Goal: Task Accomplishment & Management: Complete application form

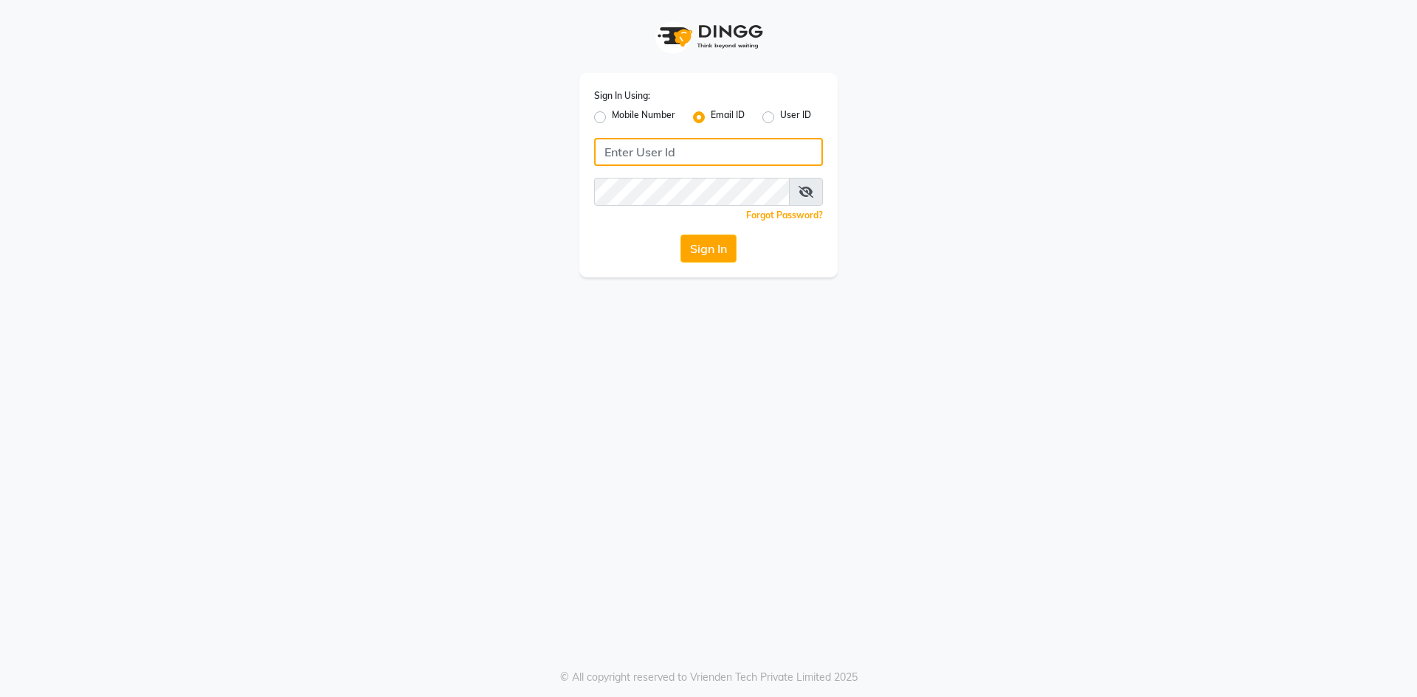
type input "neume123"
click at [612, 114] on label "Mobile Number" at bounding box center [643, 117] width 63 height 18
click at [612, 114] on input "Mobile Number" at bounding box center [617, 113] width 10 height 10
radio input "true"
radio input "false"
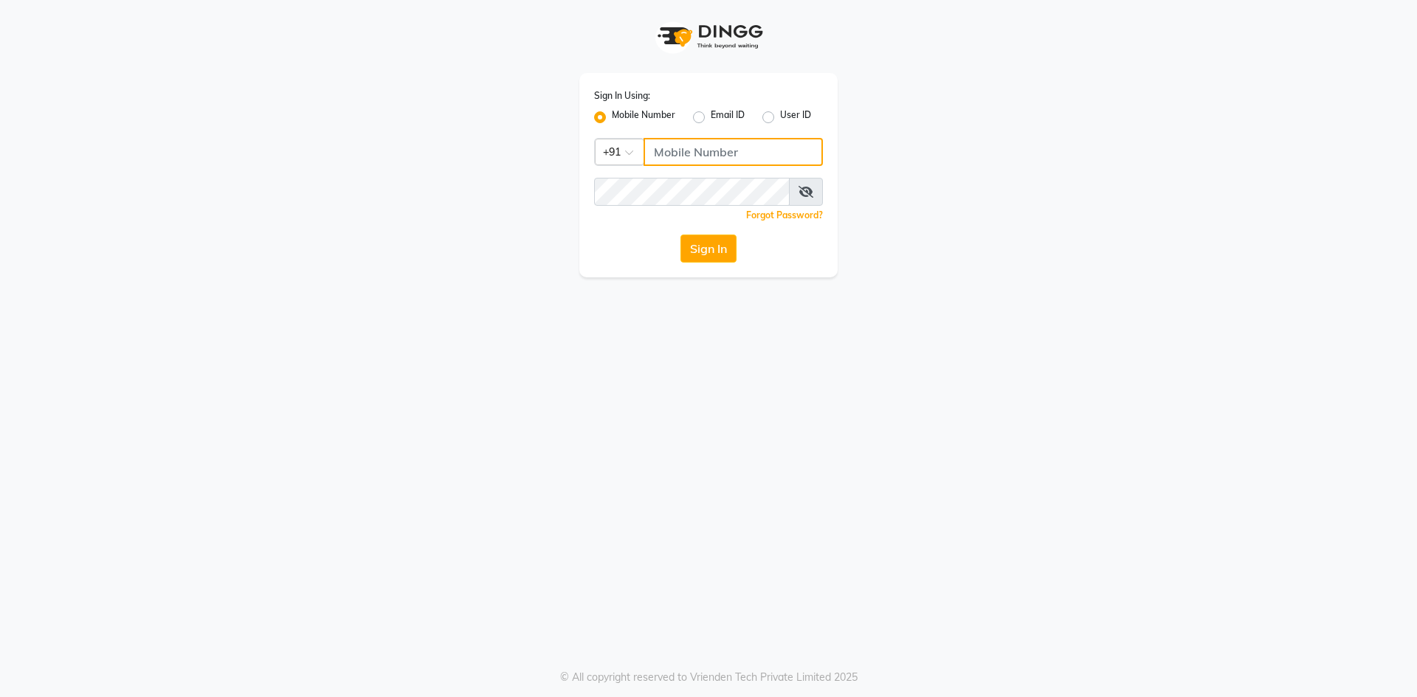
click at [698, 151] on input "Username" at bounding box center [732, 152] width 179 height 28
type input "7509164000"
click at [621, 249] on div "Sign In" at bounding box center [708, 249] width 229 height 28
click at [685, 242] on button "Sign In" at bounding box center [708, 249] width 56 height 28
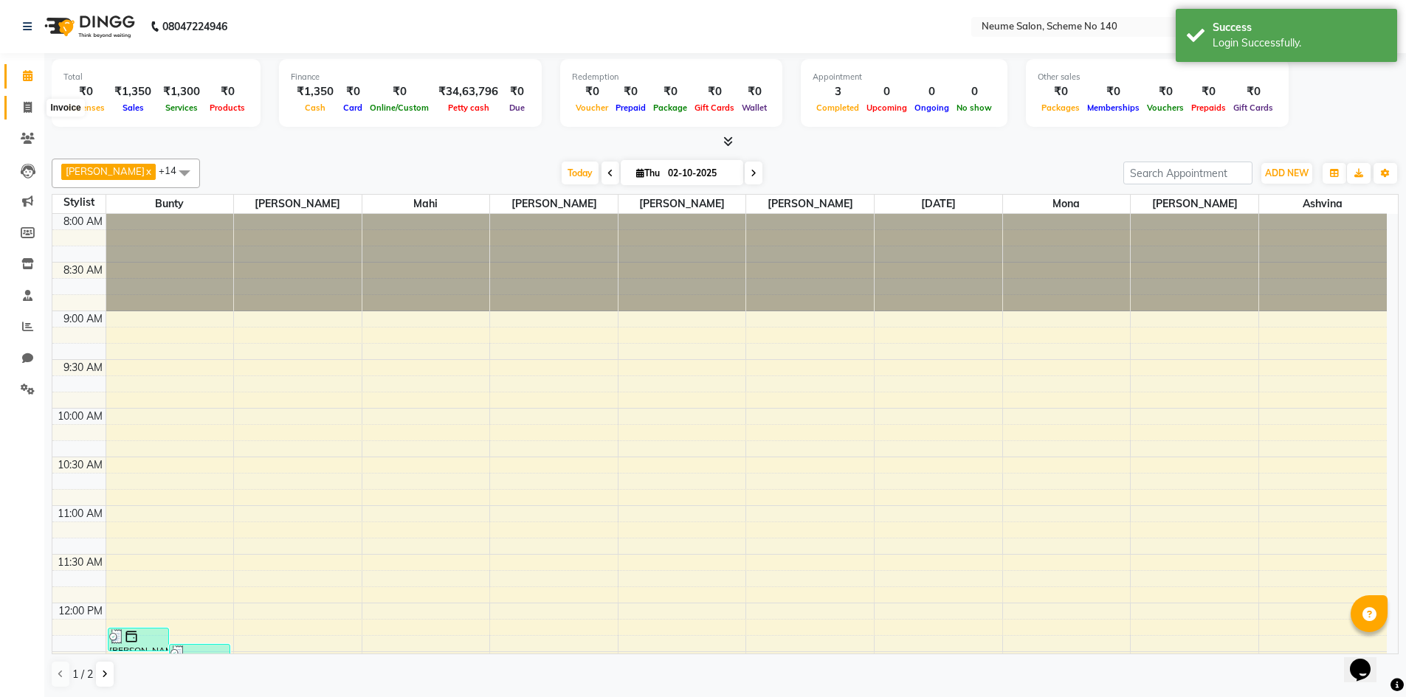
click at [21, 103] on span at bounding box center [28, 108] width 26 height 17
select select "8098"
select select "service"
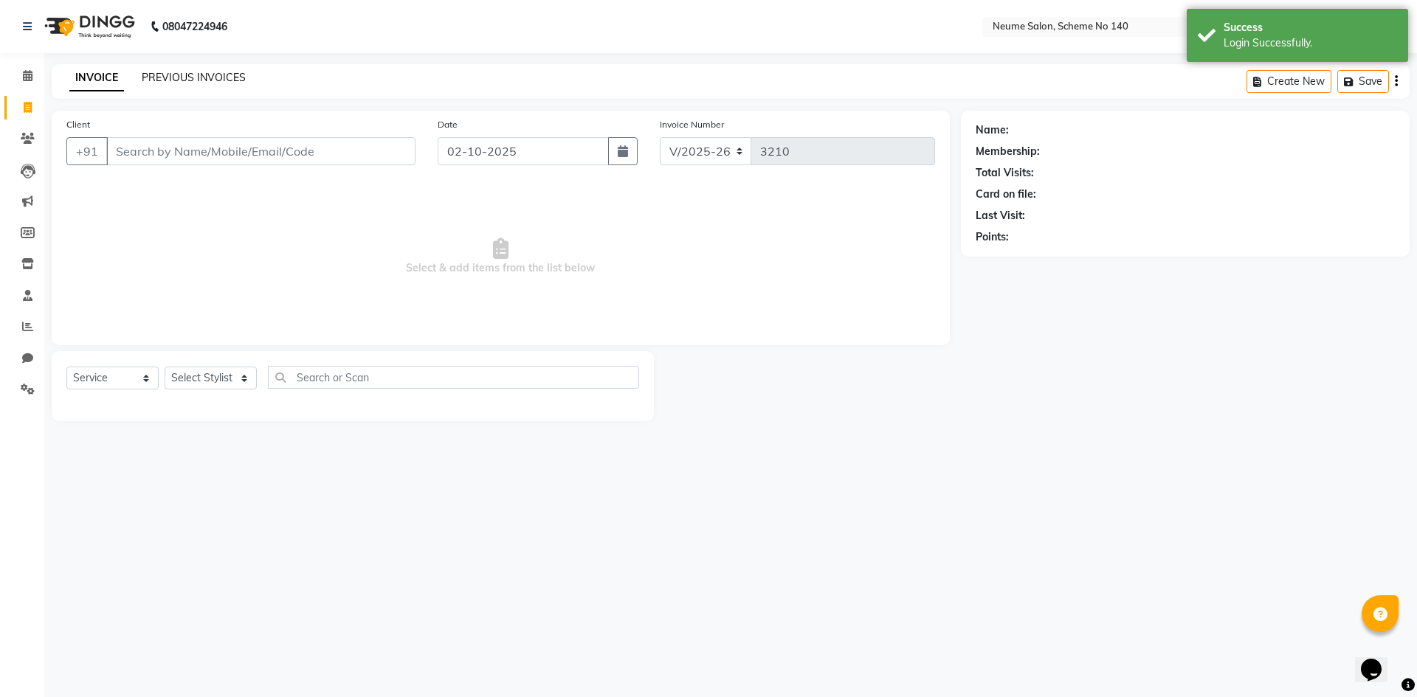
click at [210, 75] on link "PREVIOUS INVOICES" at bounding box center [194, 77] width 104 height 13
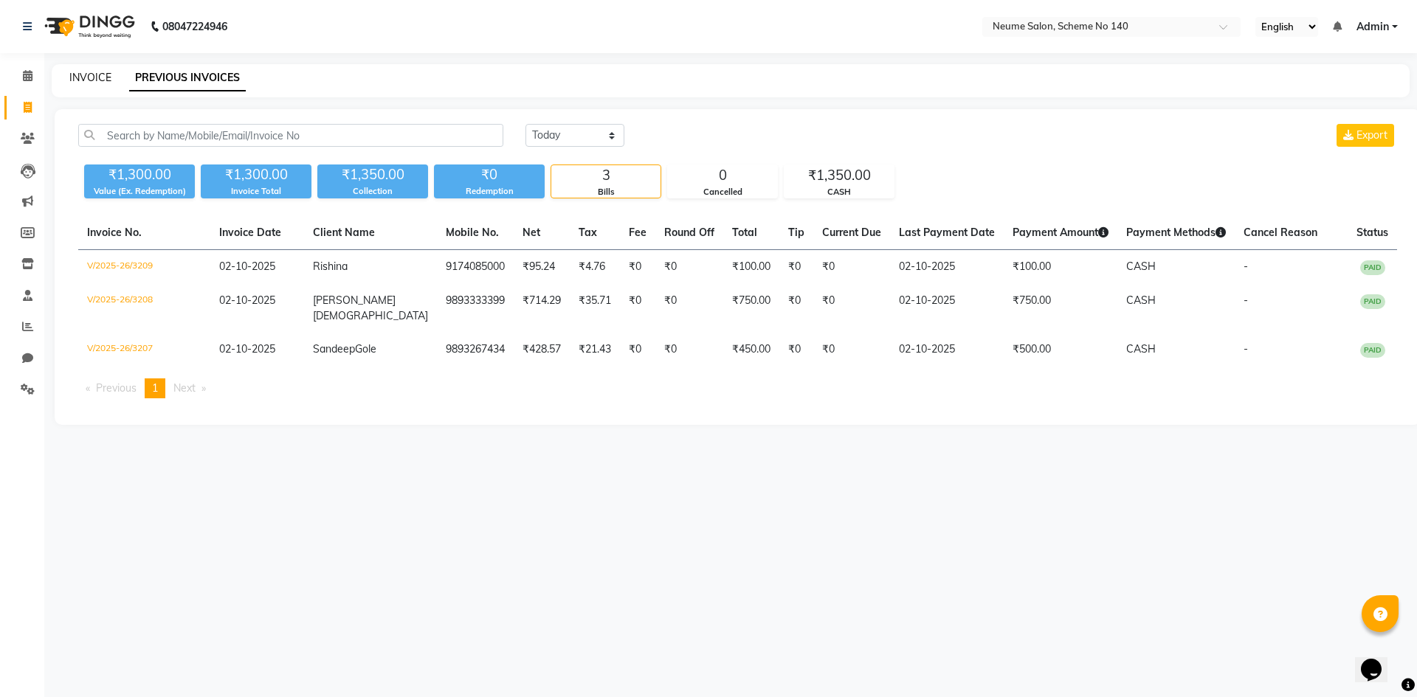
click at [77, 71] on link "INVOICE" at bounding box center [90, 77] width 42 height 13
select select "8098"
select select "service"
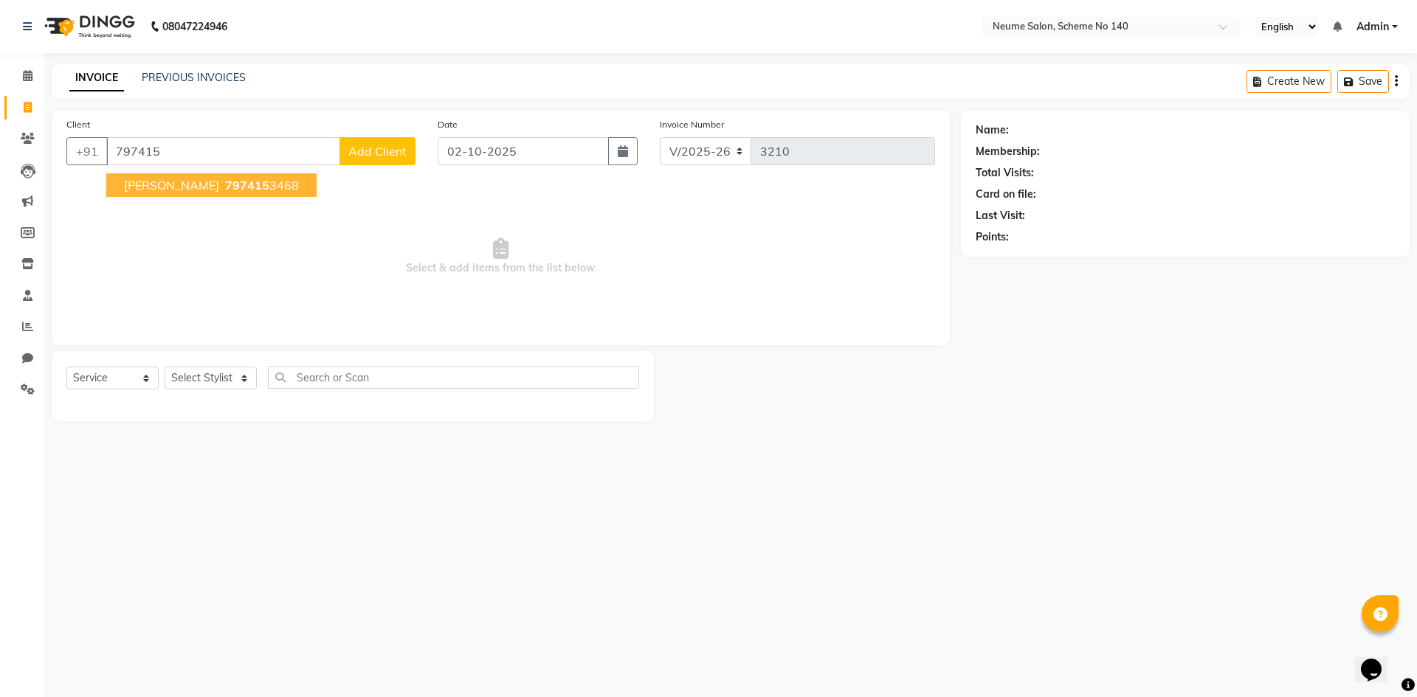
click at [162, 187] on span "[PERSON_NAME]" at bounding box center [171, 185] width 95 height 15
type input "7974153468"
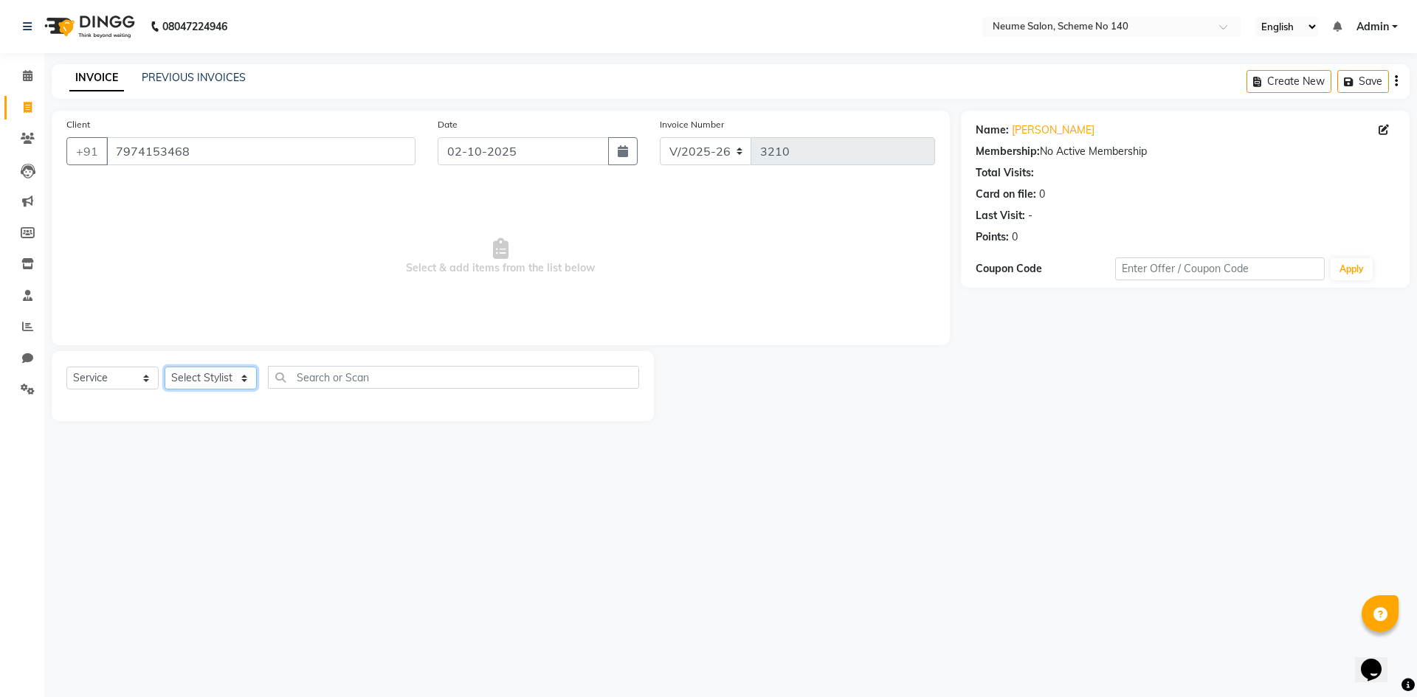
click at [232, 384] on select "Select Stylist [PERSON_NAME] Ashvina [PERSON_NAME] [DATE][PERSON_NAME] Mahi [PE…" at bounding box center [211, 378] width 92 height 23
select select "75325"
click at [165, 367] on select "Select Stylist [PERSON_NAME] Ashvina [PERSON_NAME] [DATE][PERSON_NAME] Mahi [PE…" at bounding box center [211, 378] width 92 height 23
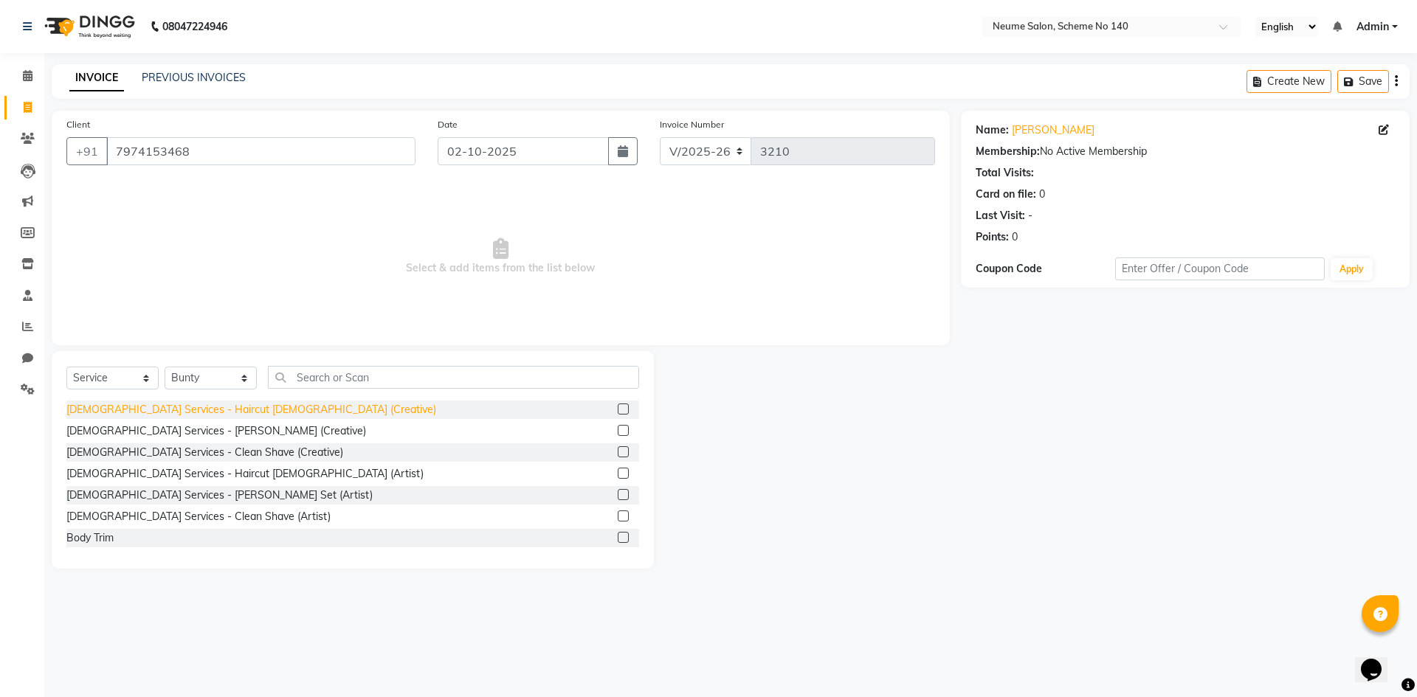
click at [212, 412] on div "[DEMOGRAPHIC_DATA] Services - Haircut [DEMOGRAPHIC_DATA] (Creative)" at bounding box center [251, 409] width 370 height 15
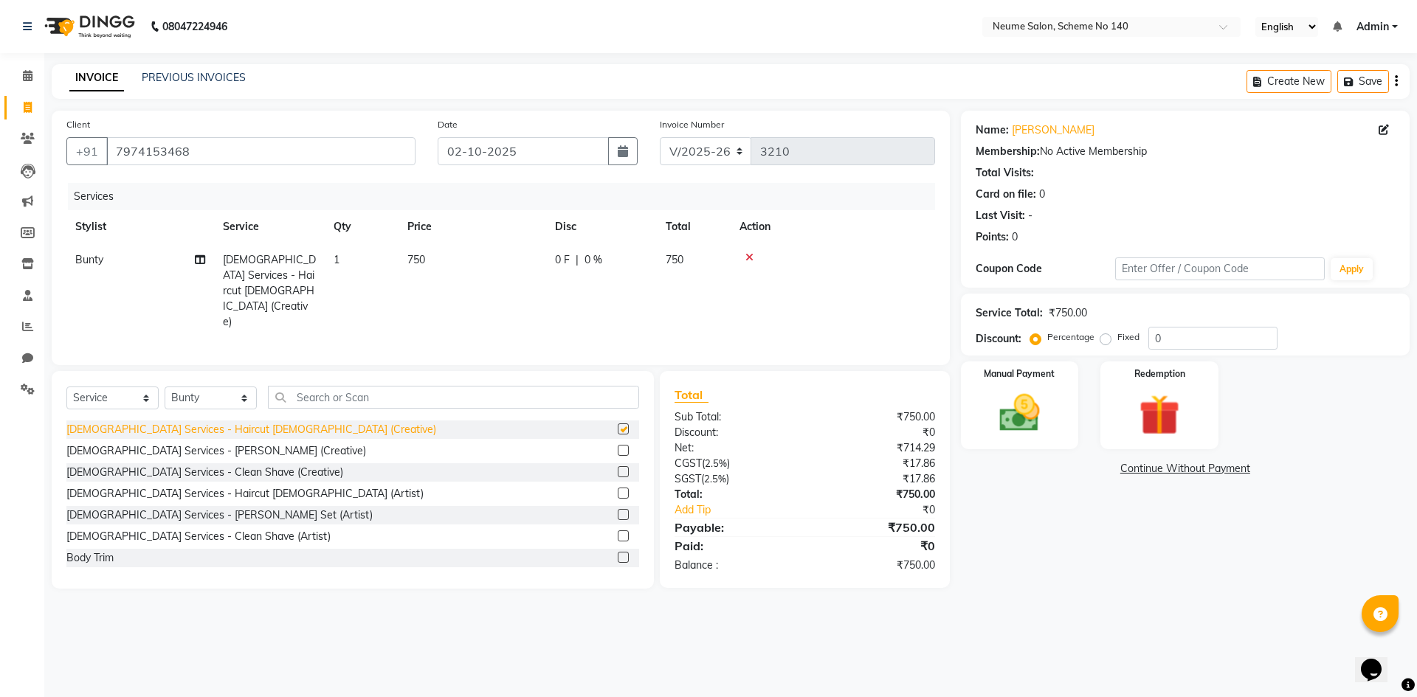
checkbox input "false"
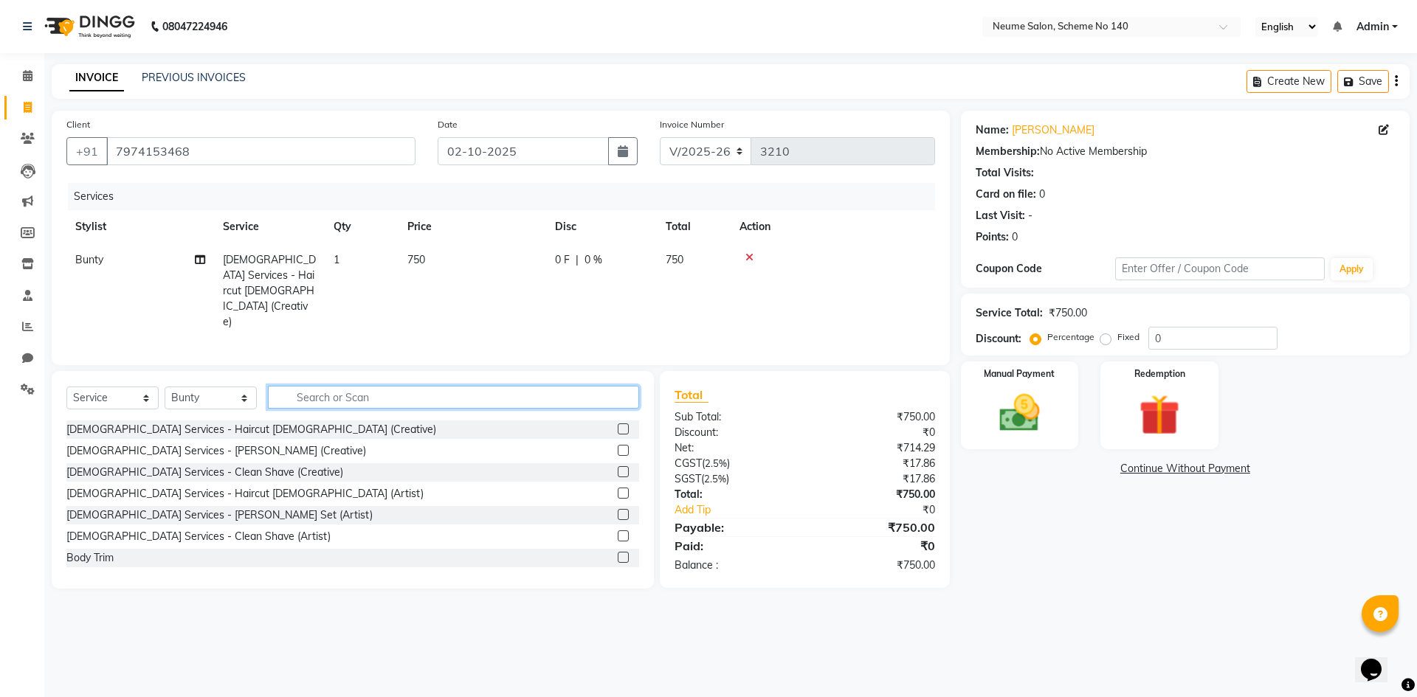
click at [318, 386] on input "text" at bounding box center [453, 397] width 371 height 23
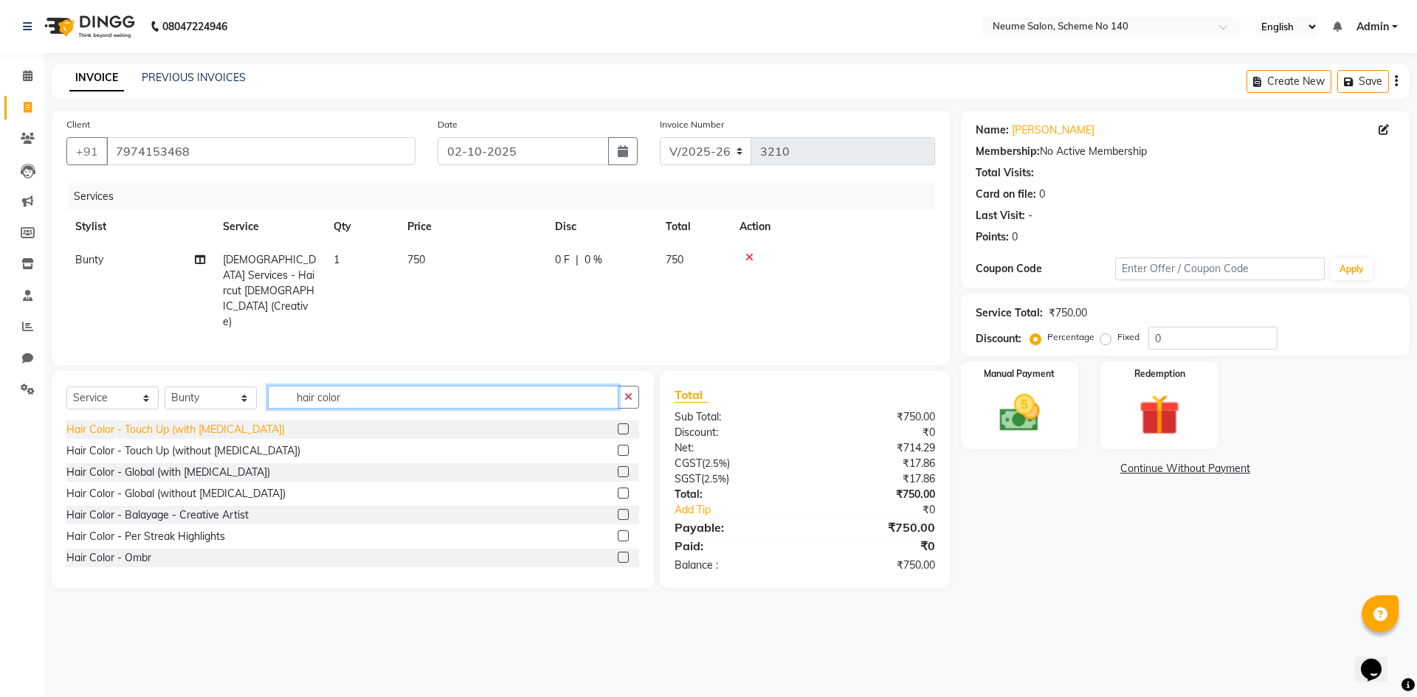
type input "hair color"
click at [191, 422] on div "Hair Color - Touch Up (with [MEDICAL_DATA])" at bounding box center [175, 429] width 218 height 15
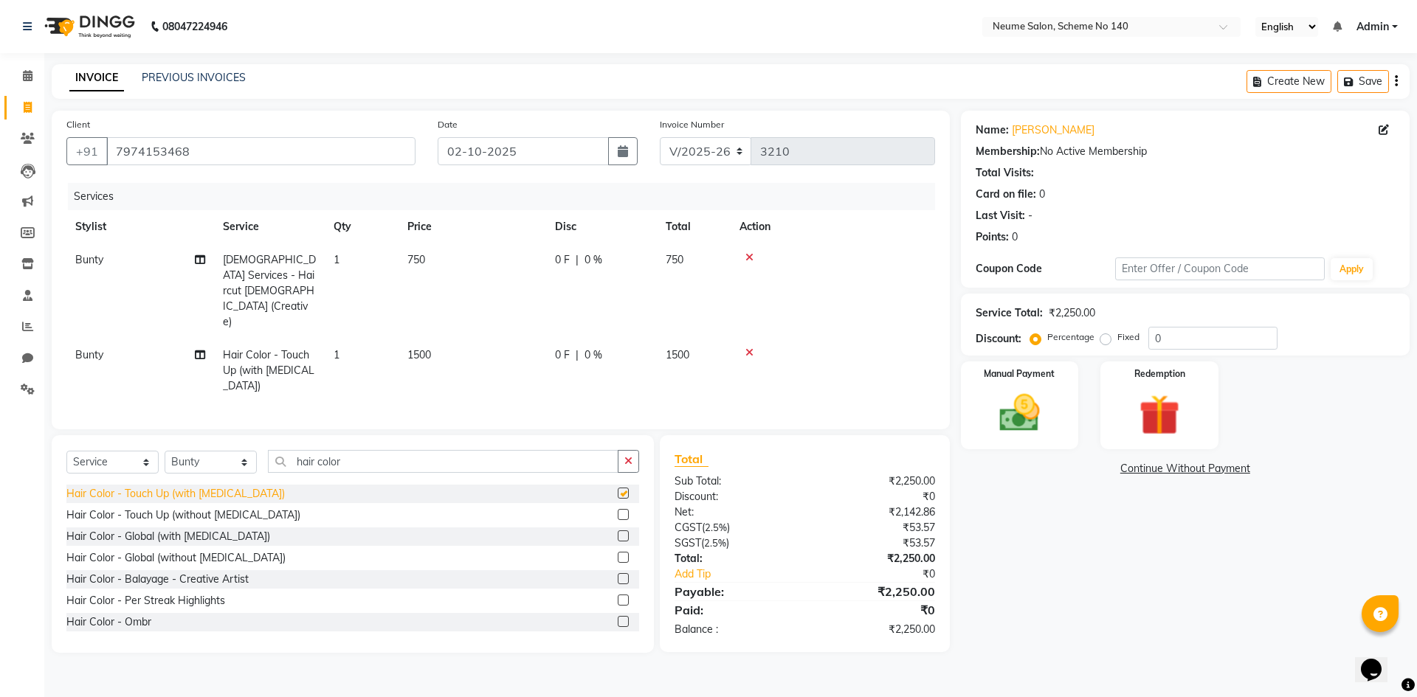
checkbox input "false"
click at [418, 348] on span "1500" at bounding box center [419, 354] width 24 height 13
select select "75325"
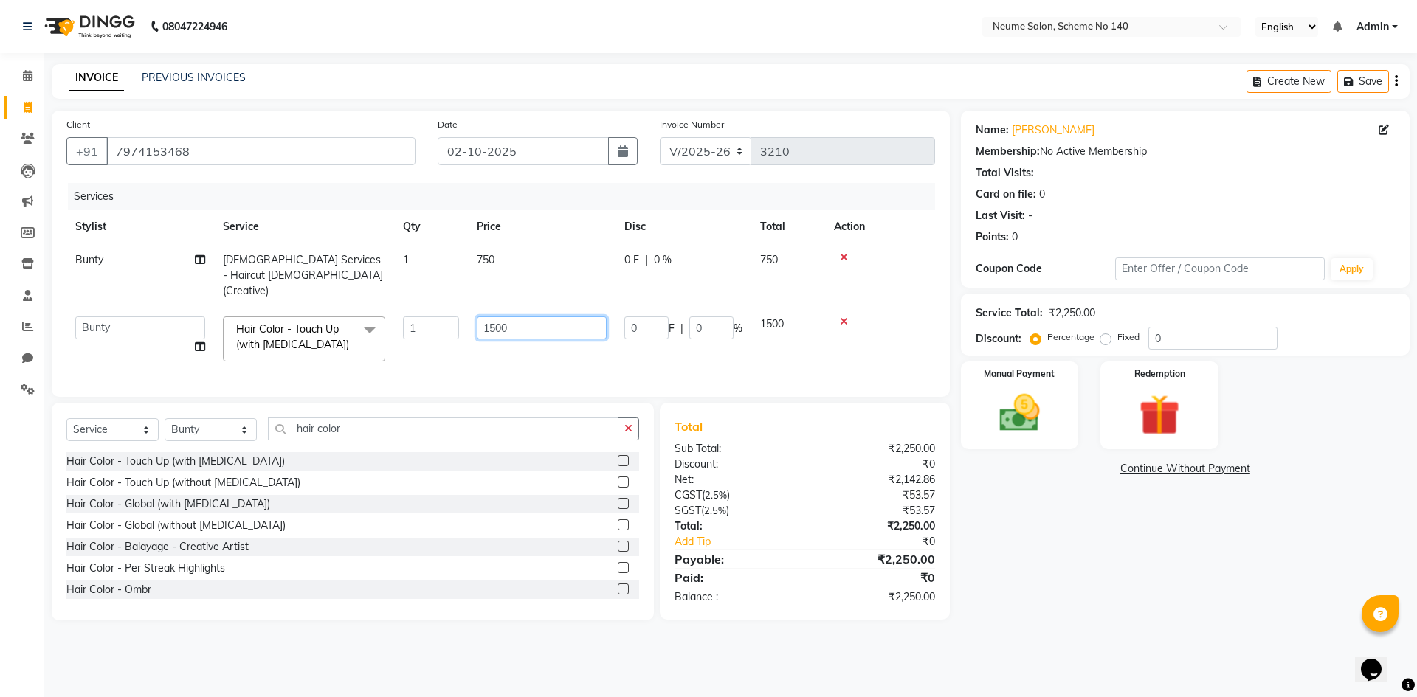
click at [522, 317] on input "1500" at bounding box center [542, 328] width 130 height 23
type input "1"
type input "2100"
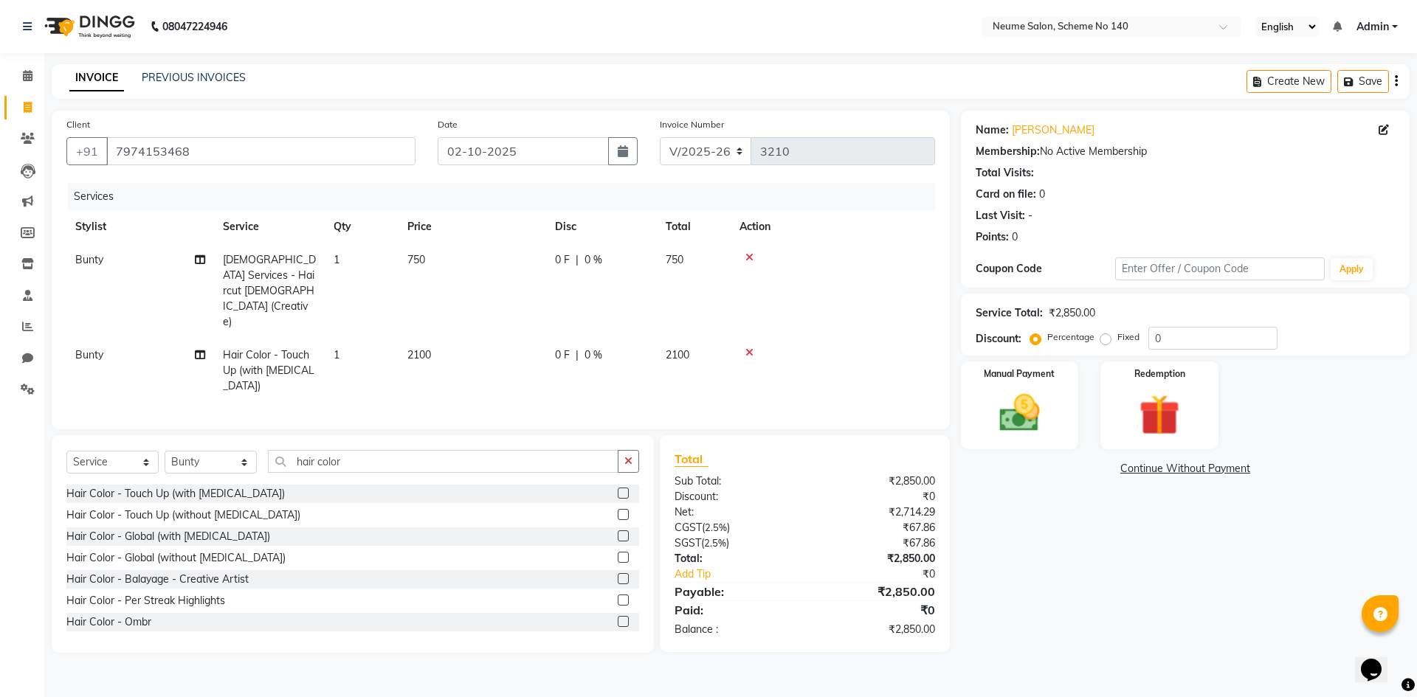
click at [764, 339] on tr "Bunty Hair Color - Touch Up (with [MEDICAL_DATA]) 1 2100 0 F | 0 % 2100" at bounding box center [500, 371] width 868 height 64
click at [1021, 389] on img at bounding box center [1019, 413] width 69 height 49
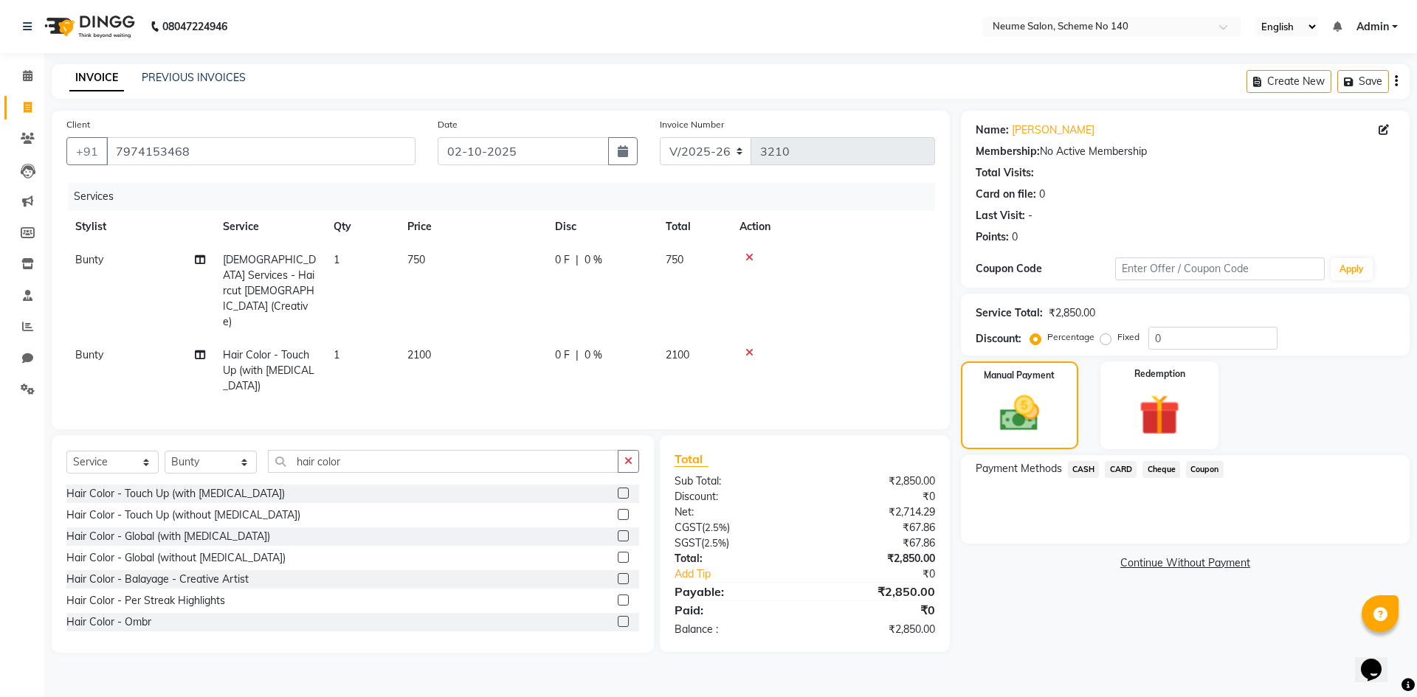
click at [1126, 471] on span "CARD" at bounding box center [1121, 469] width 32 height 17
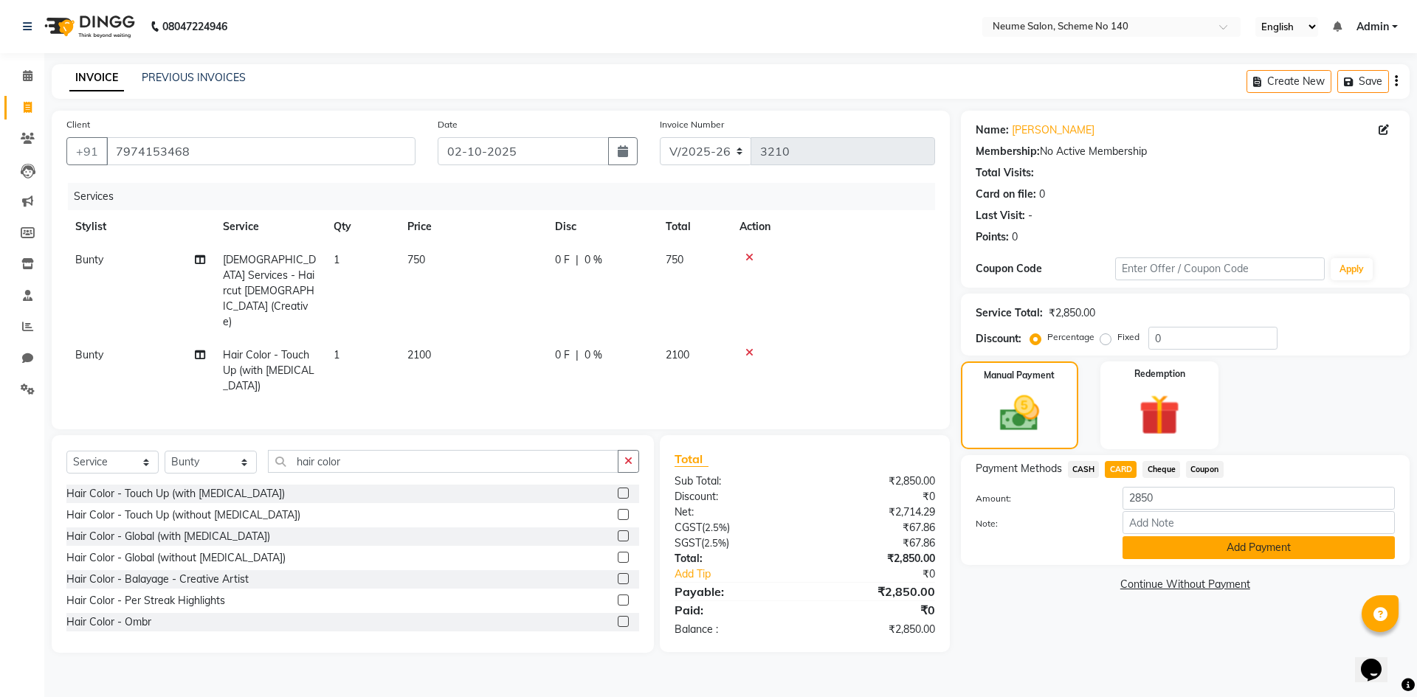
click at [1195, 554] on button "Add Payment" at bounding box center [1258, 547] width 272 height 23
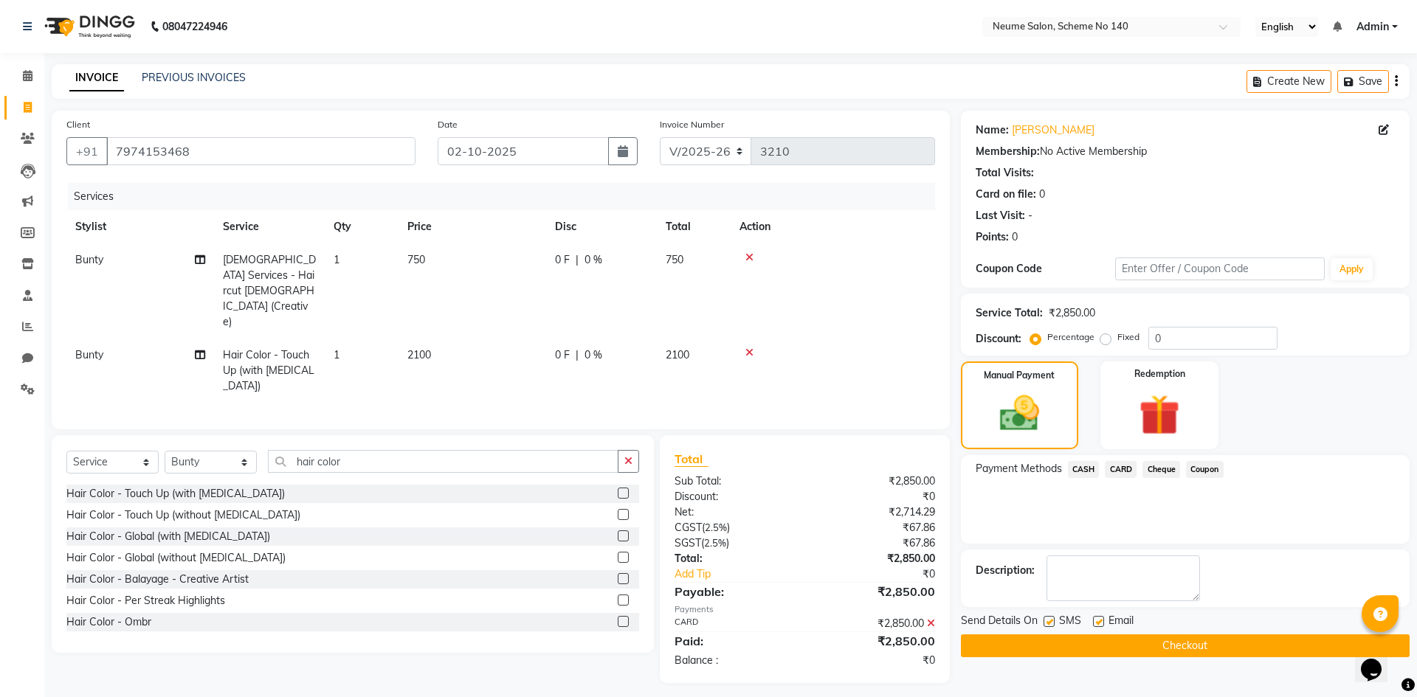
click at [1187, 651] on button "Checkout" at bounding box center [1185, 646] width 449 height 23
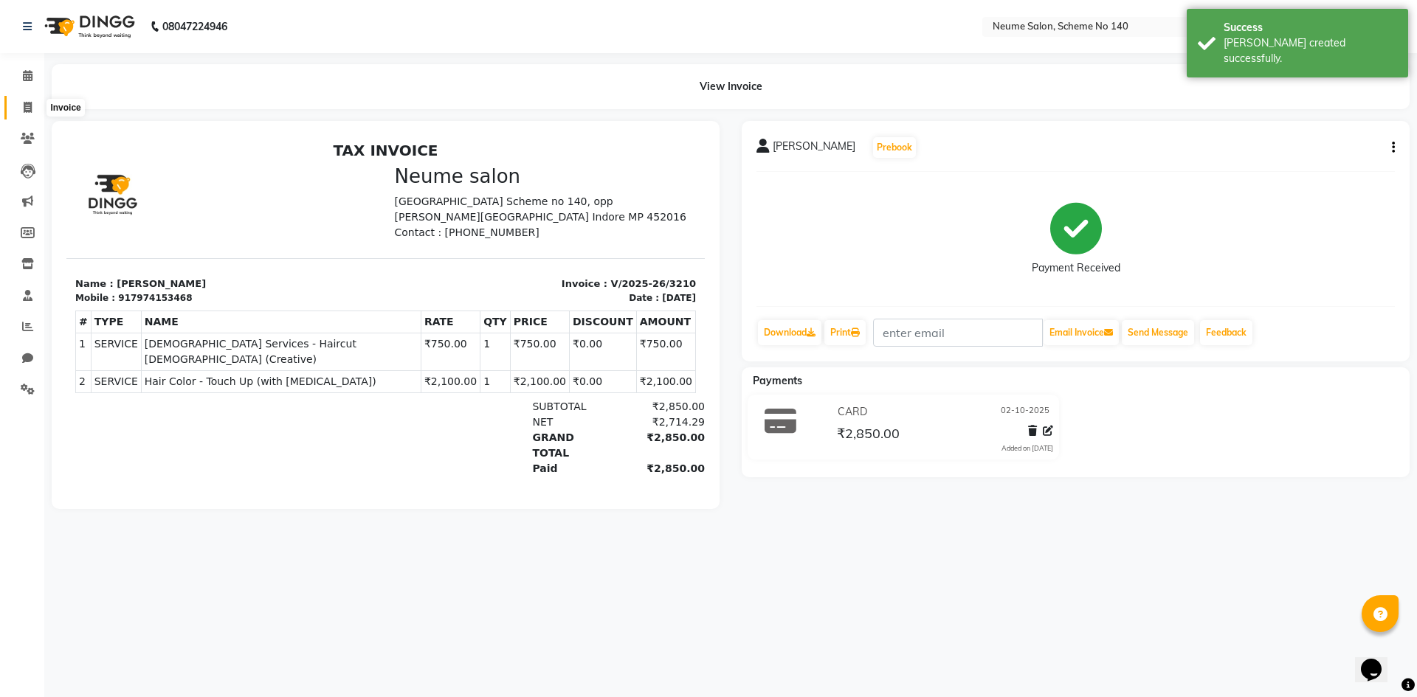
click at [30, 105] on icon at bounding box center [28, 107] width 8 height 11
select select "8098"
select select "service"
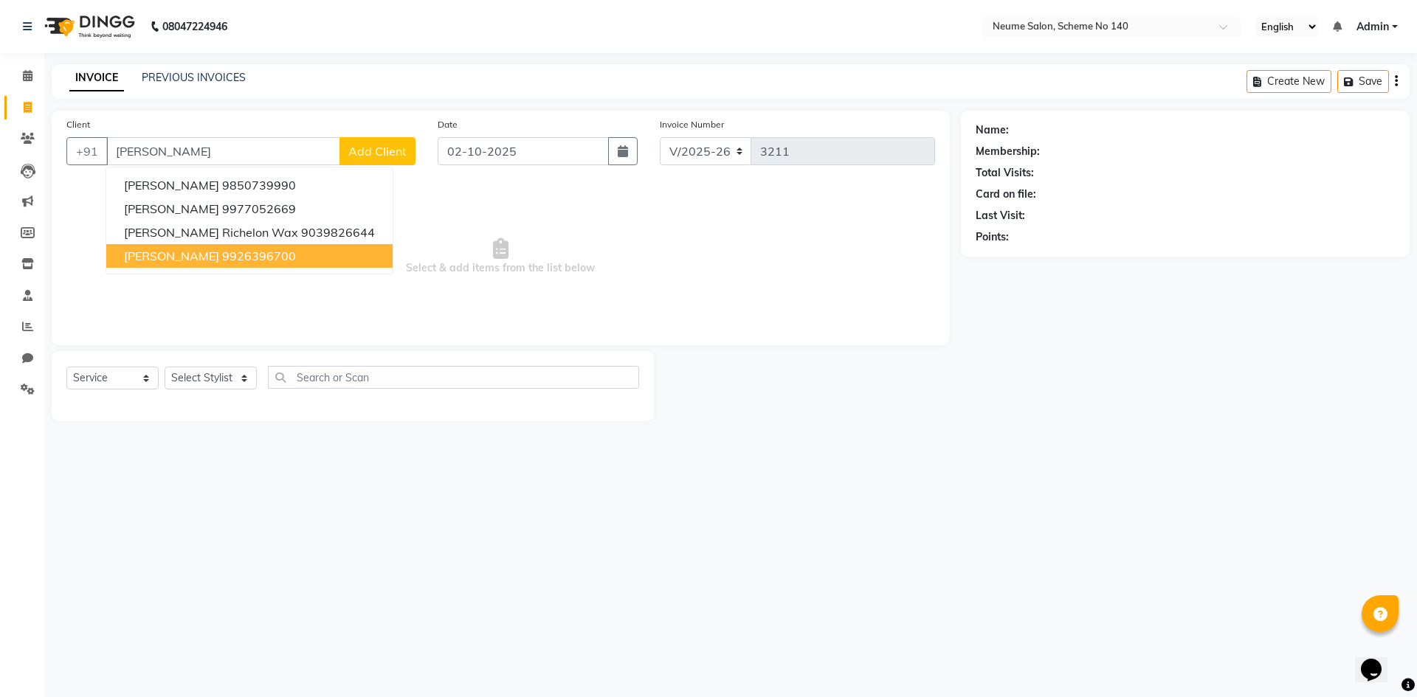
click at [222, 263] on ngb-highlight "9926396700" at bounding box center [259, 256] width 74 height 15
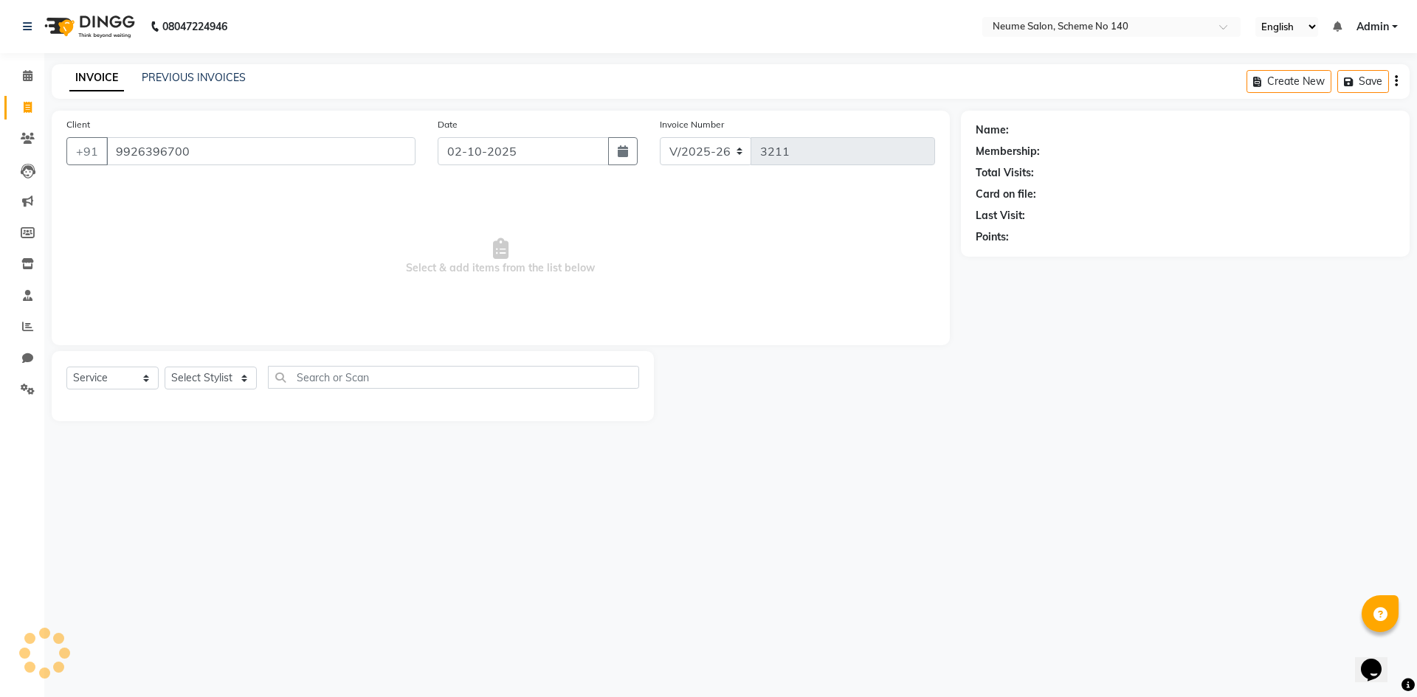
type input "9926396700"
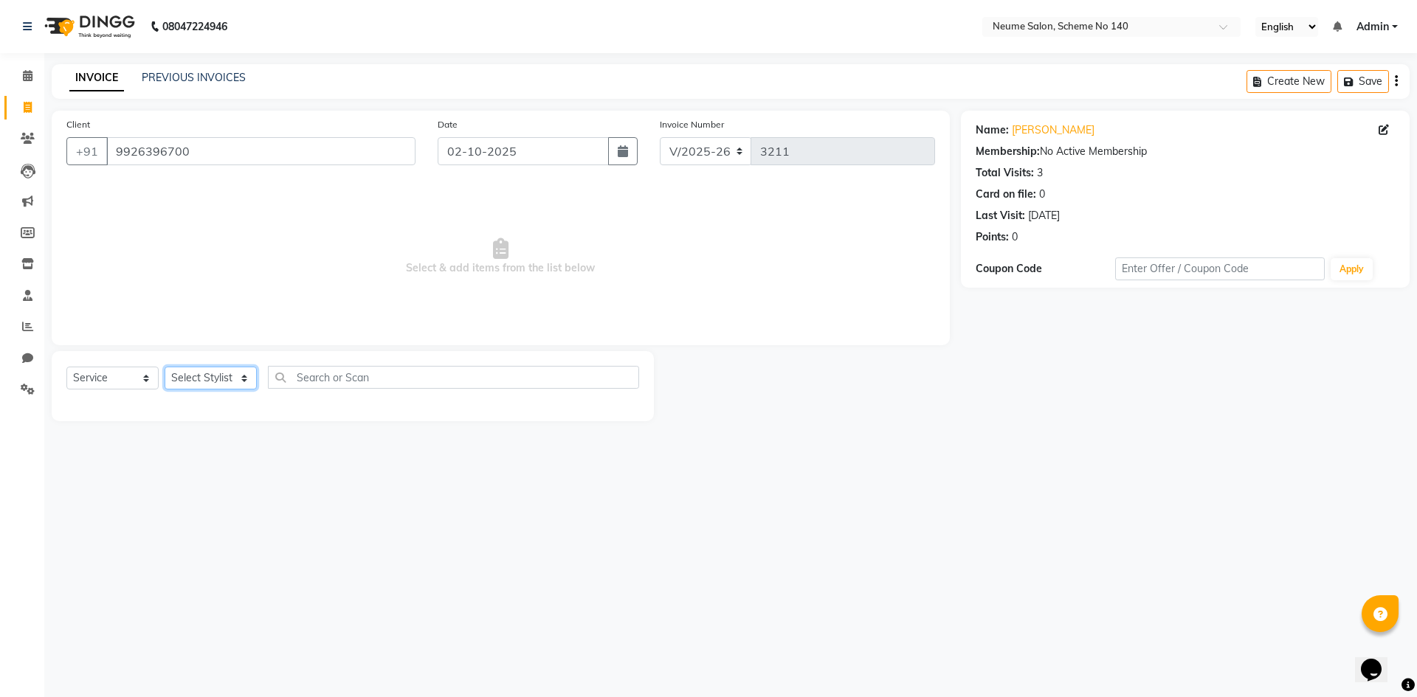
click at [213, 379] on select "Select Stylist [PERSON_NAME] Ashvina [PERSON_NAME] [DATE][PERSON_NAME] Mahi [PE…" at bounding box center [211, 378] width 92 height 23
select select "75330"
click at [165, 367] on select "Select Stylist [PERSON_NAME] Ashvina [PERSON_NAME] [DATE][PERSON_NAME] Mahi [PE…" at bounding box center [211, 378] width 92 height 23
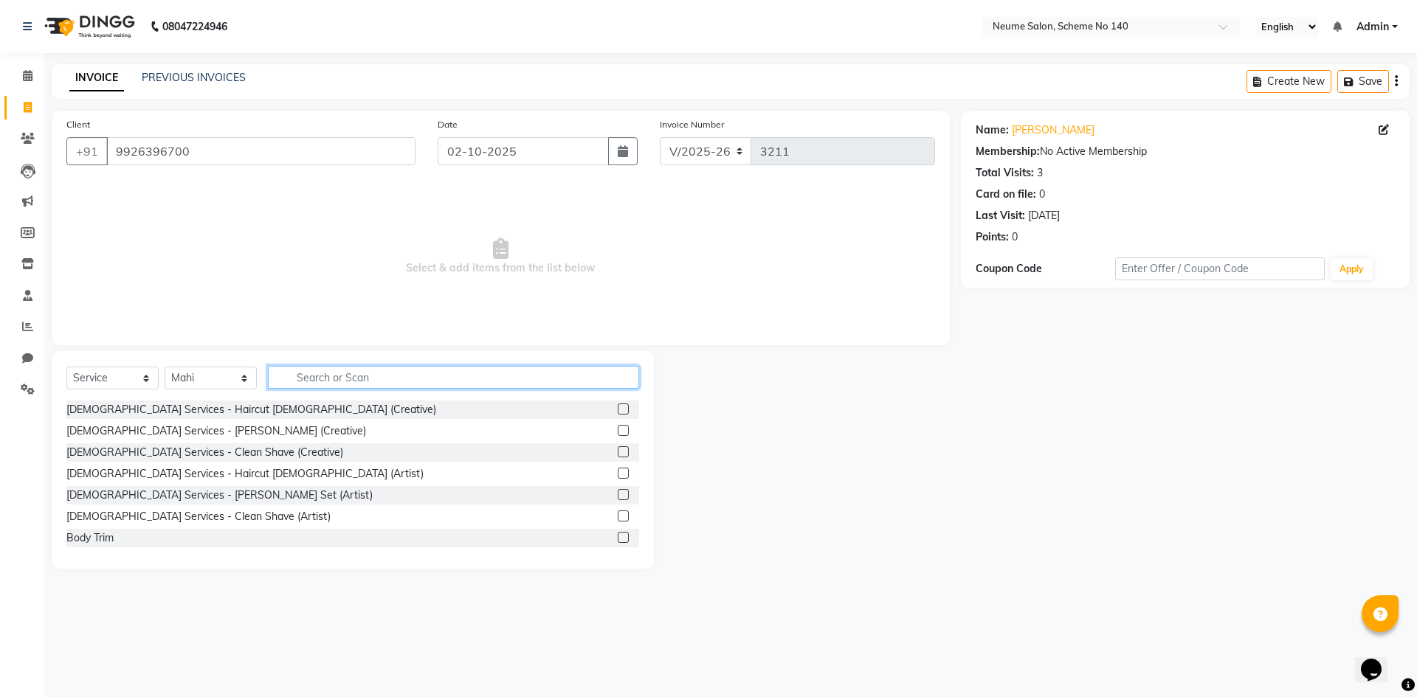
click at [324, 373] on input "text" at bounding box center [453, 377] width 371 height 23
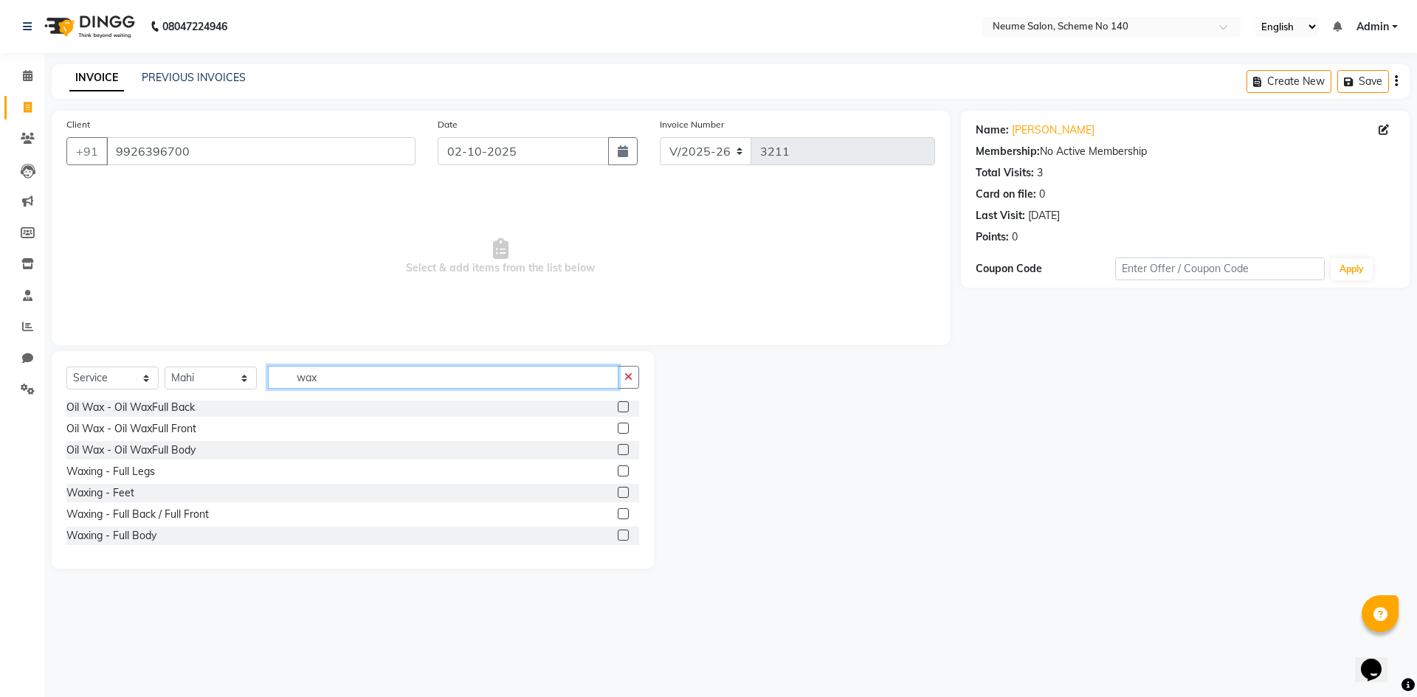
scroll to position [325, 0]
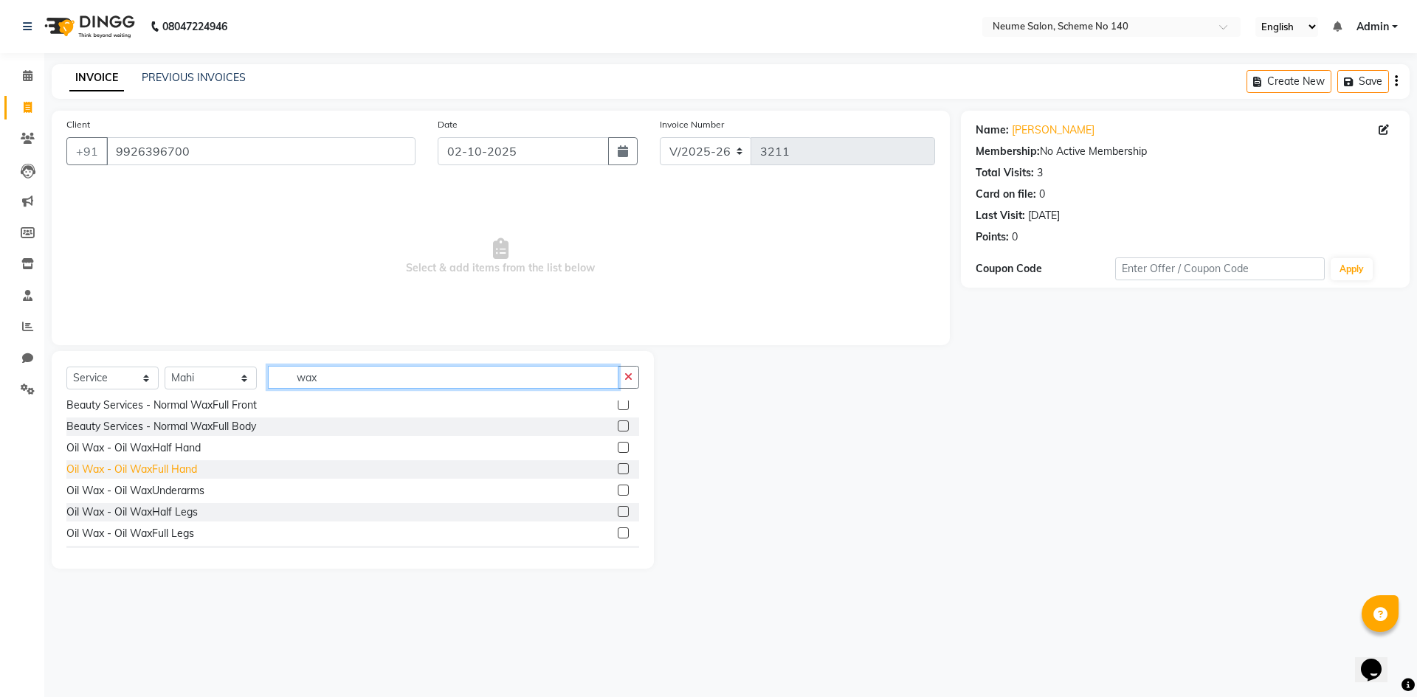
type input "wax"
click at [179, 469] on div "Oil Wax - Oil WaxFull Hand" at bounding box center [131, 469] width 131 height 15
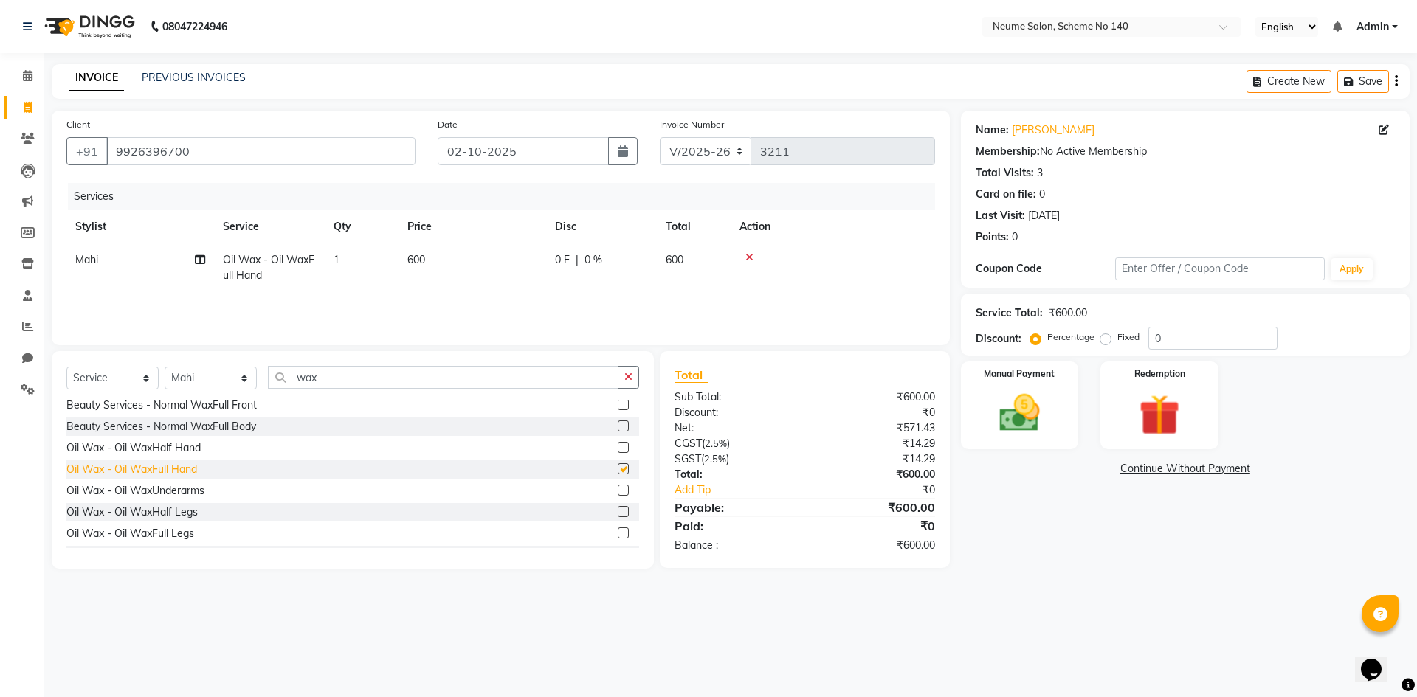
checkbox input "false"
click at [179, 489] on div "Oil Wax - Oil WaxUnderarms" at bounding box center [135, 490] width 138 height 15
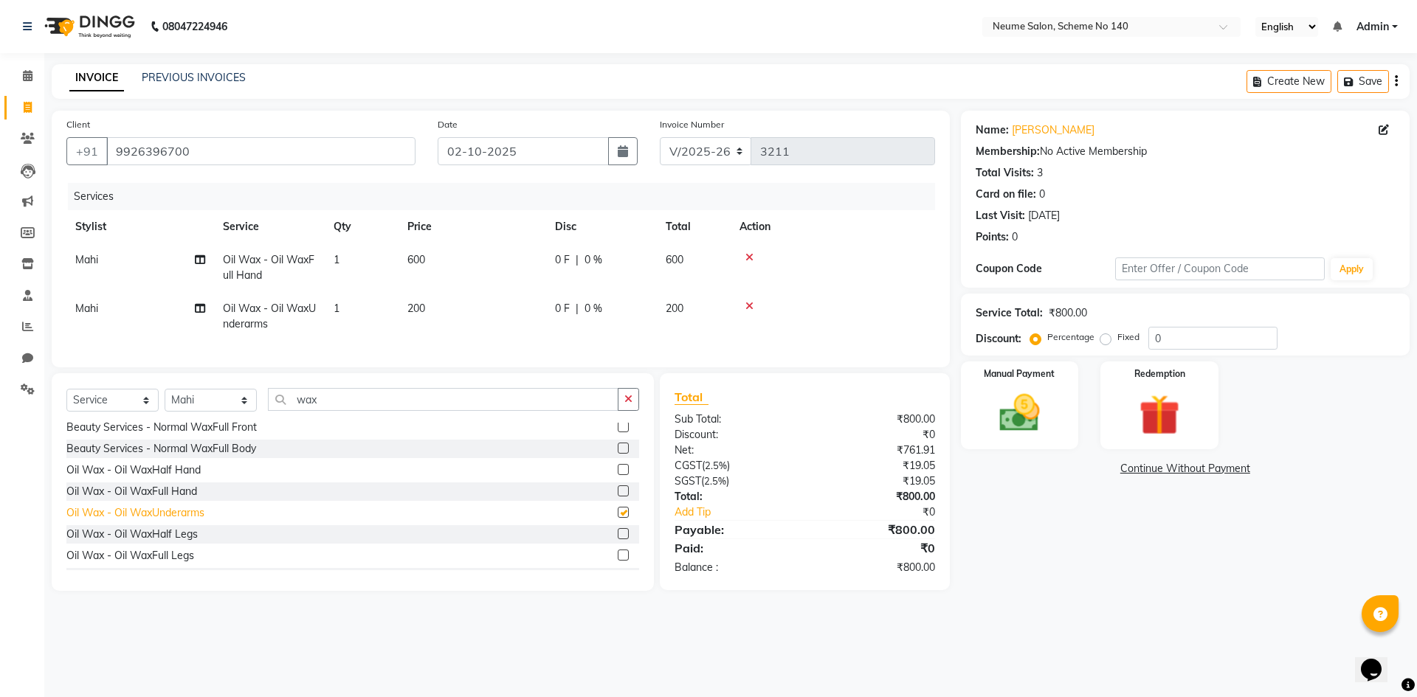
checkbox input "false"
click at [182, 542] on div "Oil Wax - Oil WaxHalf Legs" at bounding box center [131, 534] width 131 height 15
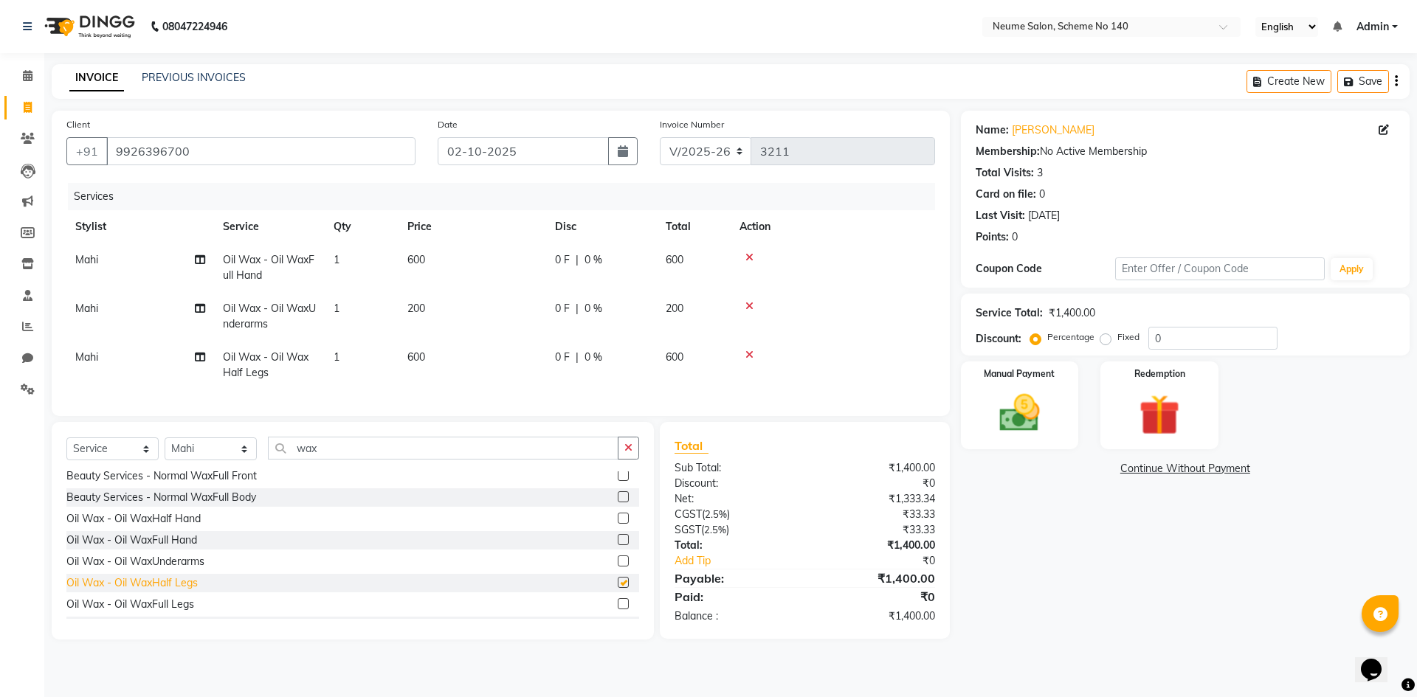
checkbox input "false"
click at [366, 460] on input "wax" at bounding box center [443, 448] width 350 height 23
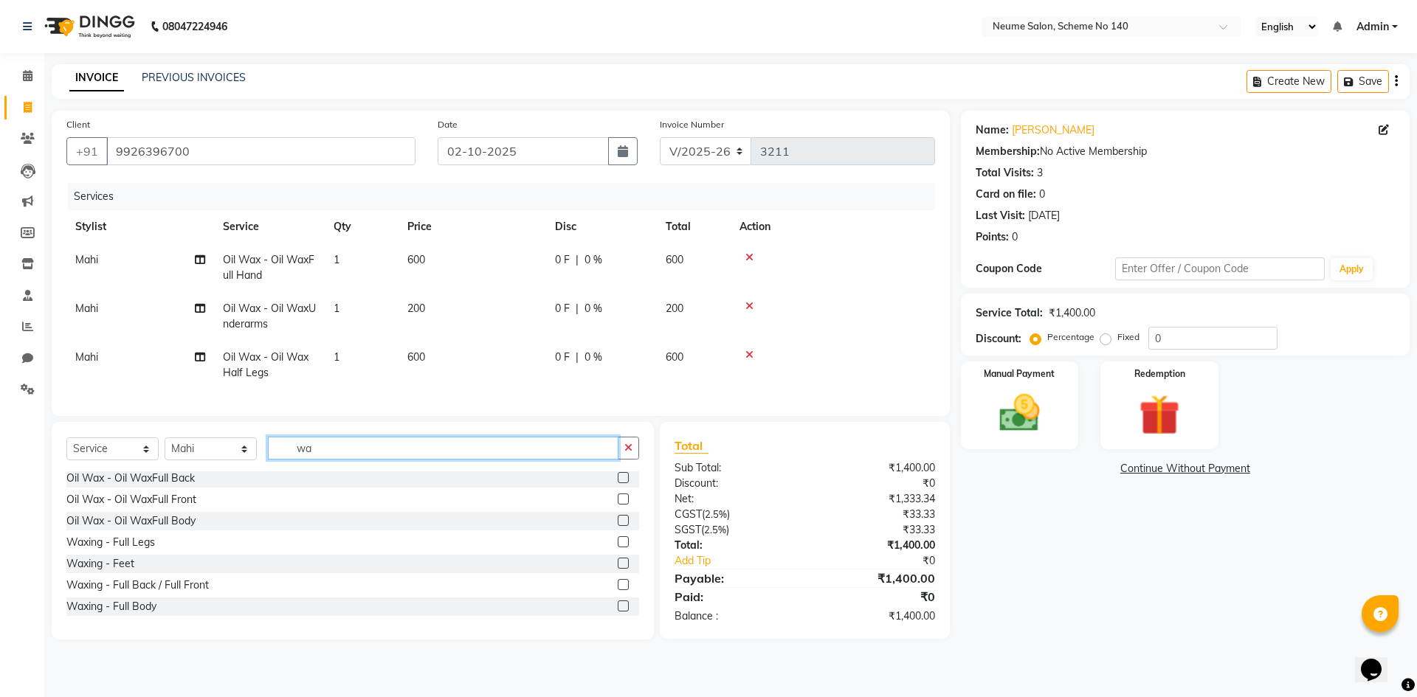
type input "w"
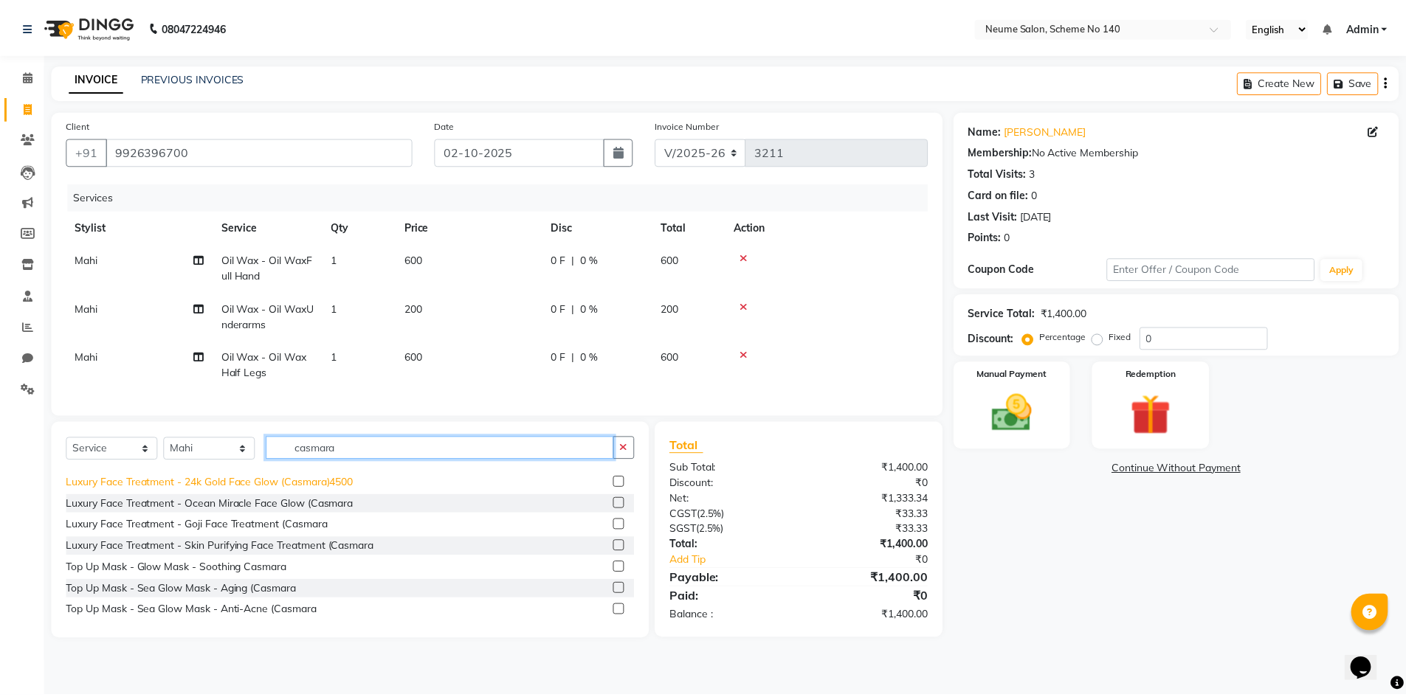
scroll to position [24, 0]
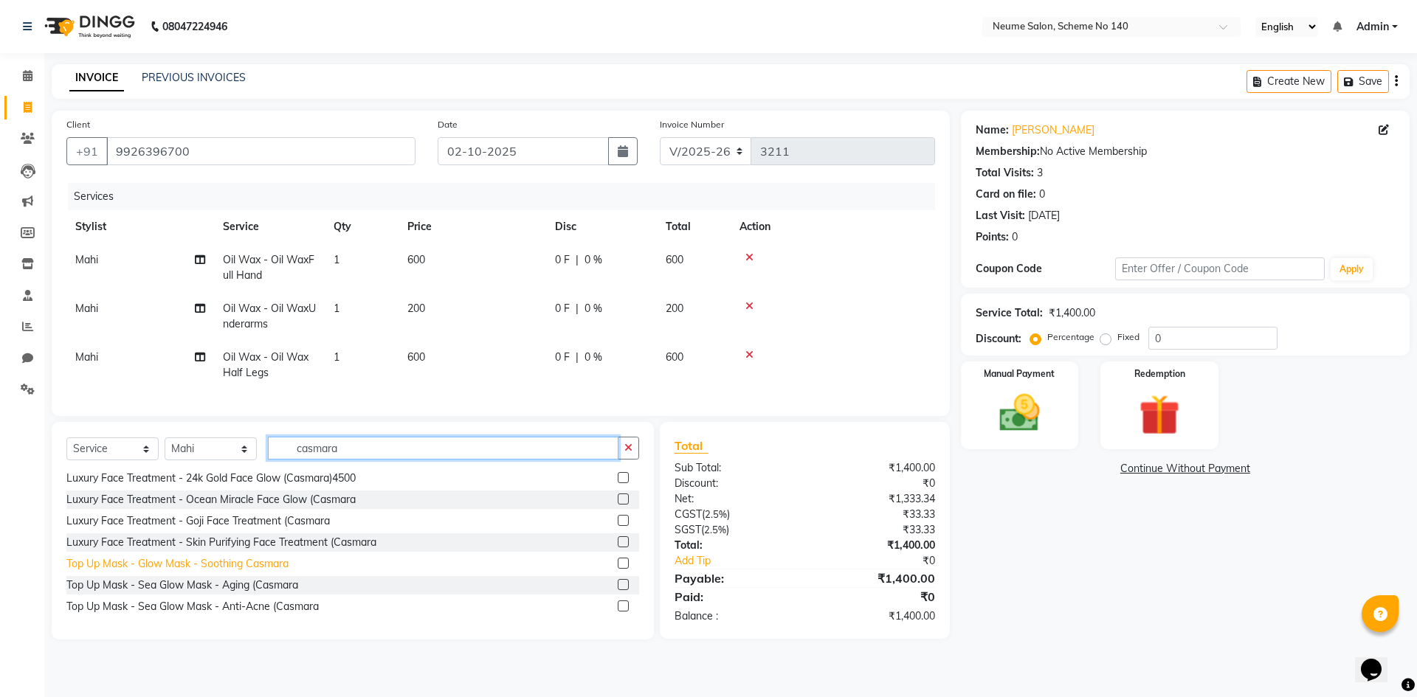
type input "casmara"
click at [185, 572] on div "Top Up Mask - Glow Mask - Soothing Casmara" at bounding box center [177, 563] width 222 height 15
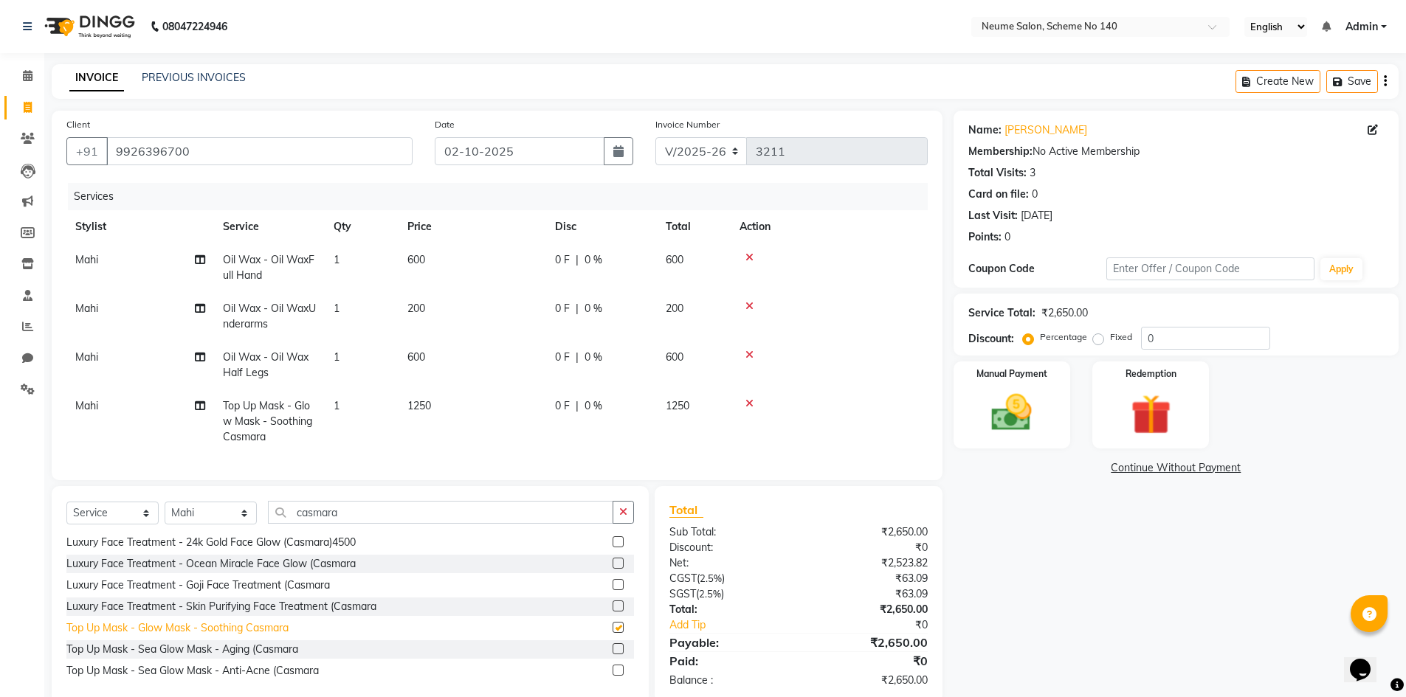
checkbox input "false"
click at [438, 257] on td "600" at bounding box center [472, 267] width 148 height 49
select select "75330"
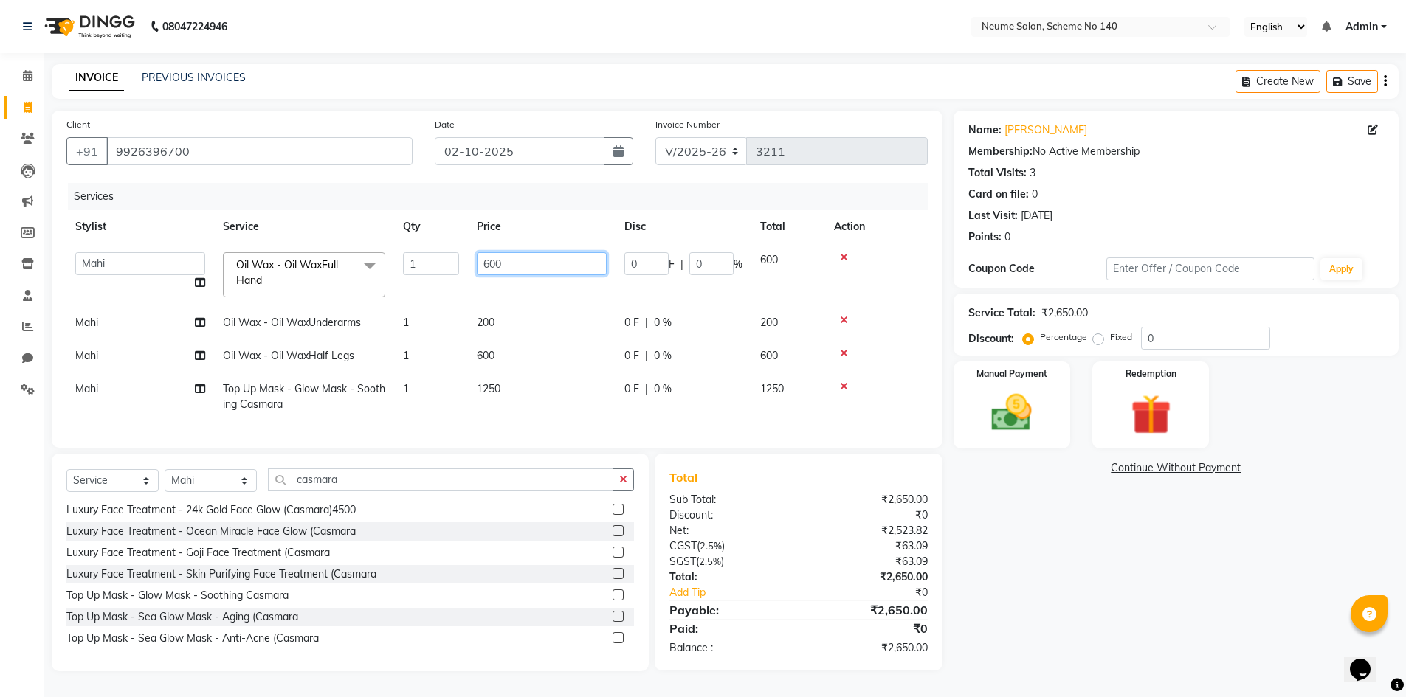
click at [519, 267] on input "600" at bounding box center [542, 263] width 130 height 23
type input "6"
type input "700"
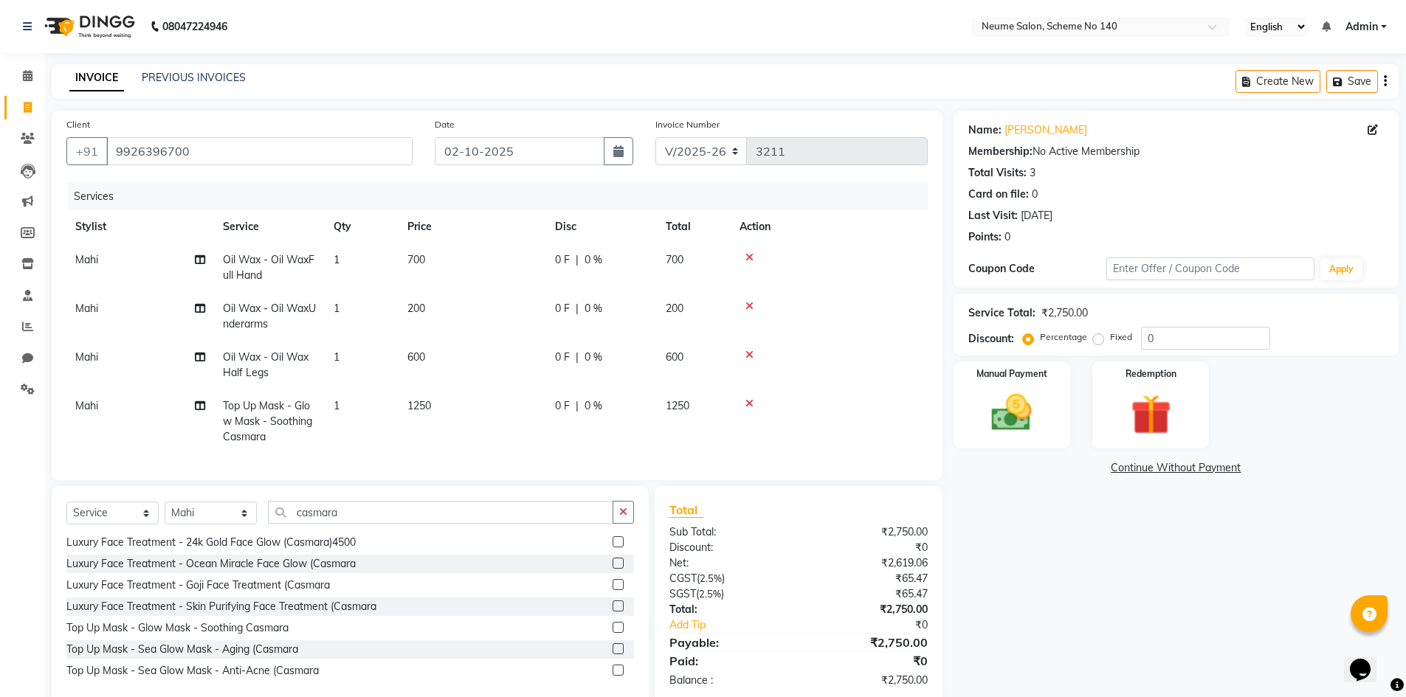
click at [530, 312] on td "200" at bounding box center [472, 316] width 148 height 49
select select "75330"
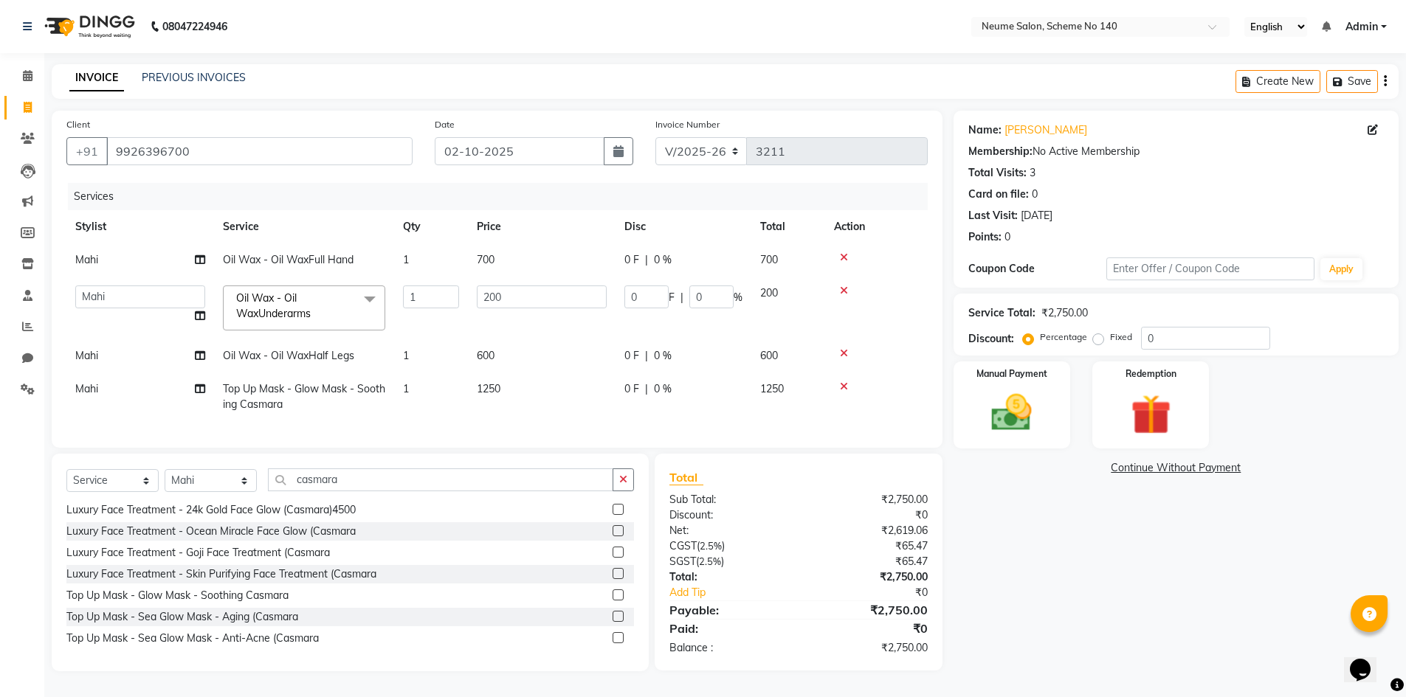
click at [519, 350] on td "600" at bounding box center [542, 355] width 148 height 33
select select "75330"
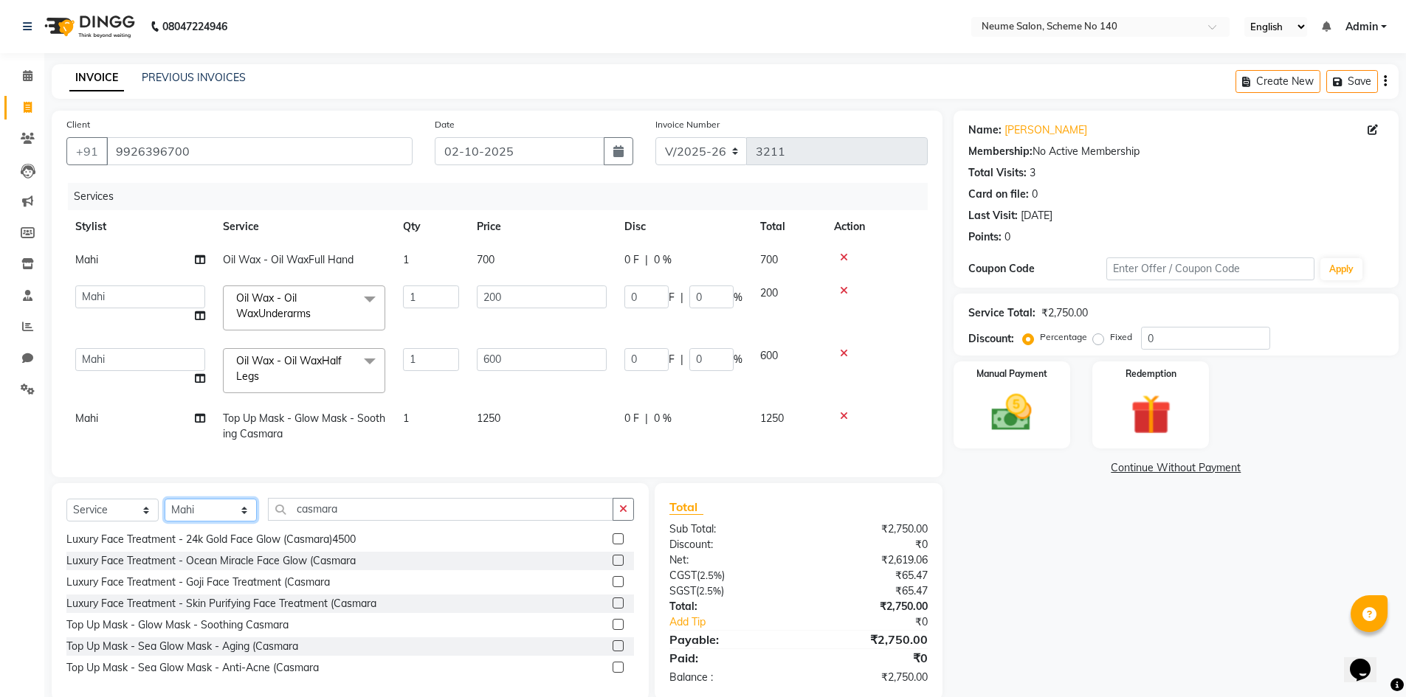
click at [223, 521] on select "Select Stylist [PERSON_NAME] Ashvina [PERSON_NAME] [DATE][PERSON_NAME] Mahi [PE…" at bounding box center [211, 510] width 92 height 23
select select "81118"
click at [165, 510] on select "Select Stylist [PERSON_NAME] Ashvina [PERSON_NAME] [DATE][PERSON_NAME] Mahi [PE…" at bounding box center [211, 510] width 92 height 23
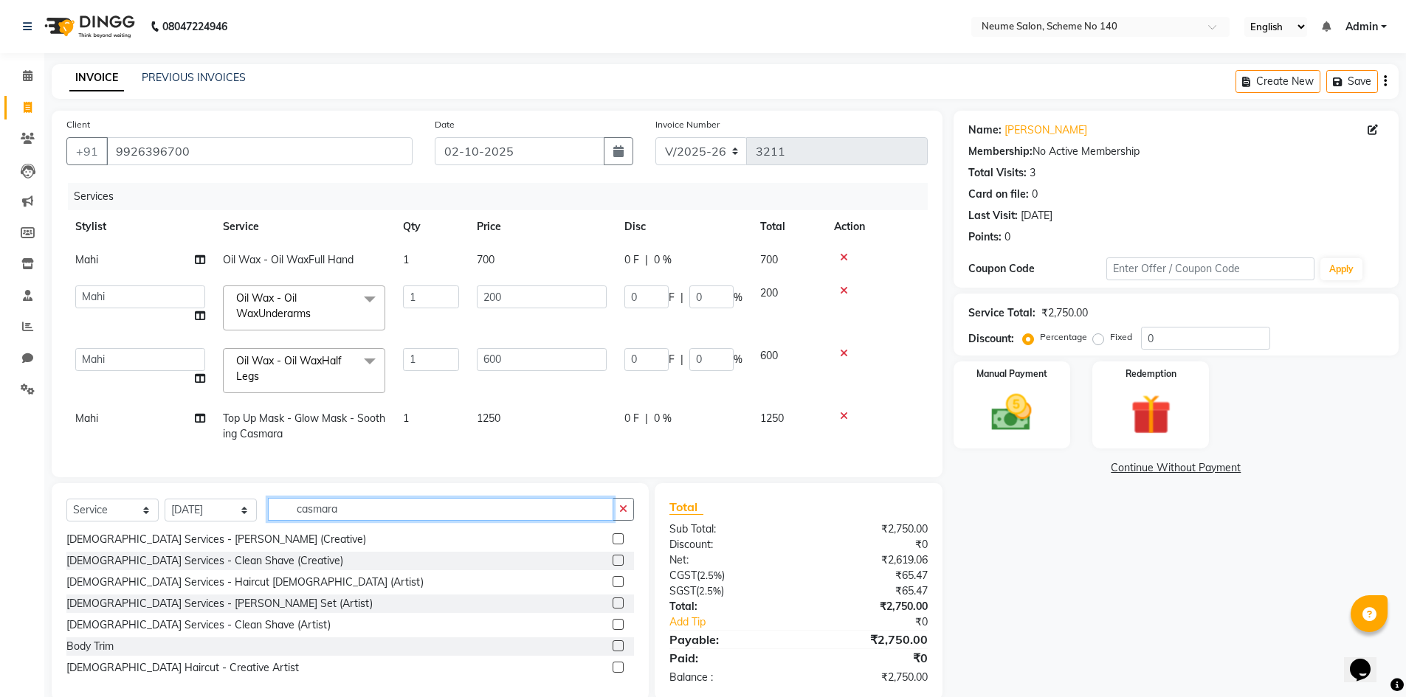
click at [348, 519] on input "casmara" at bounding box center [440, 509] width 345 height 23
type input "c"
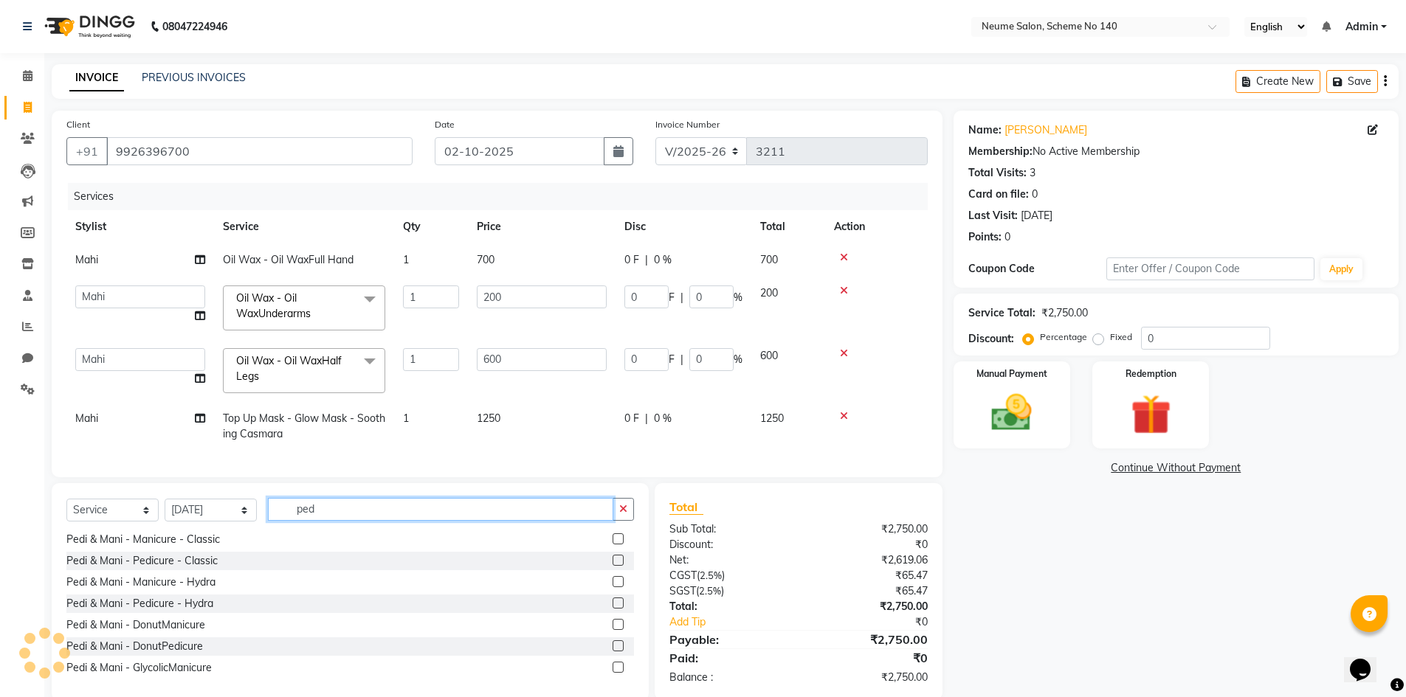
scroll to position [2, 0]
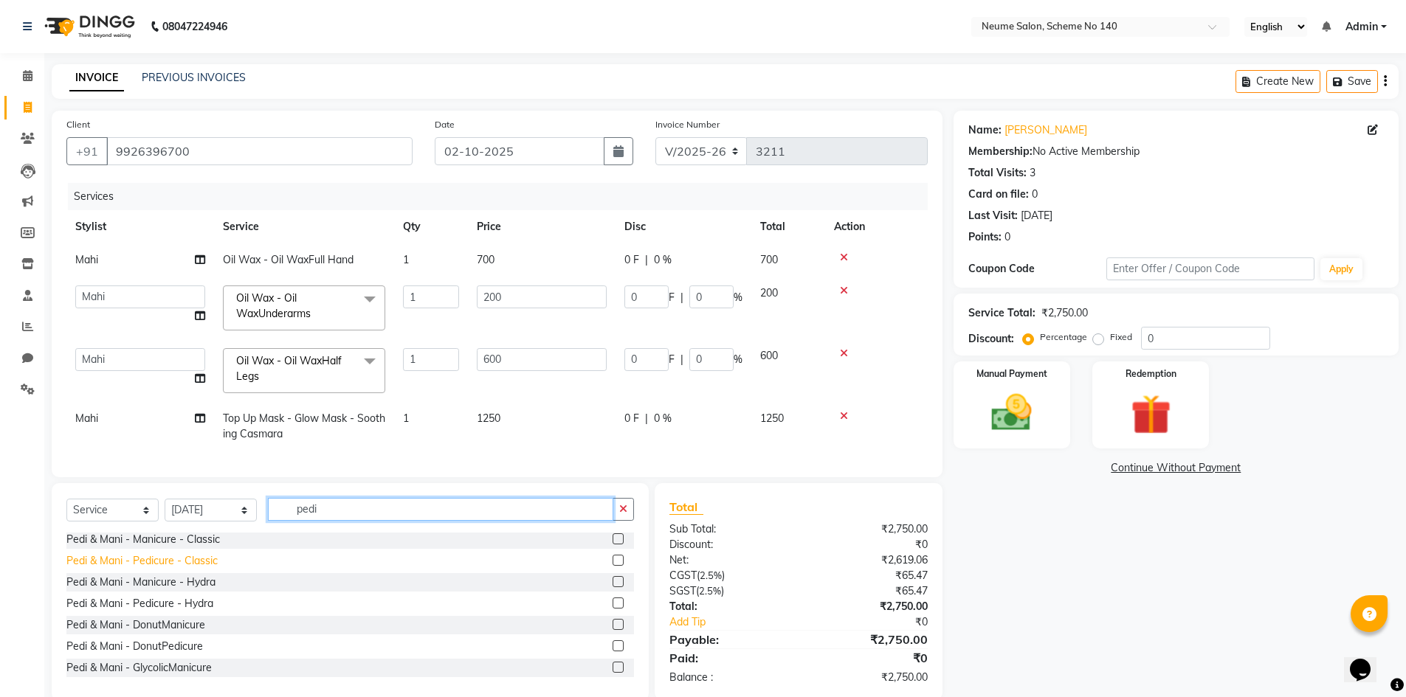
type input "pedi"
click at [157, 569] on div "Pedi & Mani - Pedicure - Classic" at bounding box center [141, 560] width 151 height 15
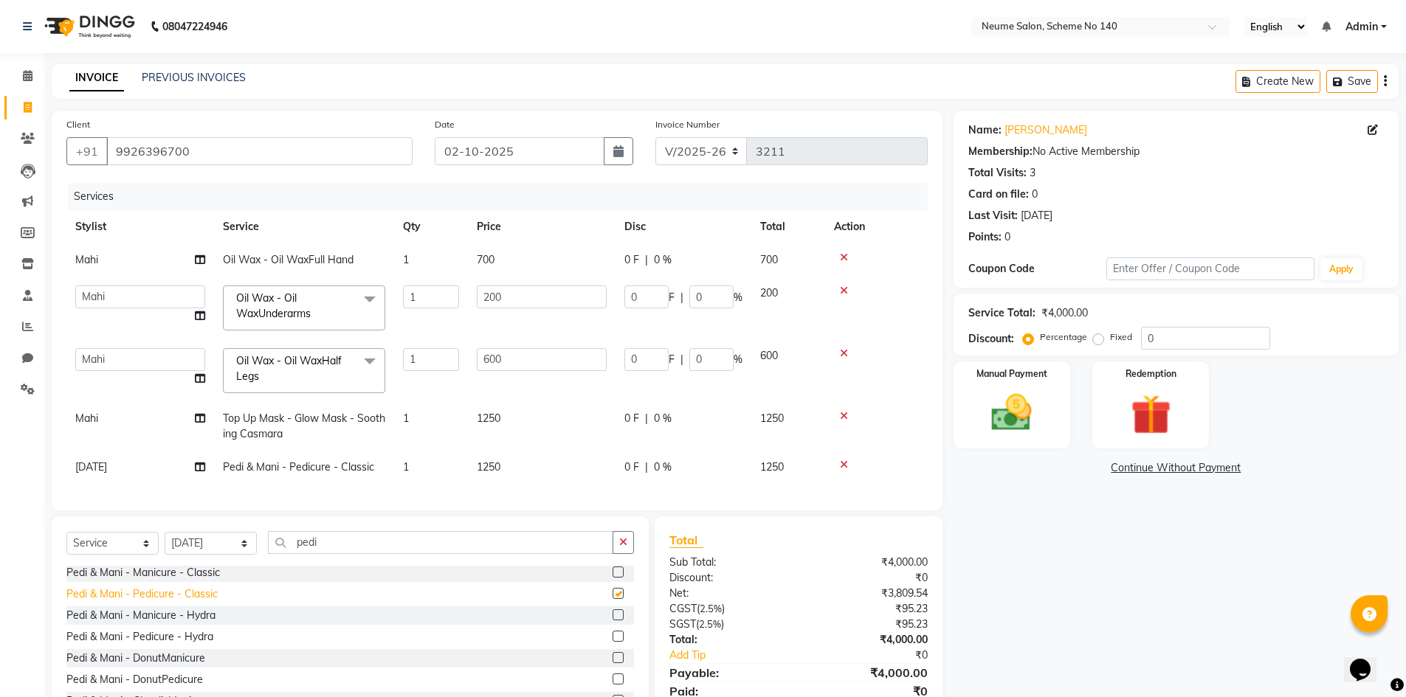
checkbox input "false"
click at [1059, 546] on div "Name: [PERSON_NAME] Membership: No Active Membership Total Visits: 3 Card on fi…" at bounding box center [1181, 422] width 456 height 623
click at [1005, 508] on div "Name: [PERSON_NAME] Membership: No Active Membership Total Visits: 3 Card on fi…" at bounding box center [1181, 422] width 456 height 623
click at [915, 477] on td at bounding box center [876, 467] width 103 height 33
click at [899, 442] on td at bounding box center [876, 426] width 103 height 49
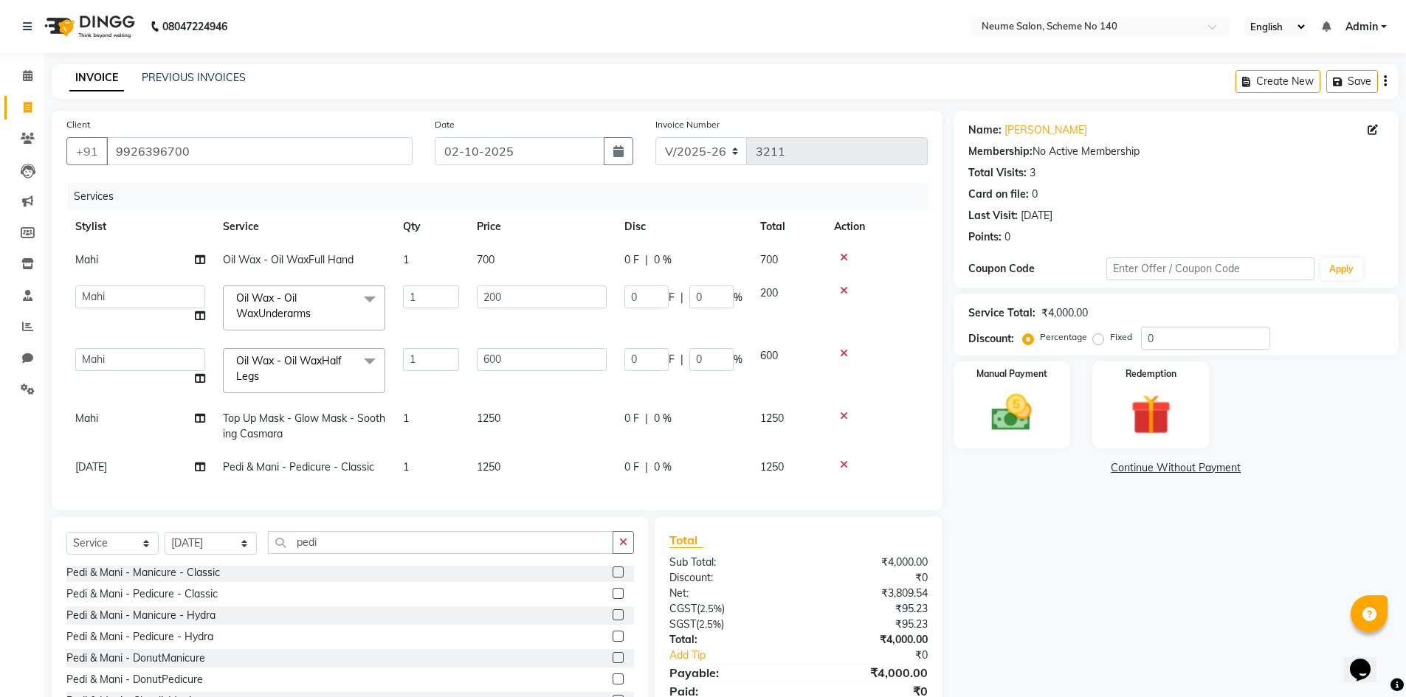
click at [899, 442] on td at bounding box center [876, 426] width 103 height 49
click at [898, 334] on td at bounding box center [876, 308] width 103 height 63
click at [1003, 395] on img at bounding box center [1012, 413] width 68 height 48
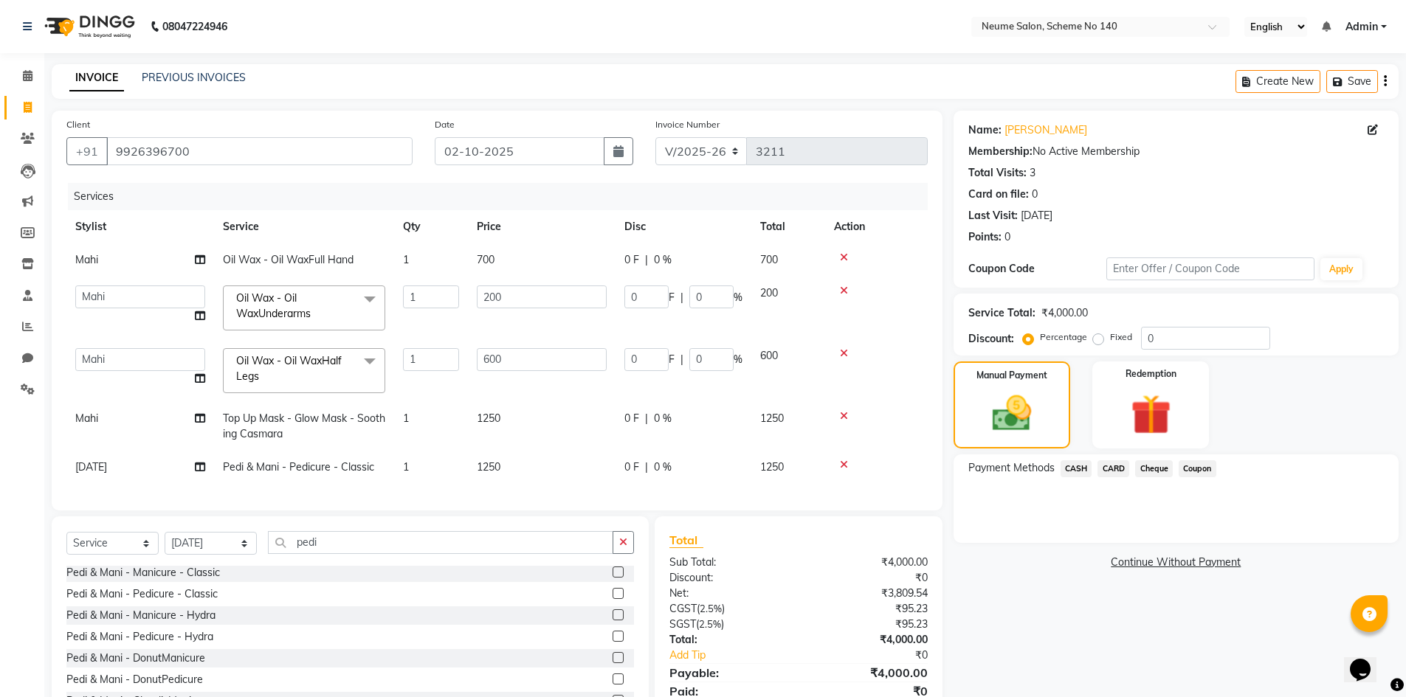
click at [1110, 341] on label "Fixed" at bounding box center [1121, 337] width 22 height 13
click at [1101, 341] on input "Fixed" at bounding box center [1101, 337] width 10 height 10
radio input "true"
click at [1164, 338] on input "0" at bounding box center [1205, 338] width 129 height 23
click at [1040, 339] on label "Percentage" at bounding box center [1063, 337] width 47 height 13
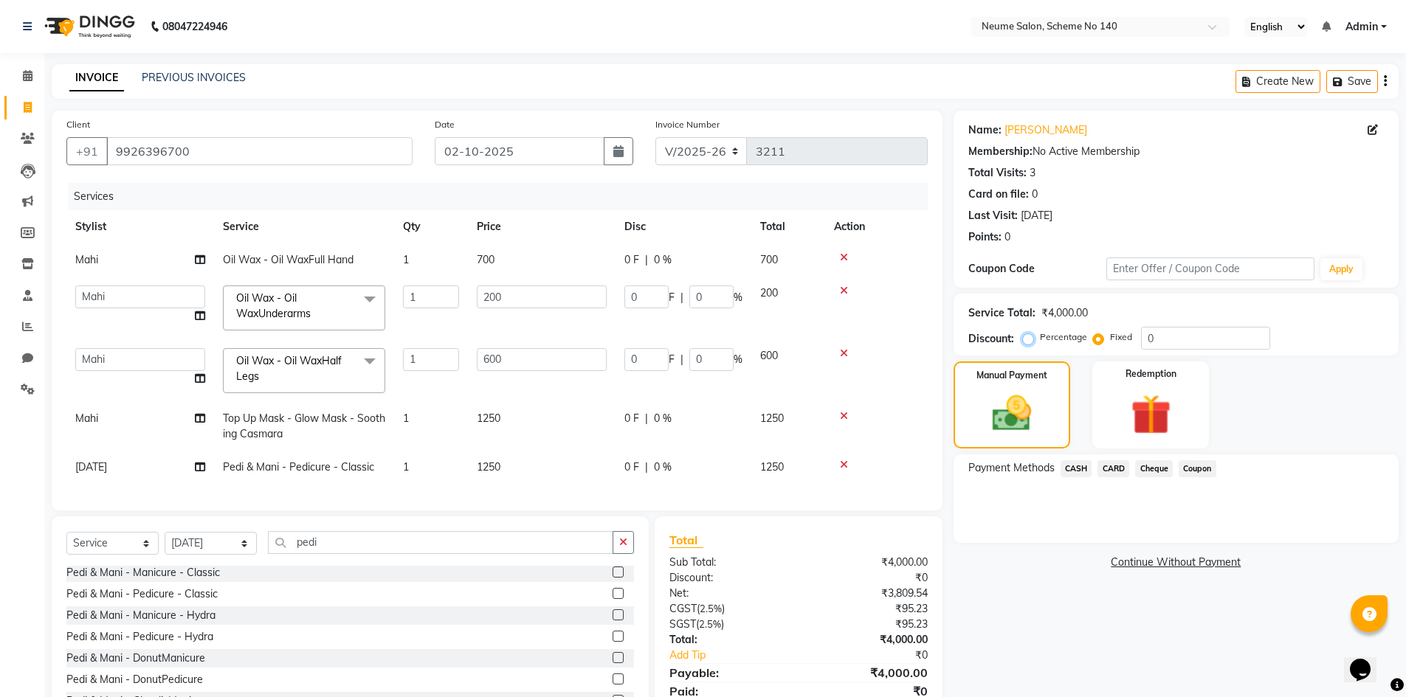
click at [1026, 339] on input "Percentage" at bounding box center [1031, 337] width 10 height 10
radio input "true"
click at [1167, 336] on input "0" at bounding box center [1205, 338] width 129 height 23
type input "1"
type input "2"
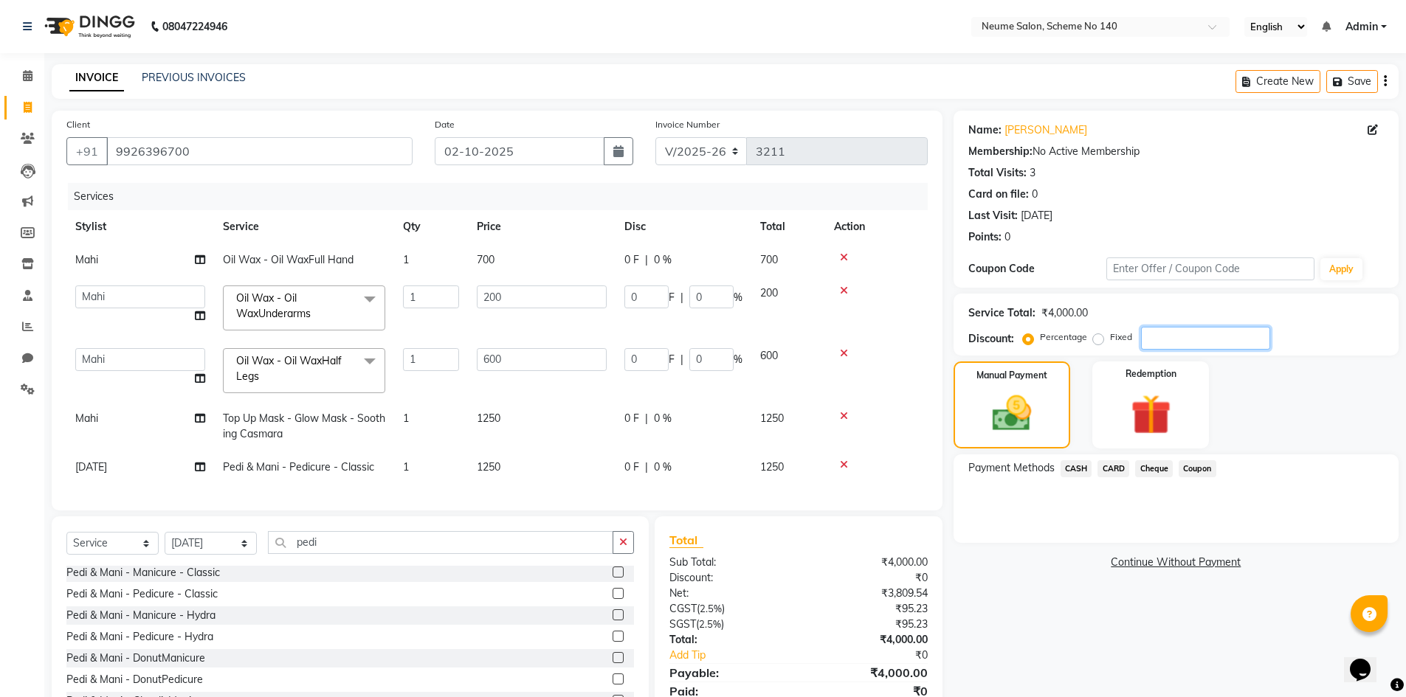
type input "1"
type input "6"
type input "1"
type input "10"
type input "20"
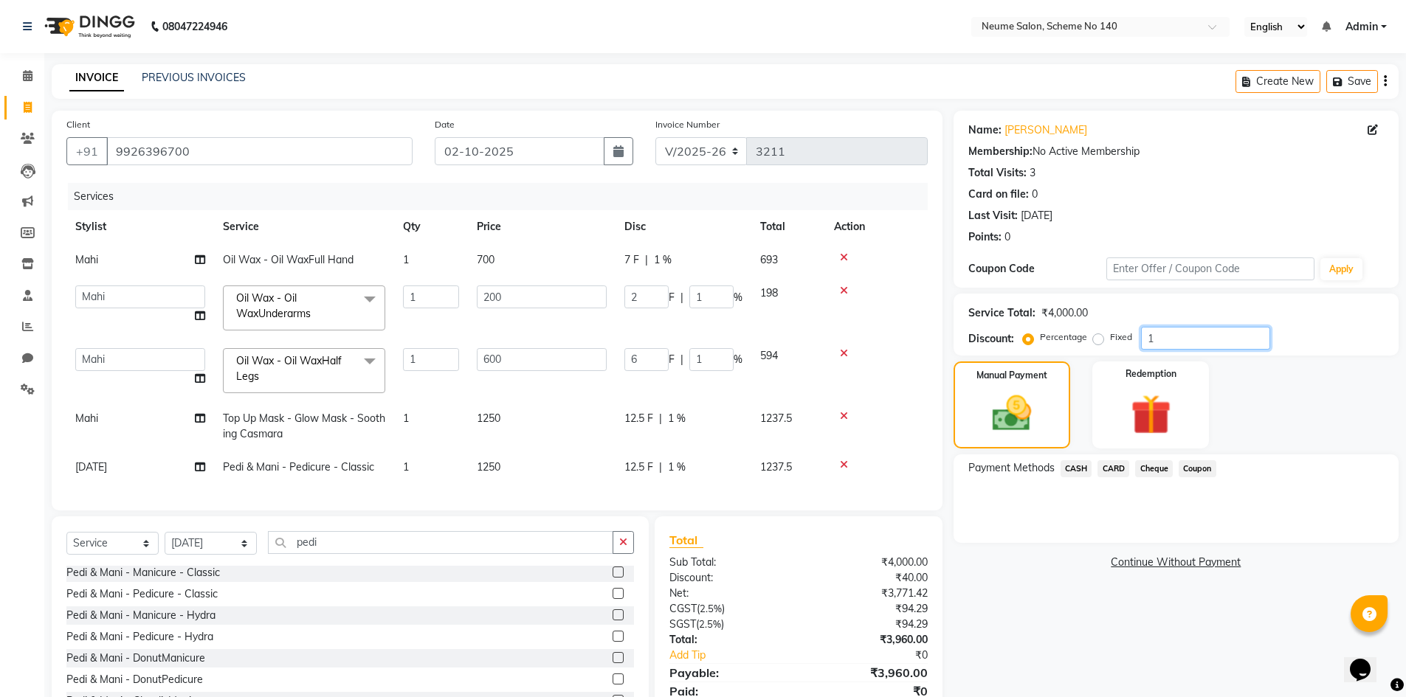
type input "10"
type input "60"
type input "10"
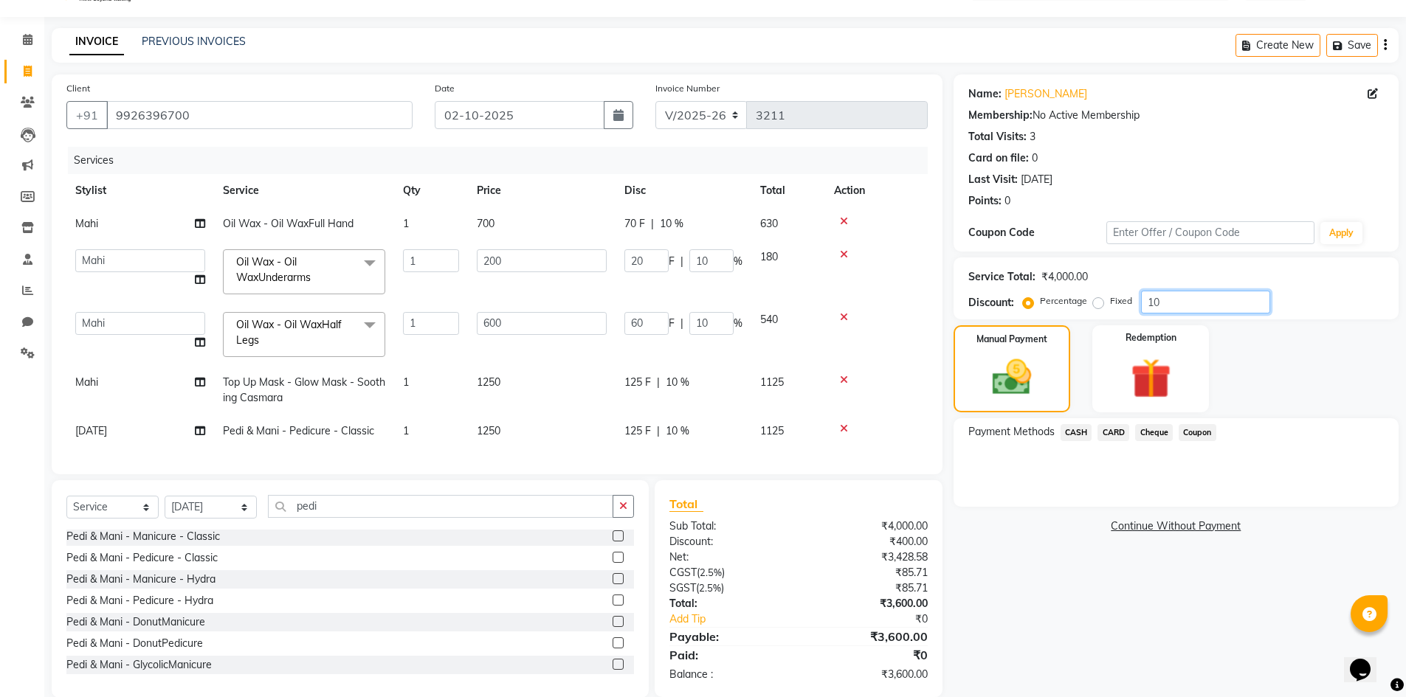
scroll to position [70, 0]
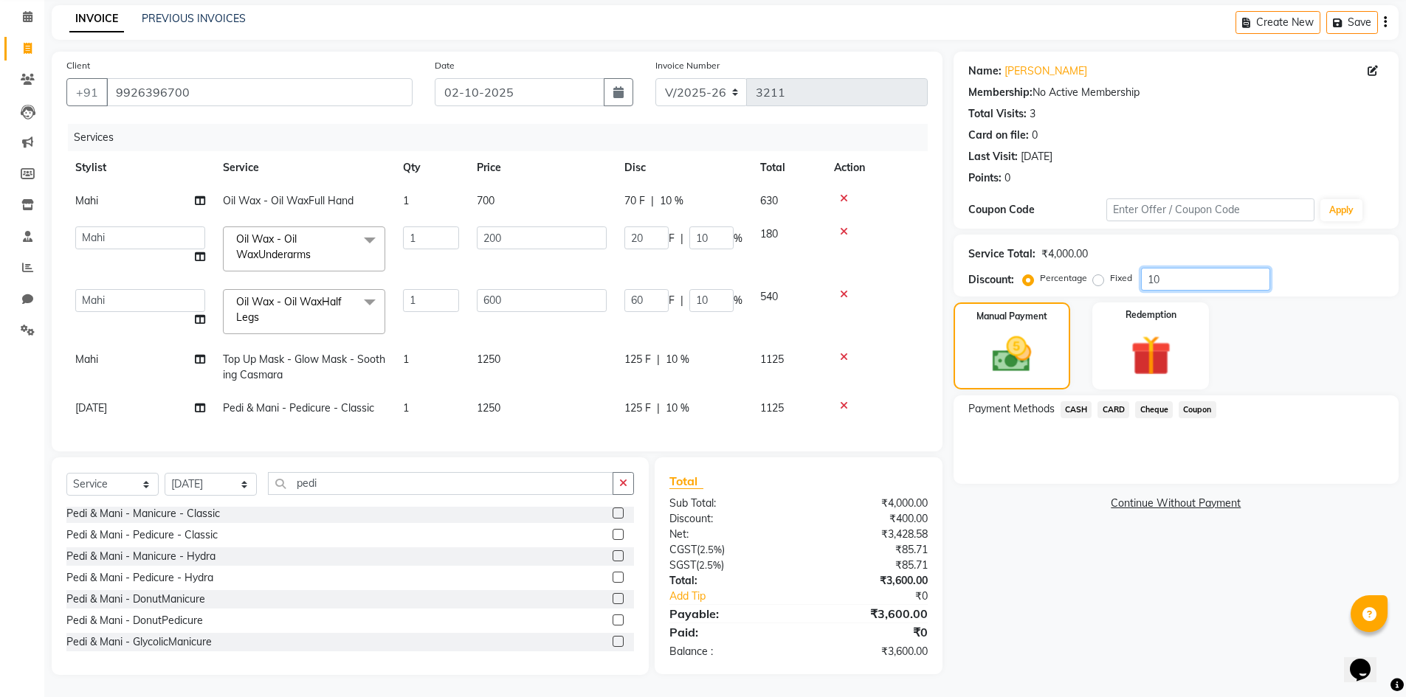
type input "10"
click at [1072, 401] on span "CASH" at bounding box center [1076, 409] width 32 height 17
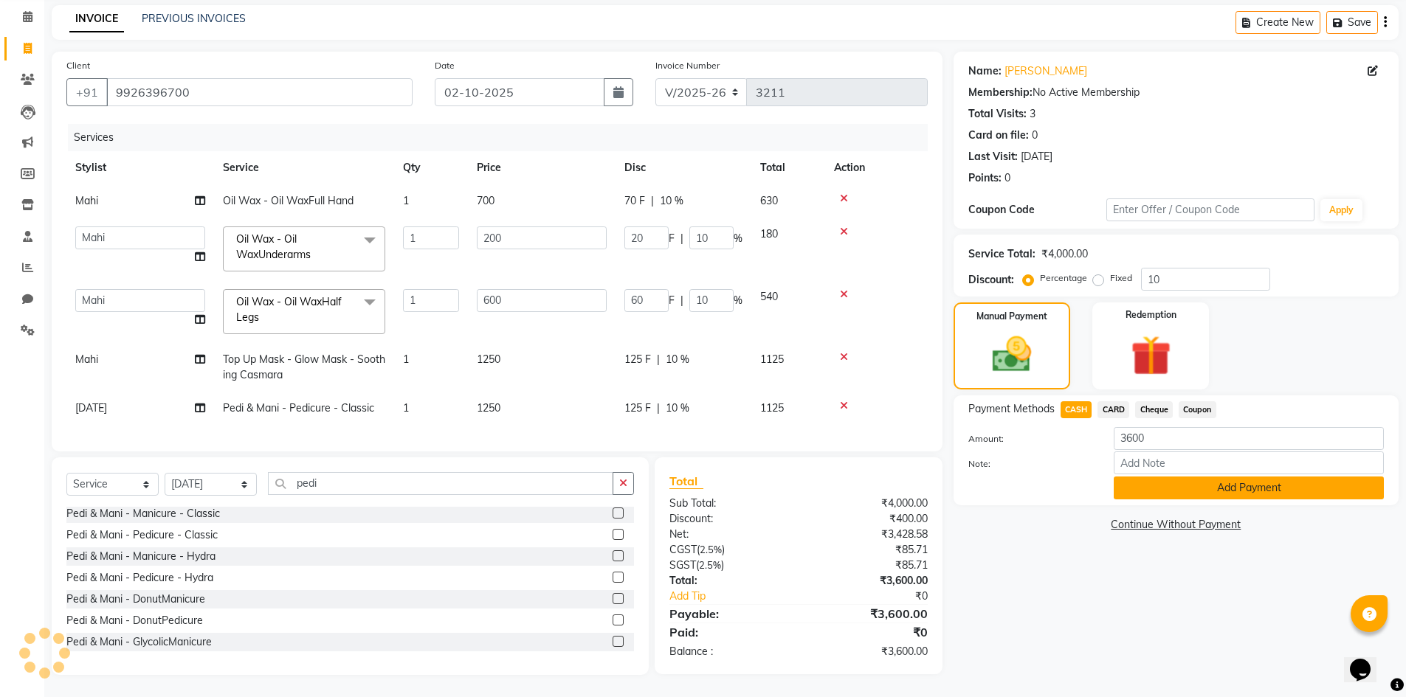
click at [1185, 477] on button "Add Payment" at bounding box center [1248, 488] width 270 height 23
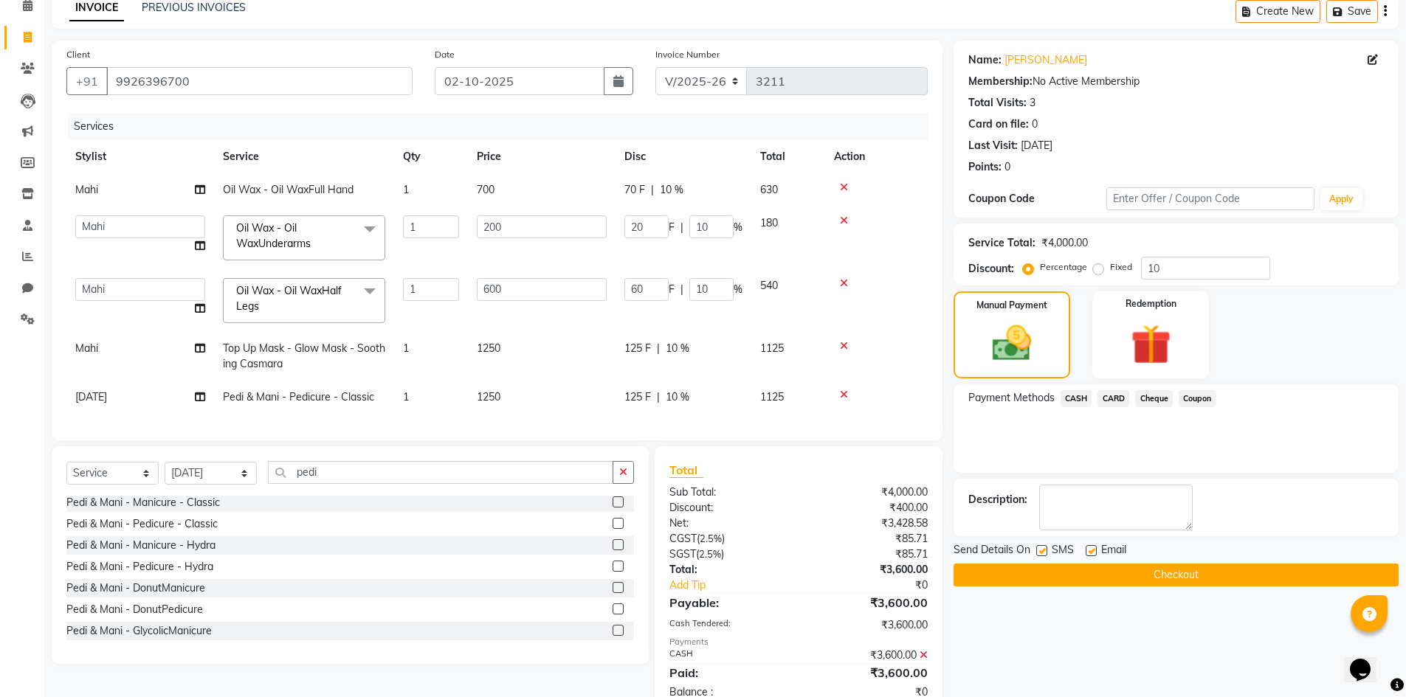
click at [1221, 574] on button "Checkout" at bounding box center [1175, 575] width 445 height 23
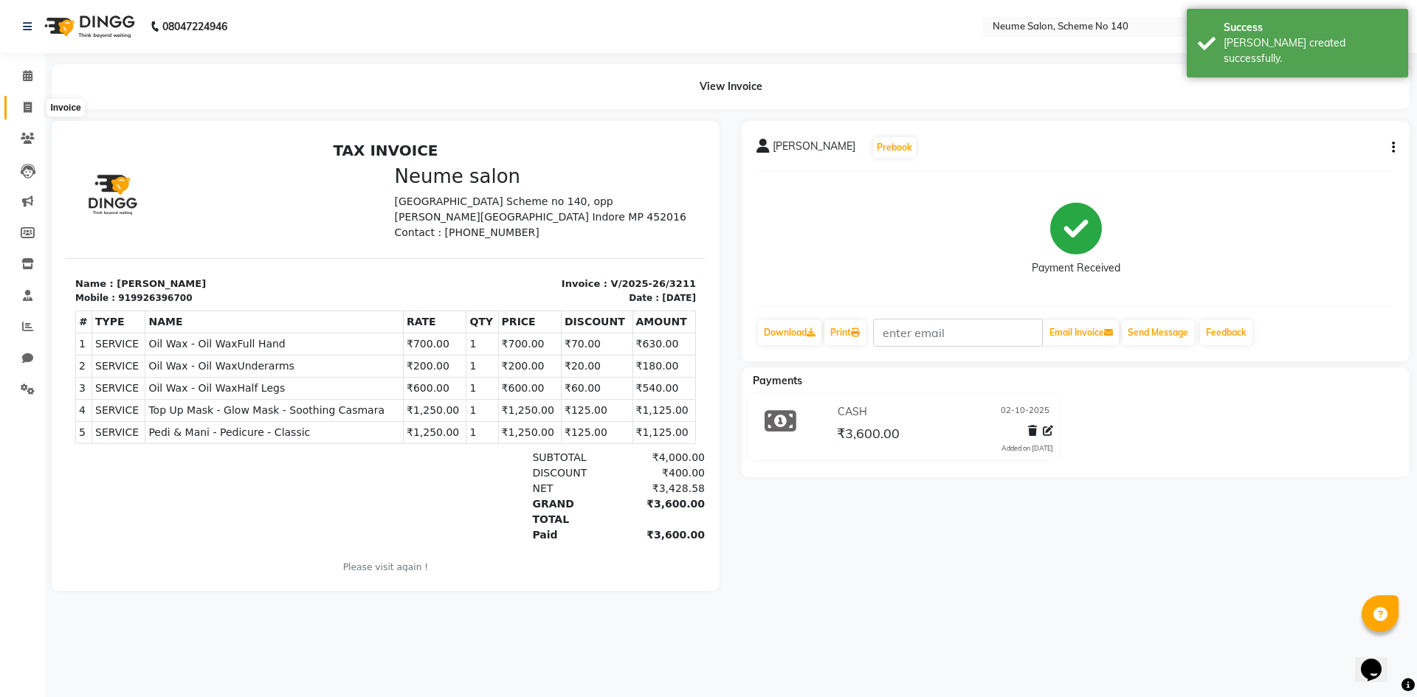
click at [30, 102] on icon at bounding box center [28, 107] width 8 height 11
select select "service"
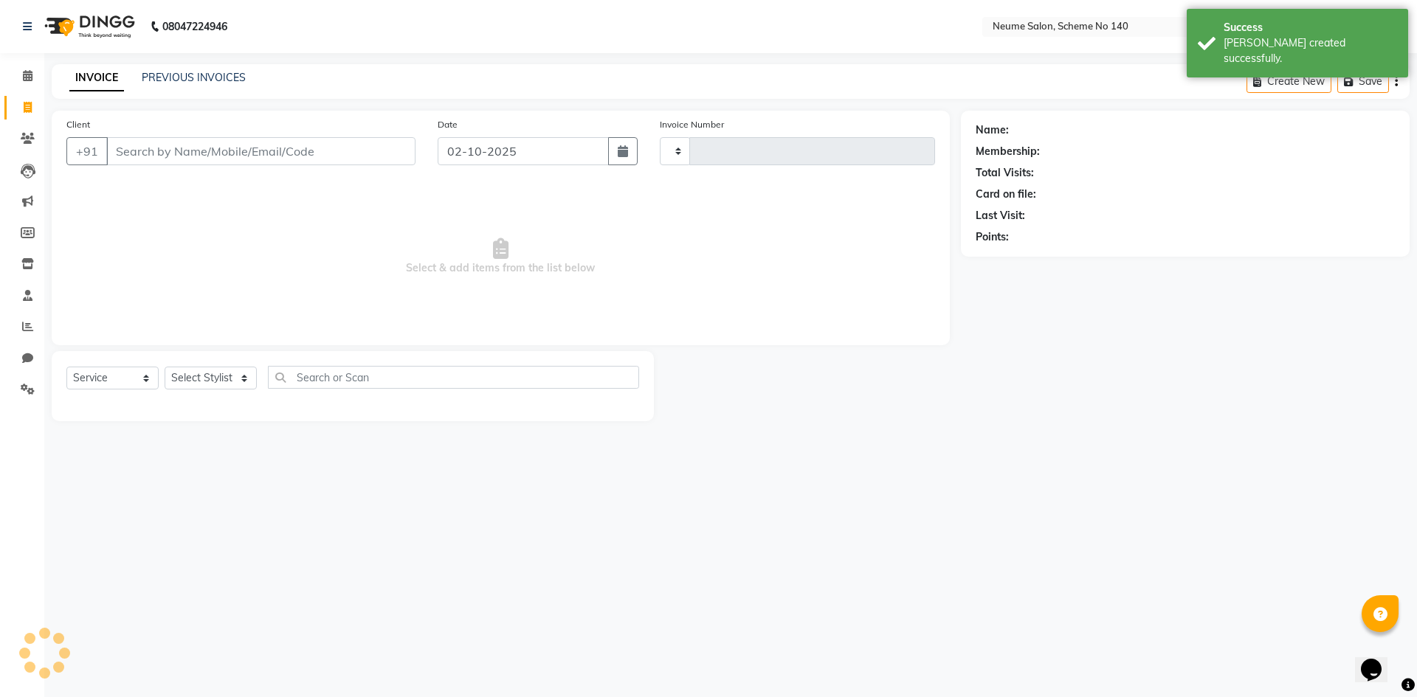
type input "3212"
select select "8098"
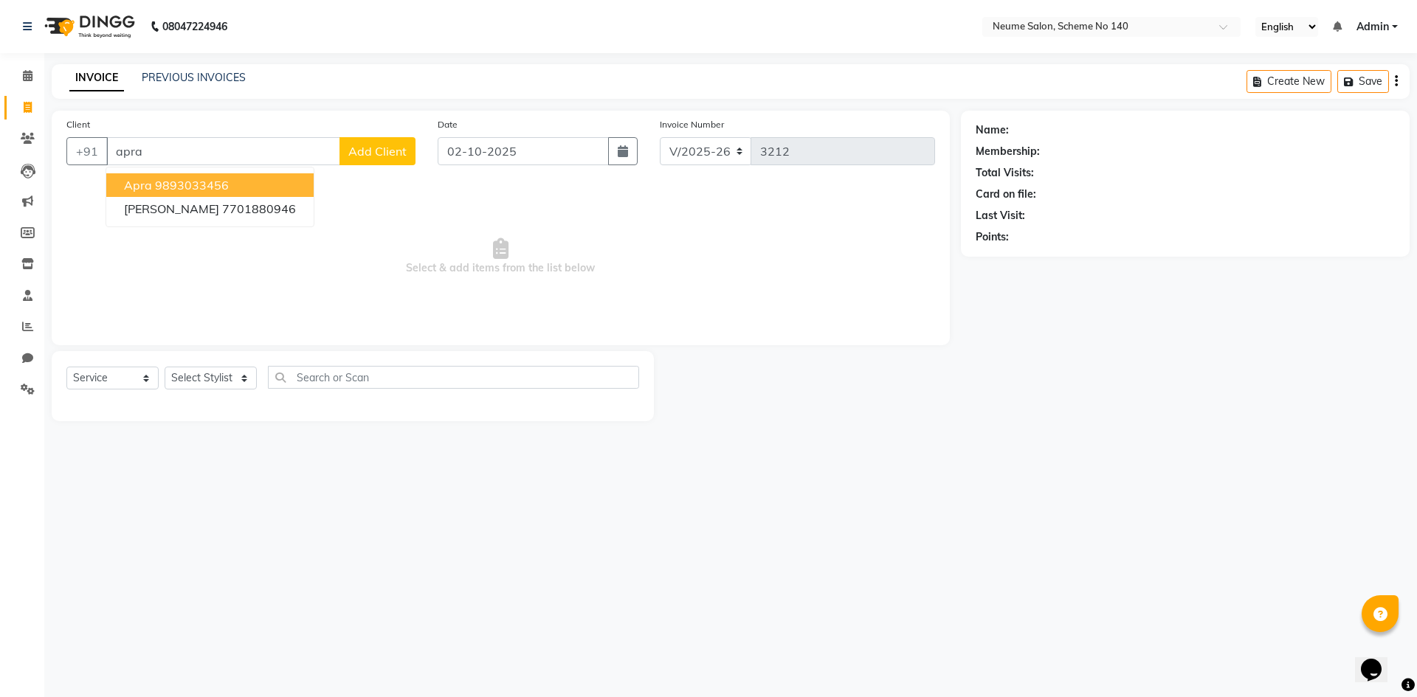
click at [222, 189] on ngb-highlight "9893033456" at bounding box center [192, 185] width 74 height 15
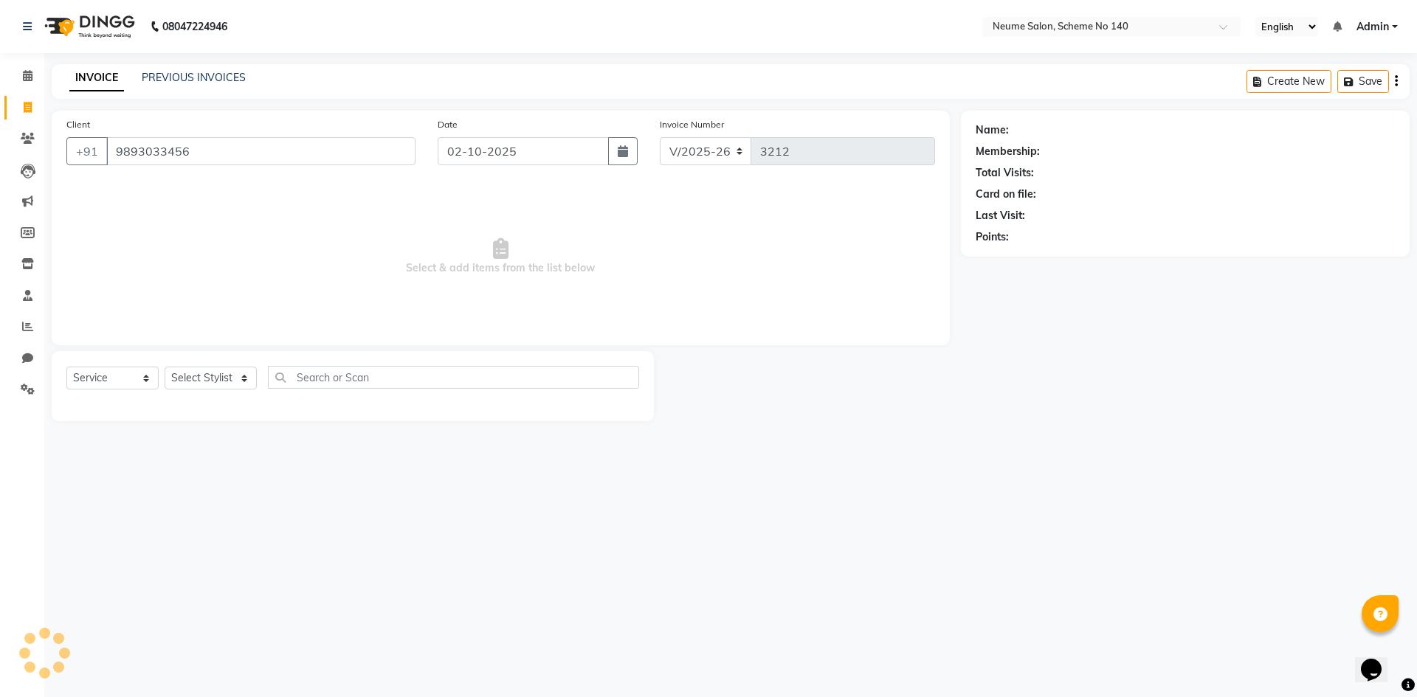
type input "9893033456"
click at [228, 370] on select "Select Stylist [PERSON_NAME] Ashvina [PERSON_NAME] [DATE][PERSON_NAME] Mahi [PE…" at bounding box center [211, 378] width 92 height 23
select select "75326"
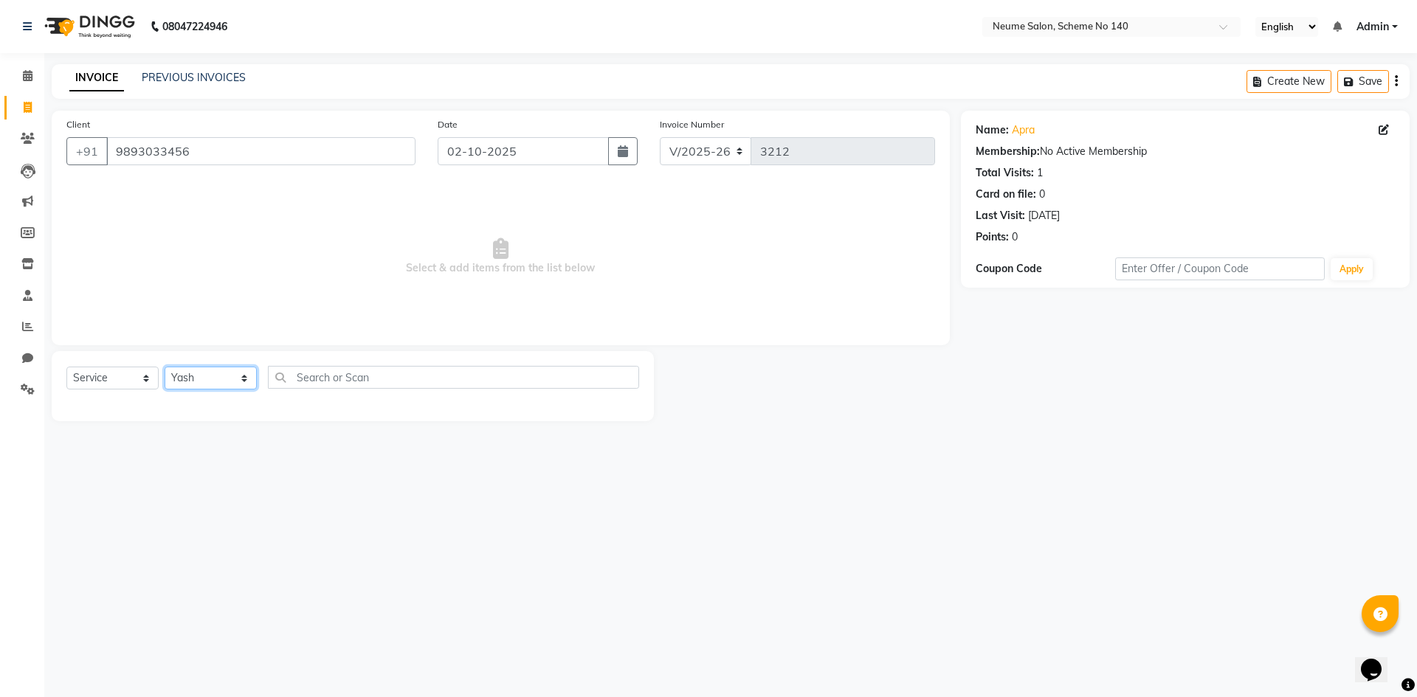
click at [165, 367] on select "Select Stylist [PERSON_NAME] Ashvina [PERSON_NAME] [DATE][PERSON_NAME] Mahi [PE…" at bounding box center [211, 378] width 92 height 23
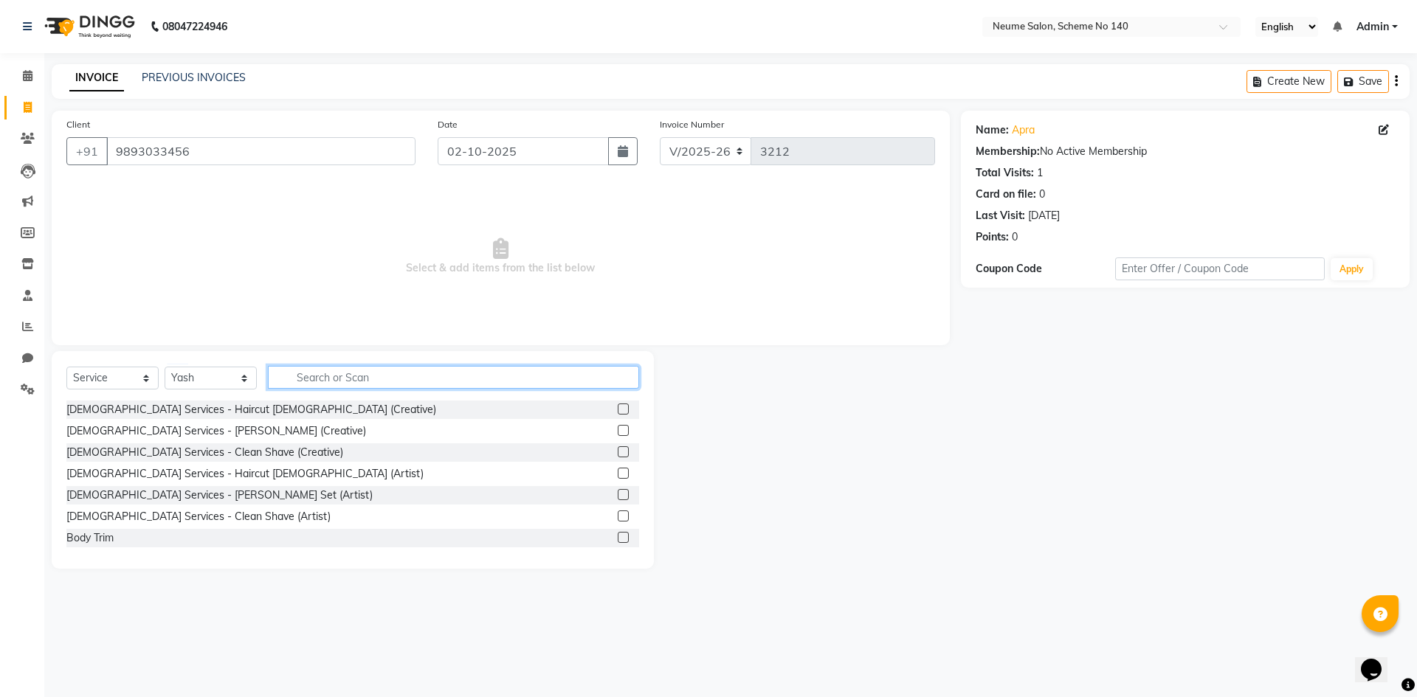
click at [300, 384] on input "text" at bounding box center [453, 377] width 371 height 23
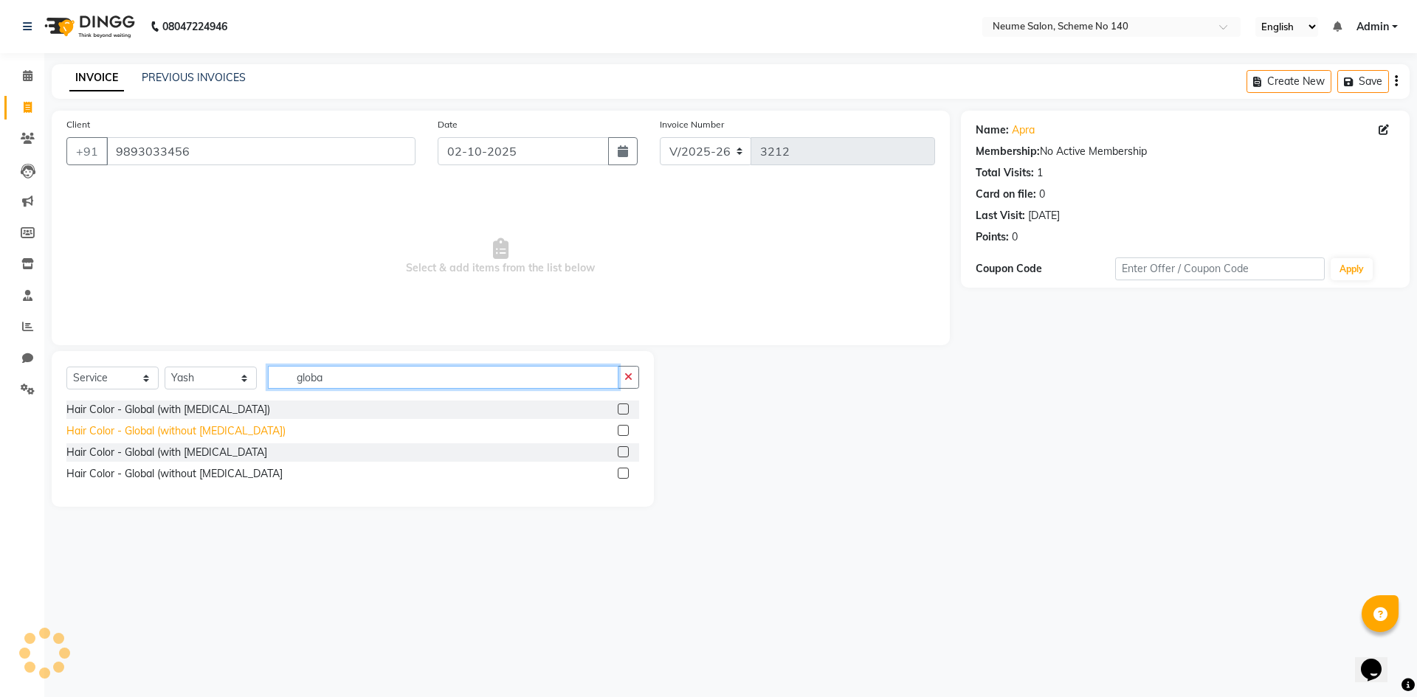
type input "globa"
click at [200, 430] on div "Hair Color - Global (without [MEDICAL_DATA])" at bounding box center [175, 431] width 219 height 15
checkbox input "false"
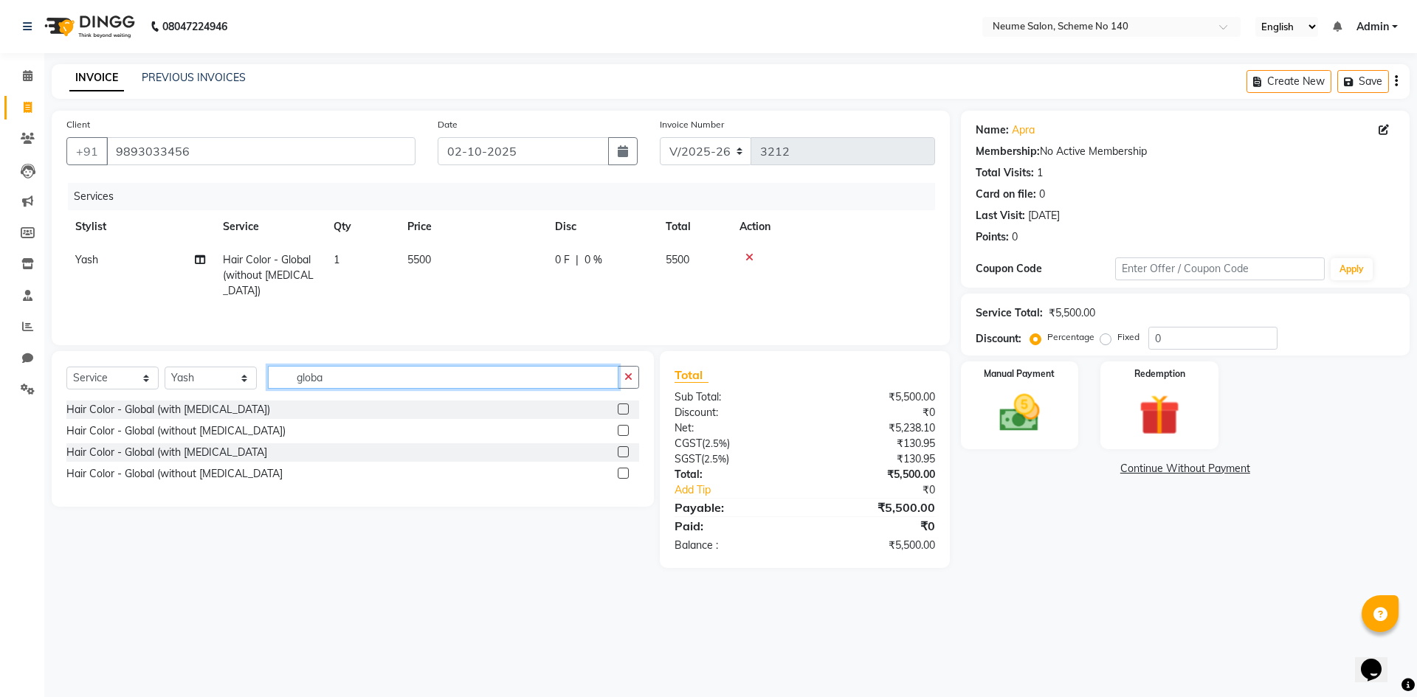
click at [362, 380] on input "globa" at bounding box center [443, 377] width 350 height 23
type input "g"
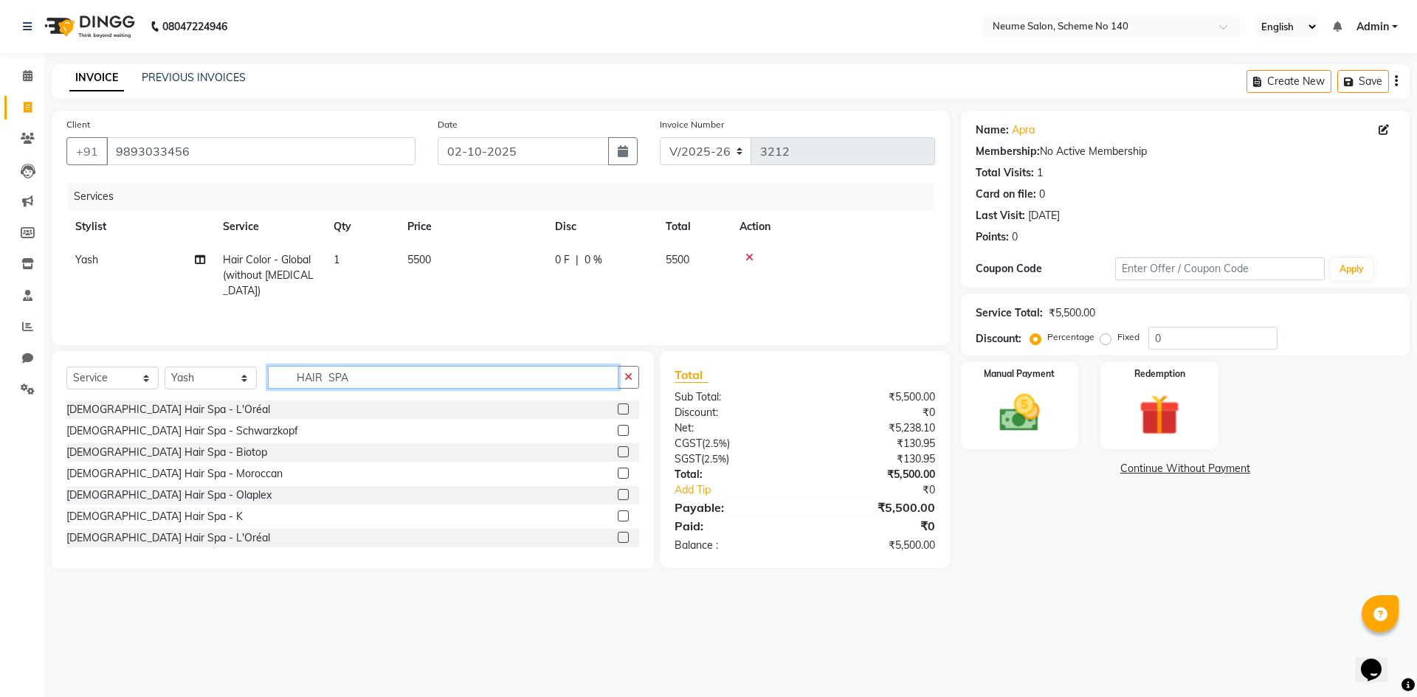
type input "HAIR SPA"
click at [211, 410] on div "[DEMOGRAPHIC_DATA] Hair Spa - L'Oréal" at bounding box center [352, 410] width 573 height 18
click at [211, 415] on div "[DEMOGRAPHIC_DATA] Hair Spa - L'Oréal" at bounding box center [352, 410] width 573 height 18
click at [618, 409] on label at bounding box center [623, 409] width 11 height 11
click at [618, 409] on input "checkbox" at bounding box center [623, 410] width 10 height 10
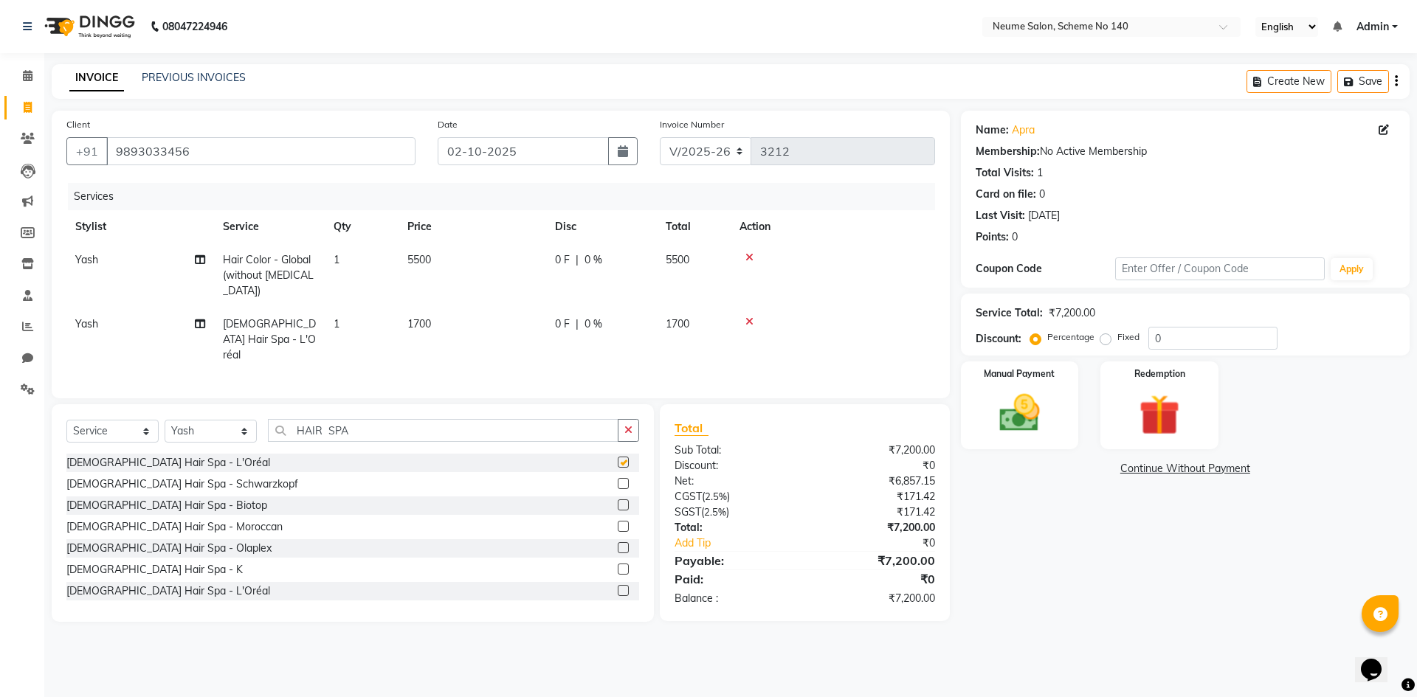
checkbox input "false"
click at [419, 317] on span "1700" at bounding box center [419, 323] width 24 height 13
select select "75326"
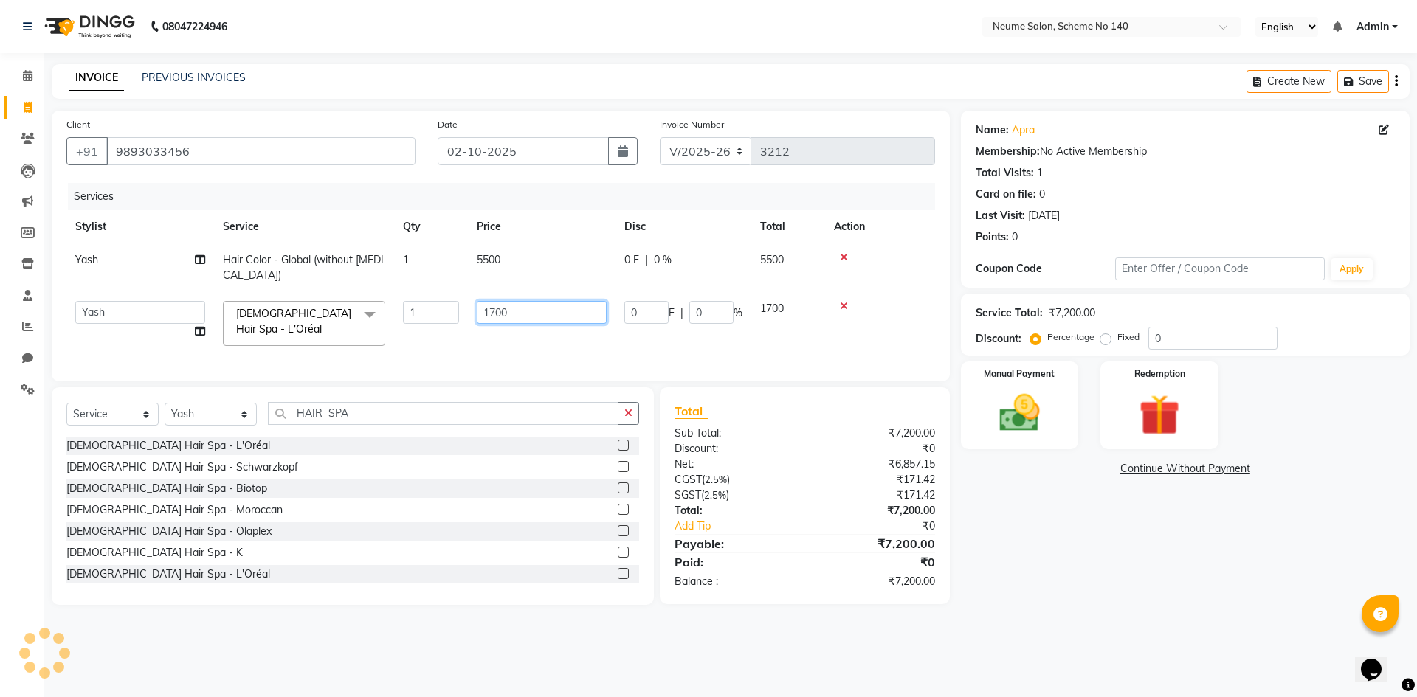
click at [521, 314] on input "1700" at bounding box center [542, 312] width 130 height 23
type input "1"
type input "2000"
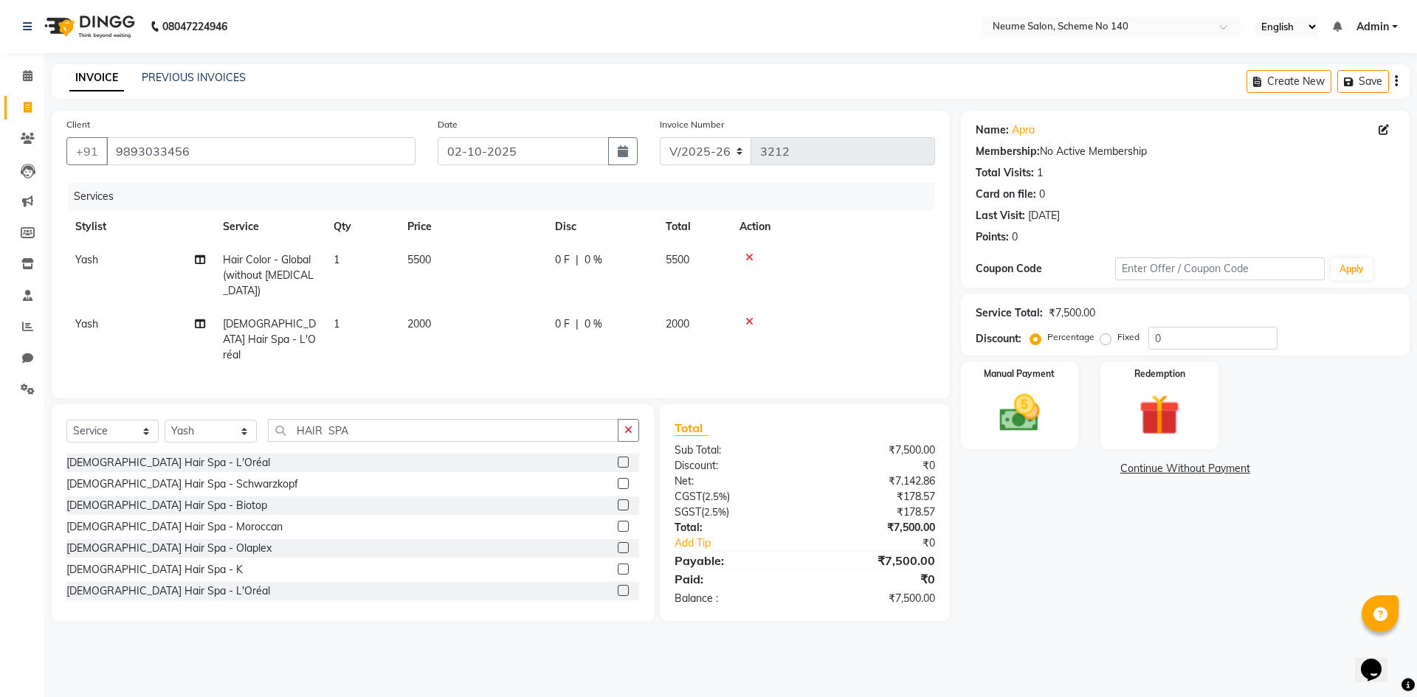
click at [803, 350] on div "Services Stylist Service Qty Price Disc Total Action Yash Hair Color - Global (…" at bounding box center [500, 283] width 868 height 201
click at [244, 420] on select "Select Stylist [PERSON_NAME] Ashvina [PERSON_NAME] [DATE][PERSON_NAME] Mahi [PE…" at bounding box center [211, 431] width 92 height 23
select select "75332"
click at [165, 420] on select "Select Stylist [PERSON_NAME] Ashvina [PERSON_NAME] [DATE][PERSON_NAME] Mahi [PE…" at bounding box center [211, 431] width 92 height 23
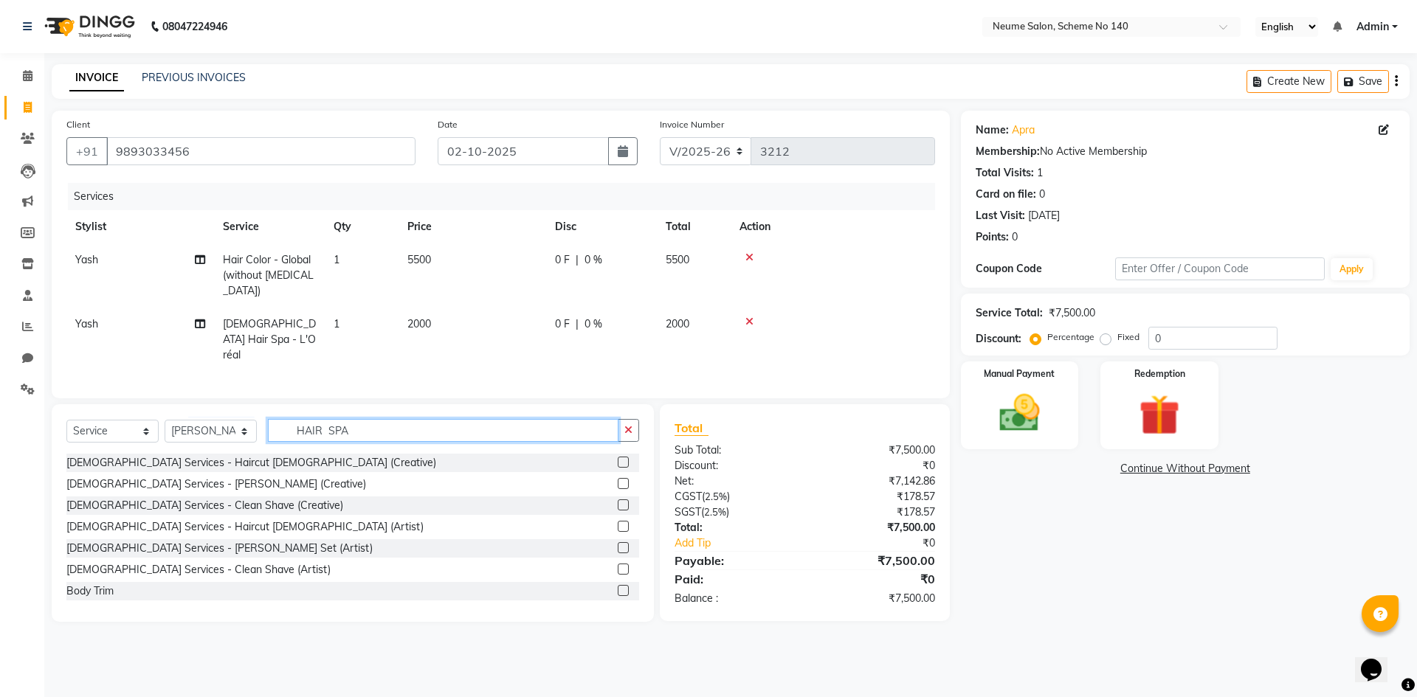
click at [384, 419] on input "HAIR SPA" at bounding box center [443, 430] width 350 height 23
type input "H"
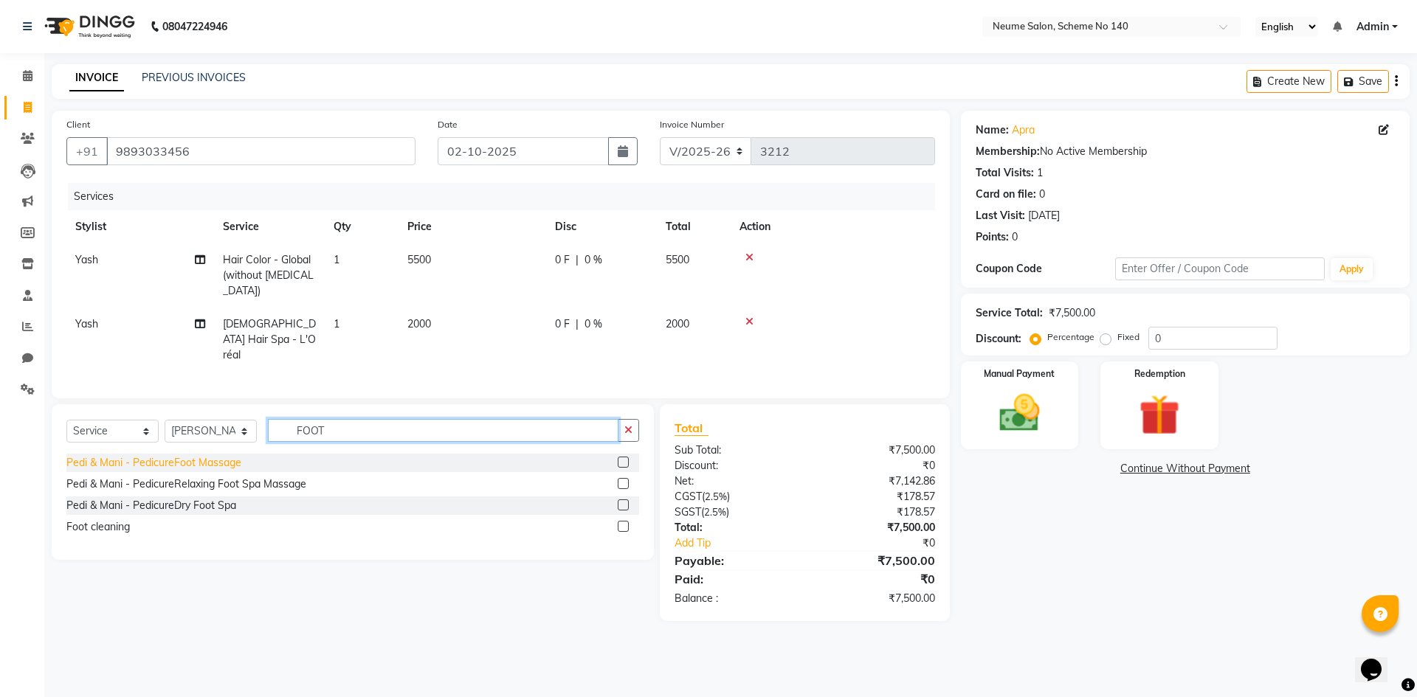
type input "FOOT"
click at [200, 455] on div "Pedi & Mani - PedicureFoot Massage" at bounding box center [153, 462] width 175 height 15
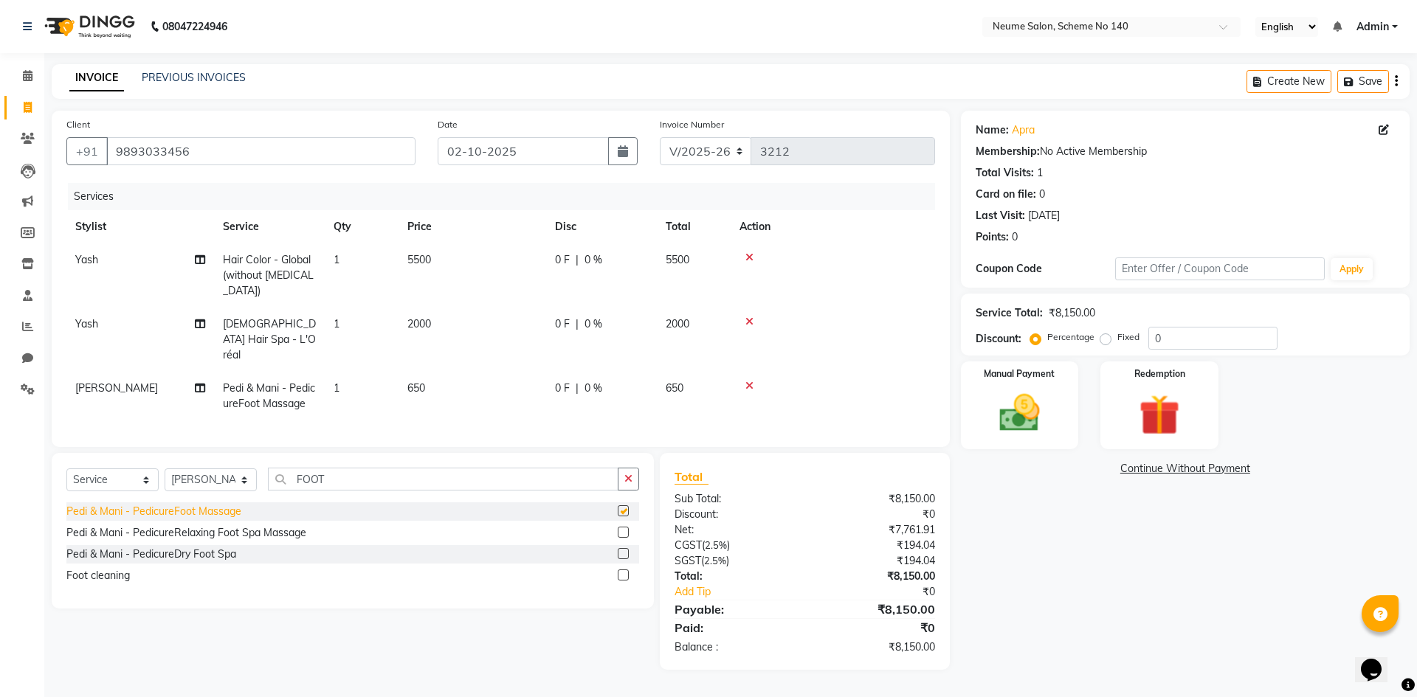
checkbox input "false"
click at [220, 525] on div "Pedi & Mani - PedicureRelaxing Foot Spa Massage" at bounding box center [186, 532] width 240 height 15
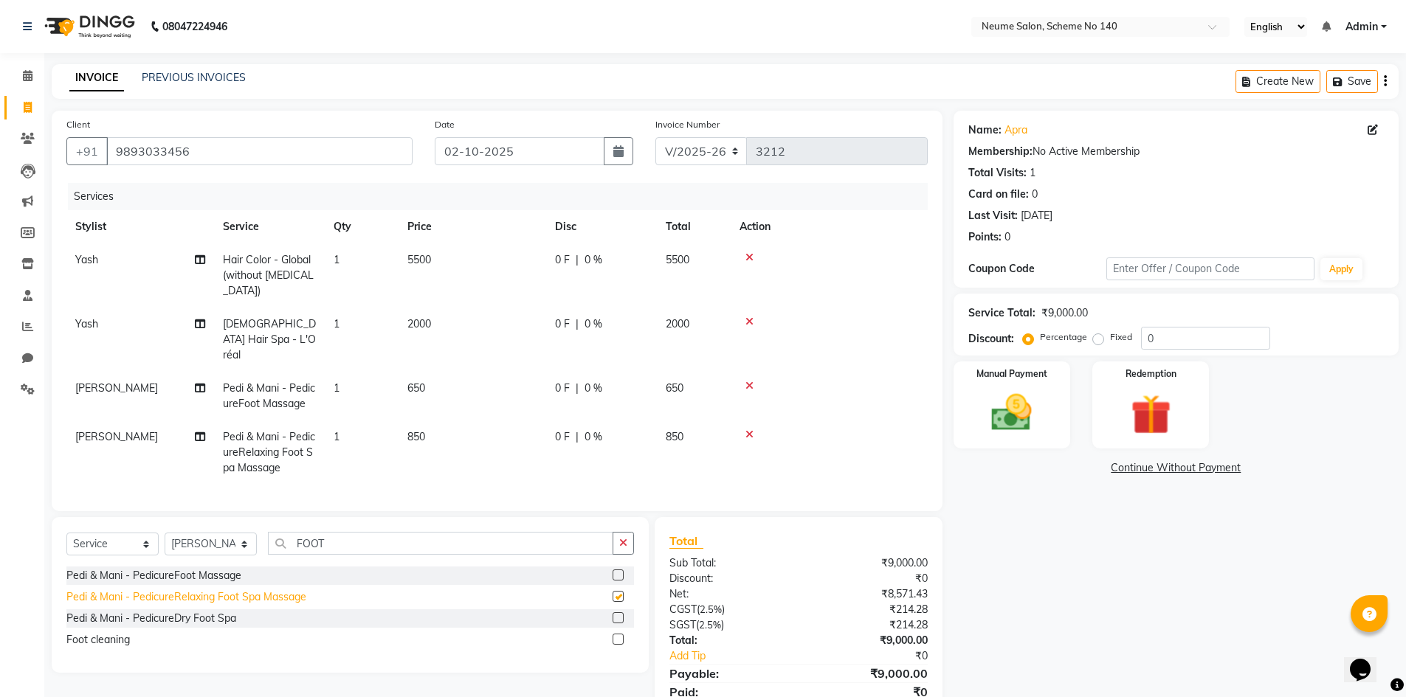
checkbox input "false"
click at [747, 381] on icon at bounding box center [749, 386] width 8 height 10
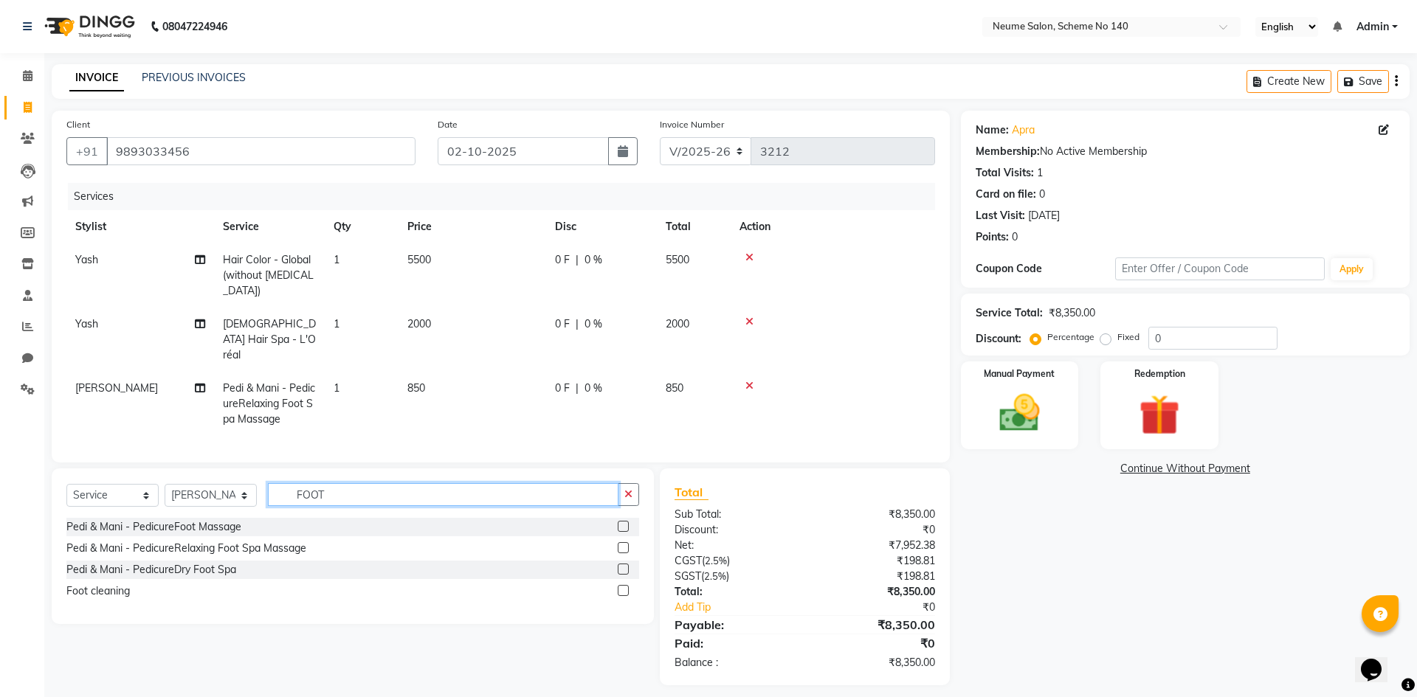
click at [363, 483] on input "FOOT" at bounding box center [443, 494] width 350 height 23
type input "F"
type input "GEL"
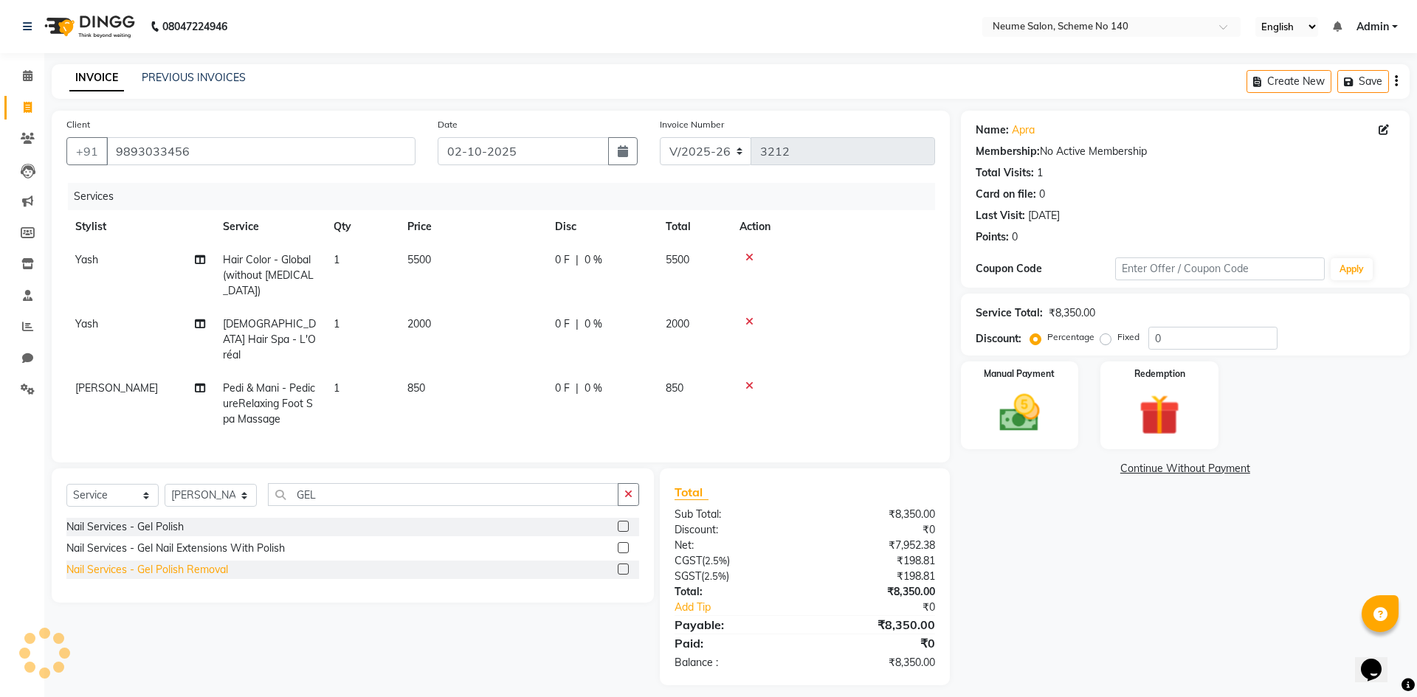
click at [193, 562] on div "Nail Services - Gel Polish Removal" at bounding box center [147, 569] width 162 height 15
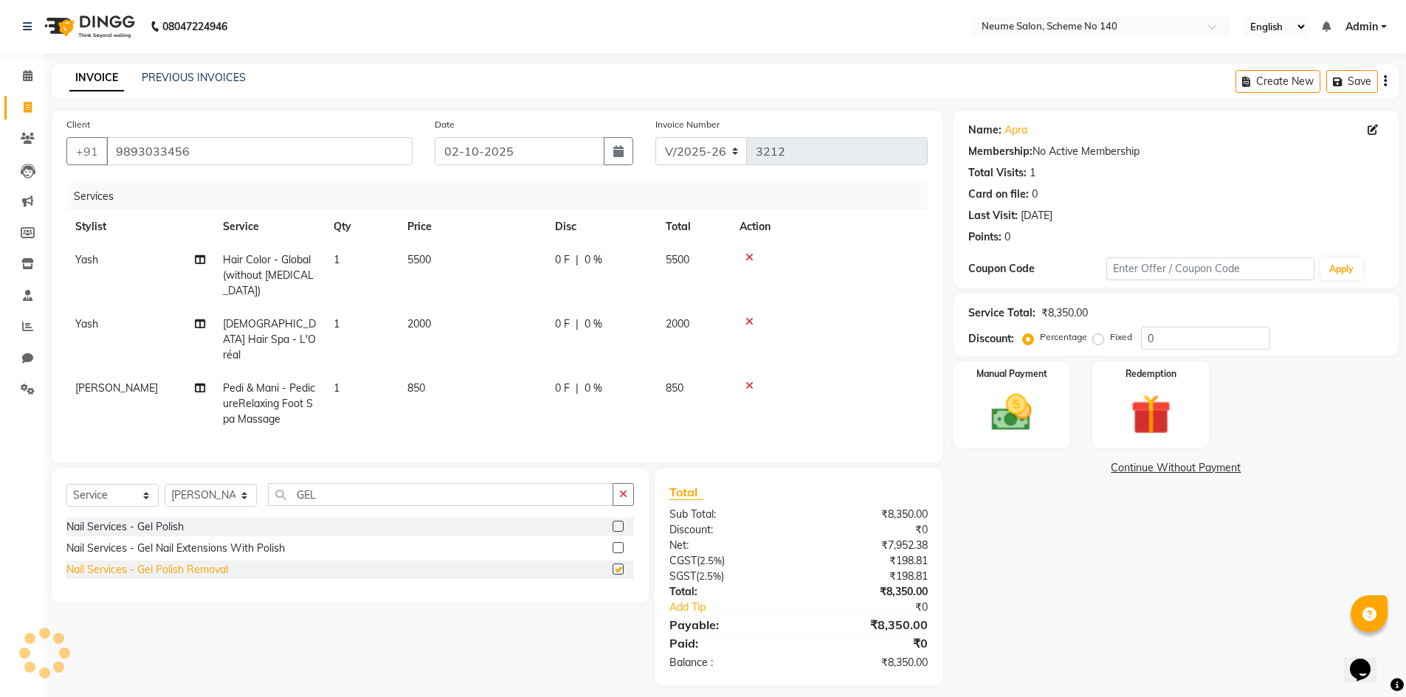
checkbox input "false"
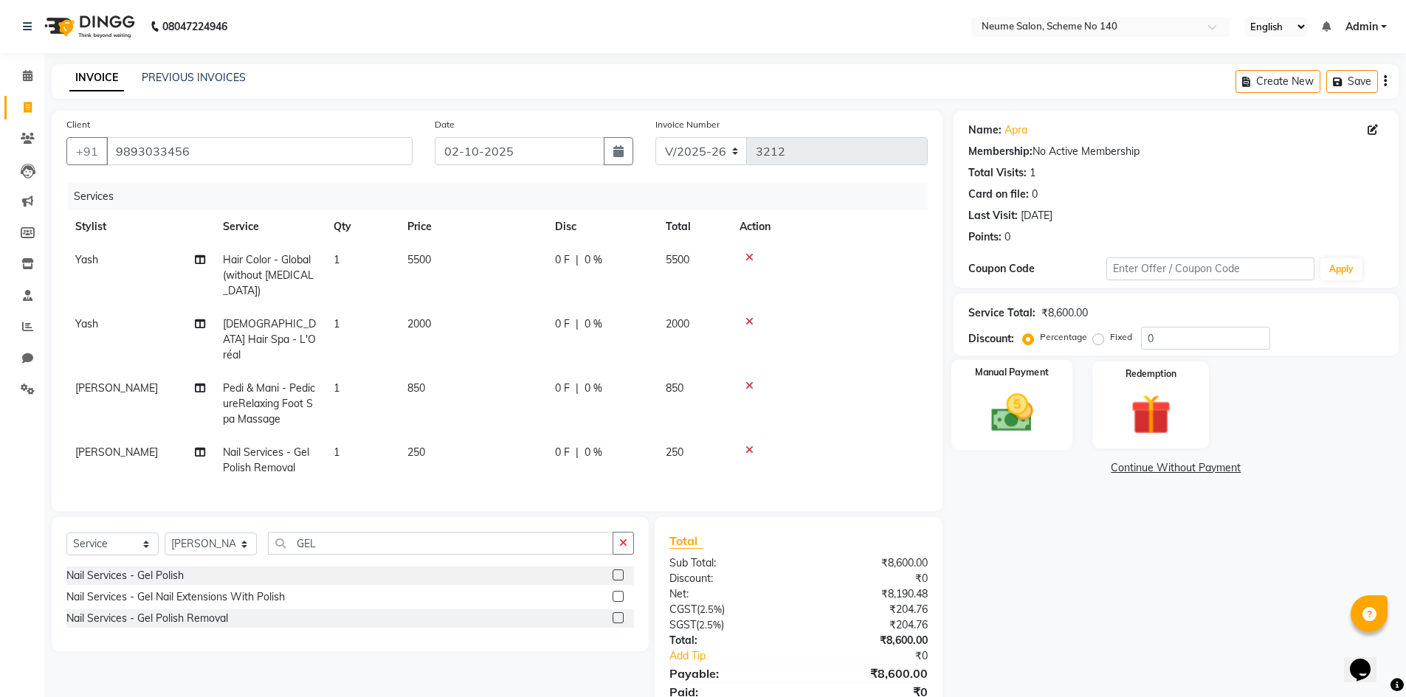
click at [1001, 423] on img at bounding box center [1012, 413] width 68 height 48
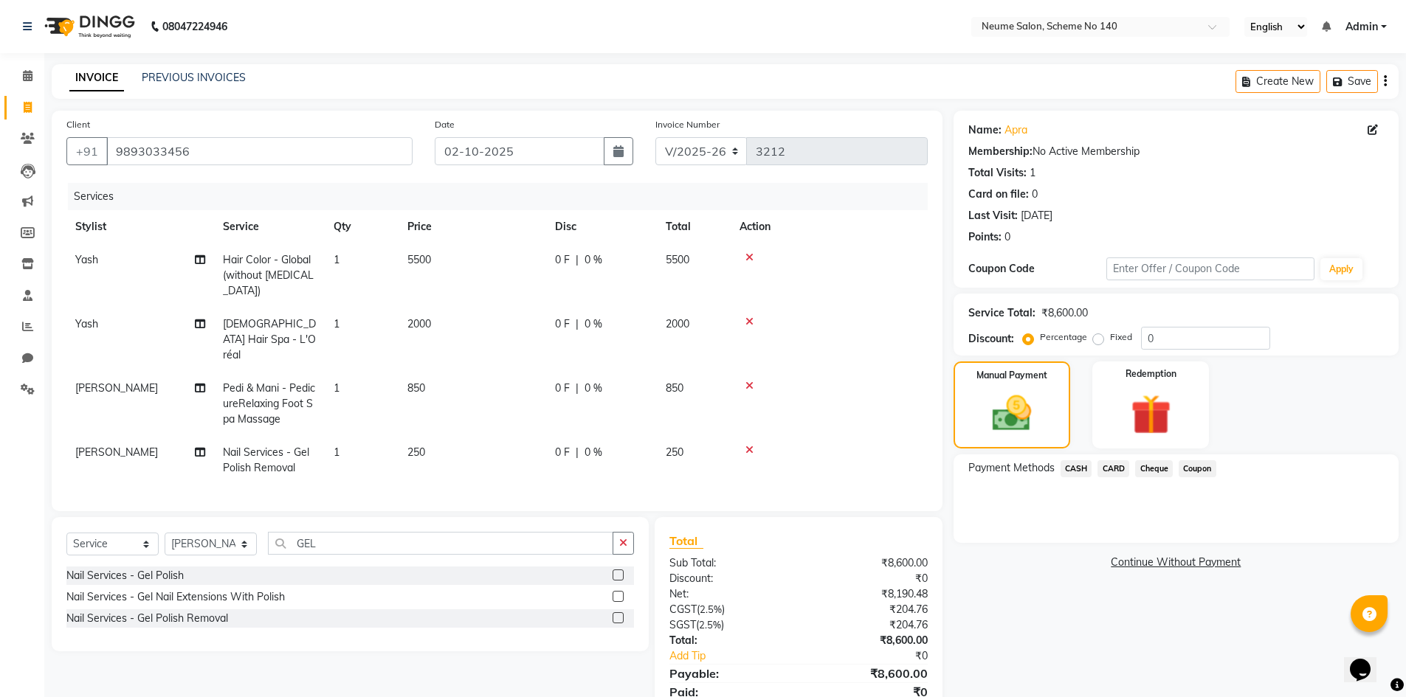
click at [1081, 471] on span "CASH" at bounding box center [1076, 468] width 32 height 17
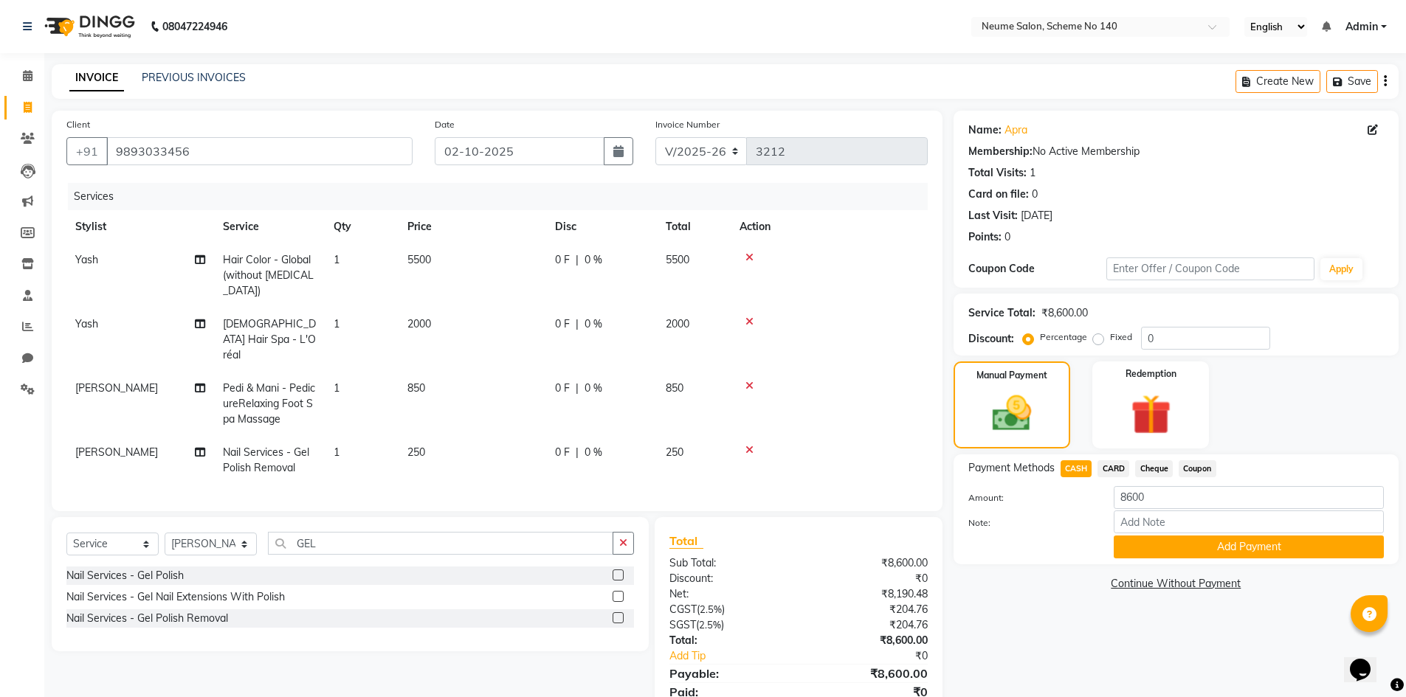
click at [1186, 559] on div "Payment Methods CASH CARD Cheque Coupon Amount: 8600 Note: Add Payment" at bounding box center [1175, 509] width 445 height 110
click at [1192, 545] on button "Add Payment" at bounding box center [1248, 547] width 270 height 23
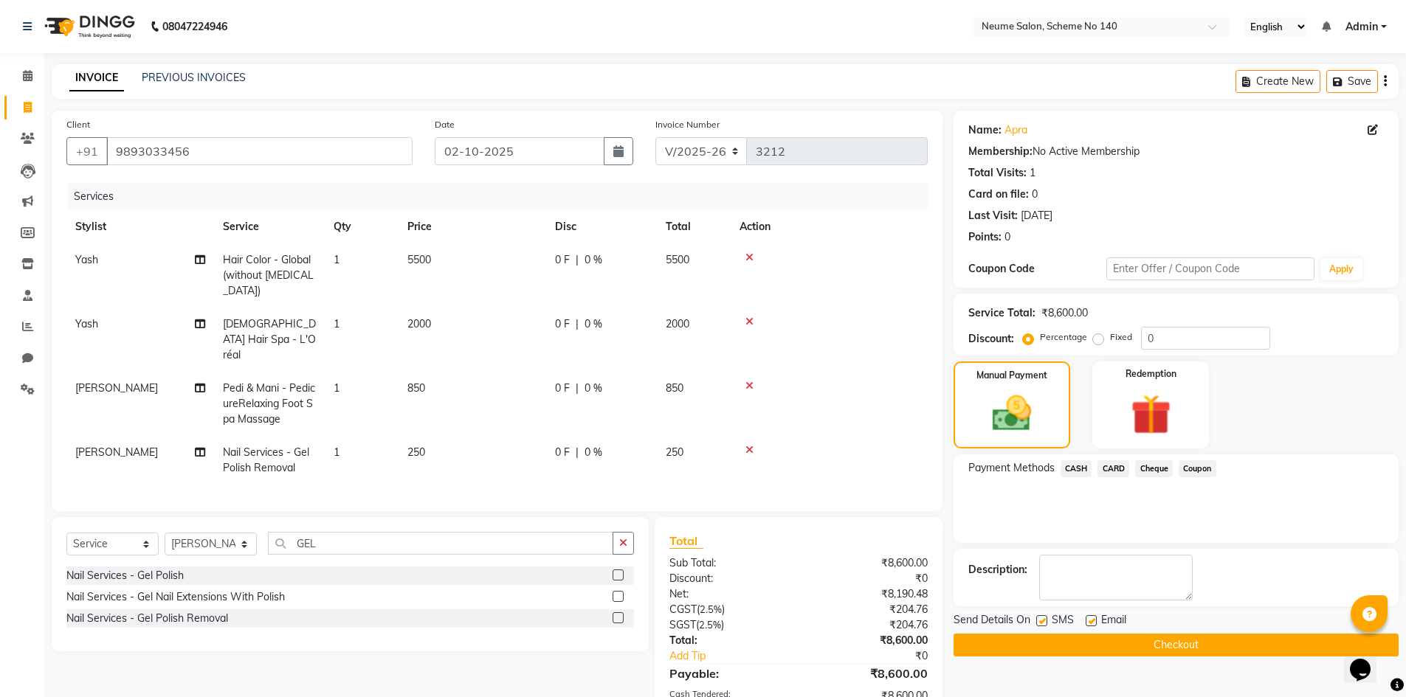
click at [1192, 641] on button "Checkout" at bounding box center [1175, 645] width 445 height 23
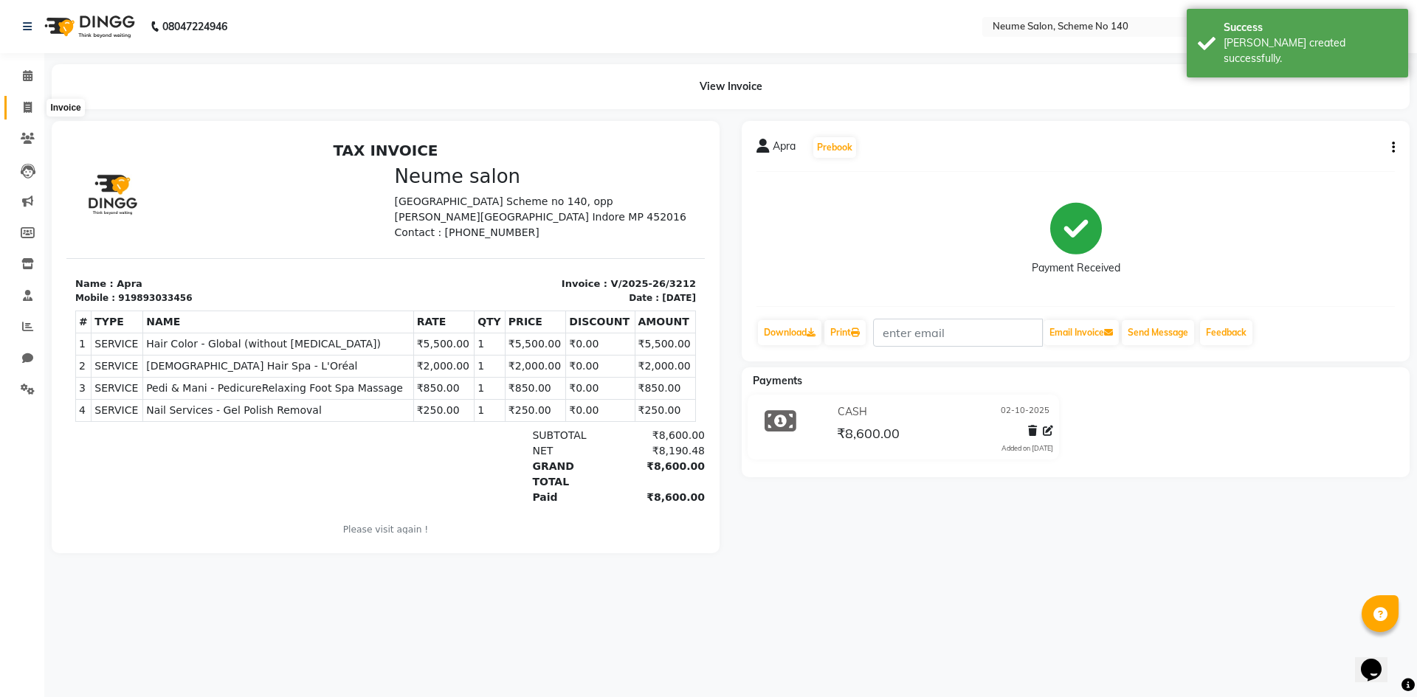
drag, startPoint x: 32, startPoint y: 105, endPoint x: 39, endPoint y: 97, distance: 10.4
click at [31, 104] on icon at bounding box center [28, 107] width 8 height 11
select select "8098"
select select "service"
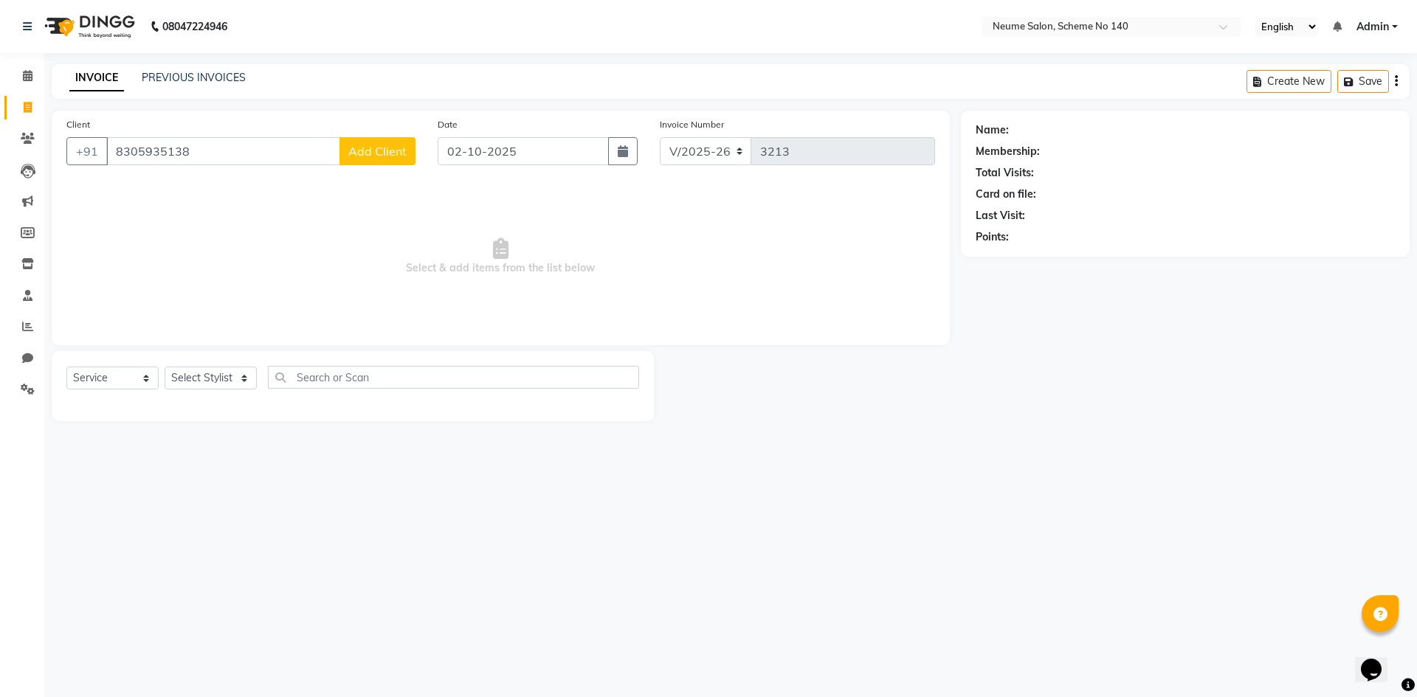
type input "8305935138"
click at [385, 153] on span "Add Client" at bounding box center [377, 151] width 58 height 15
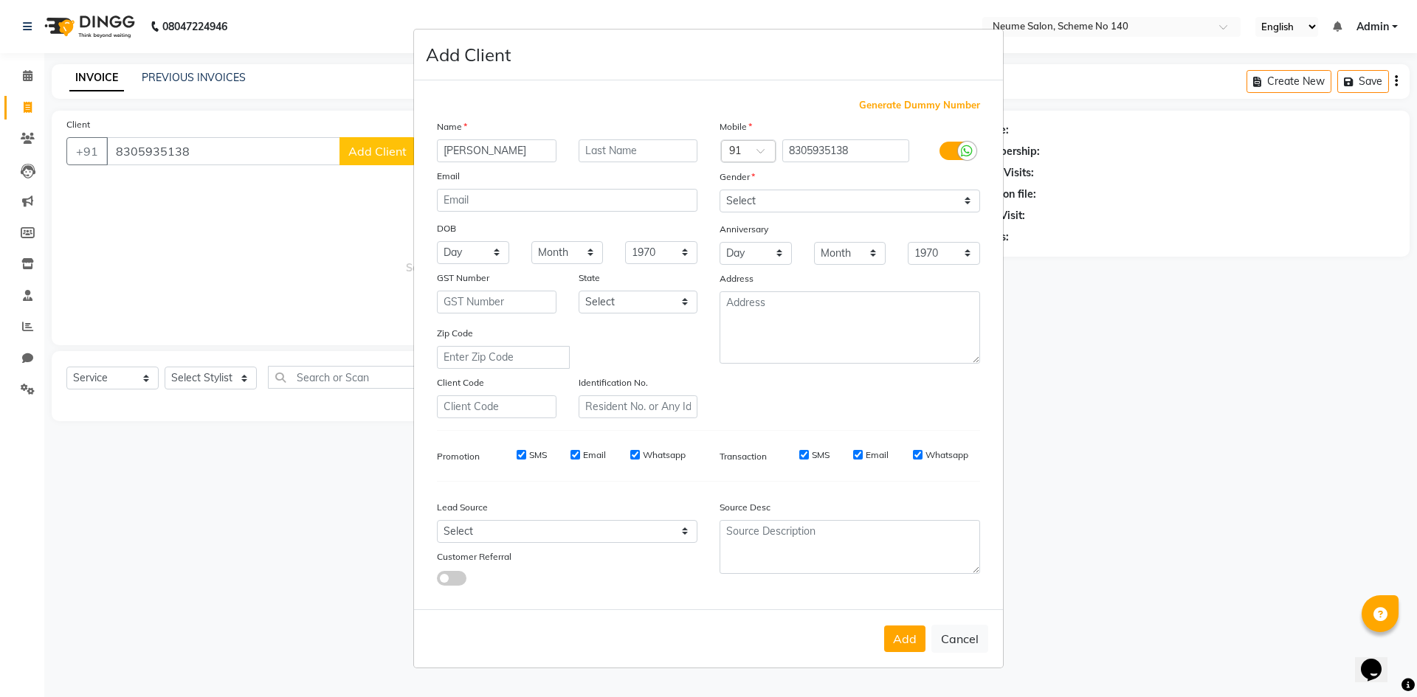
click at [463, 149] on input "[PERSON_NAME]" at bounding box center [497, 150] width 120 height 23
type input "SHRUTI"
click at [775, 199] on select "Select [DEMOGRAPHIC_DATA] [DEMOGRAPHIC_DATA] Other Prefer Not To Say" at bounding box center [849, 201] width 260 height 23
select select "[DEMOGRAPHIC_DATA]"
click at [719, 190] on select "Select [DEMOGRAPHIC_DATA] [DEMOGRAPHIC_DATA] Other Prefer Not To Say" at bounding box center [849, 201] width 260 height 23
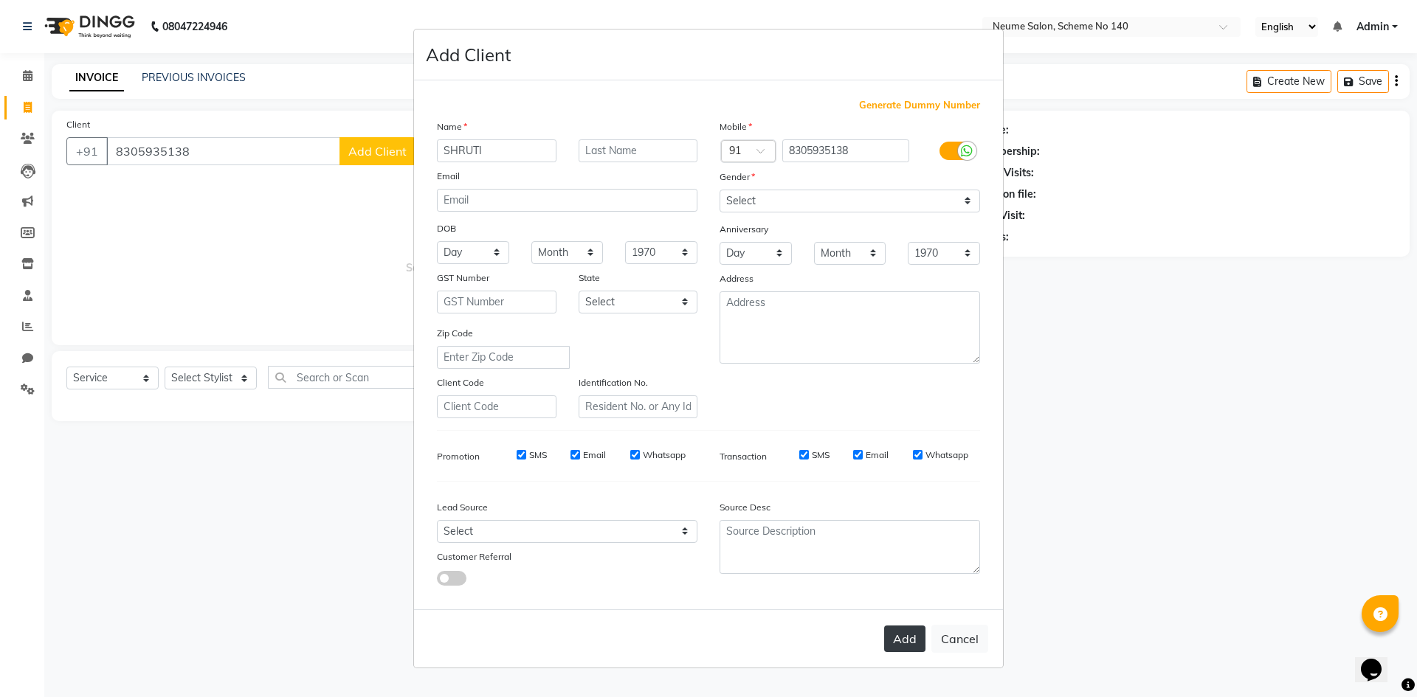
click at [903, 638] on button "Add" at bounding box center [904, 639] width 41 height 27
select select
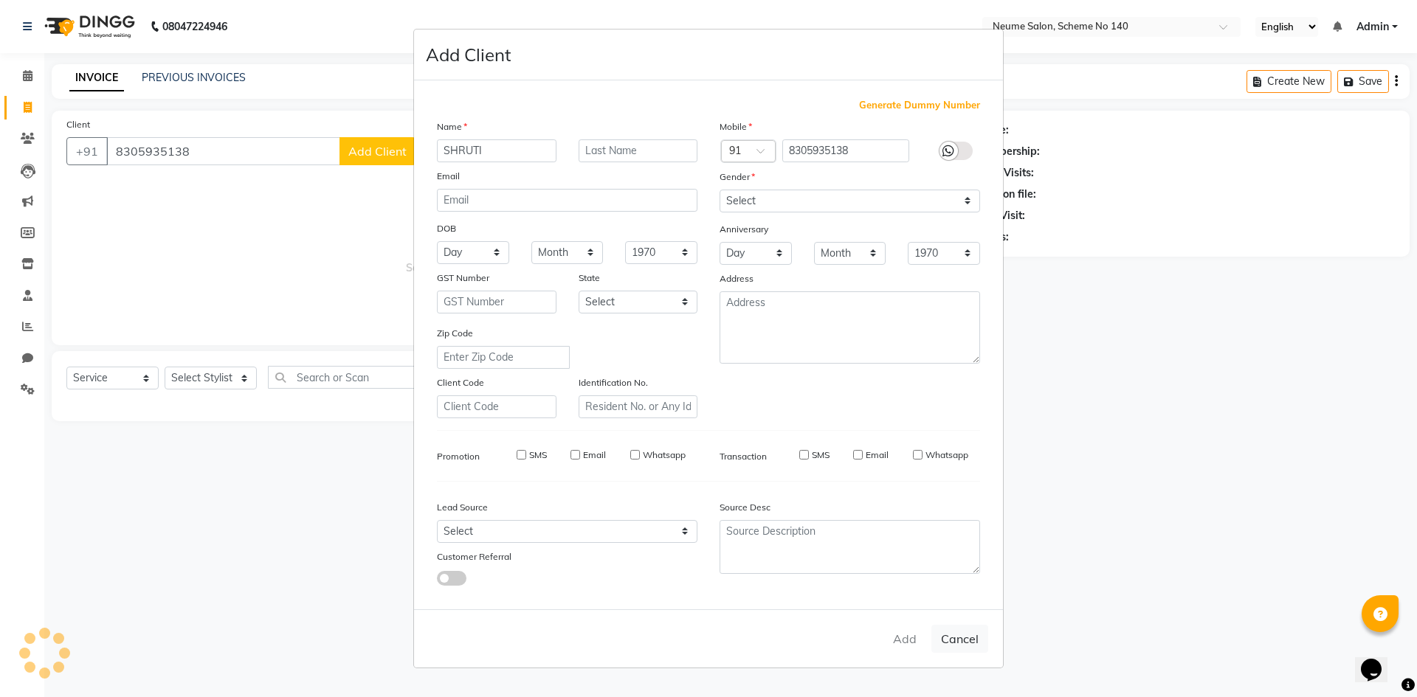
select select
checkbox input "false"
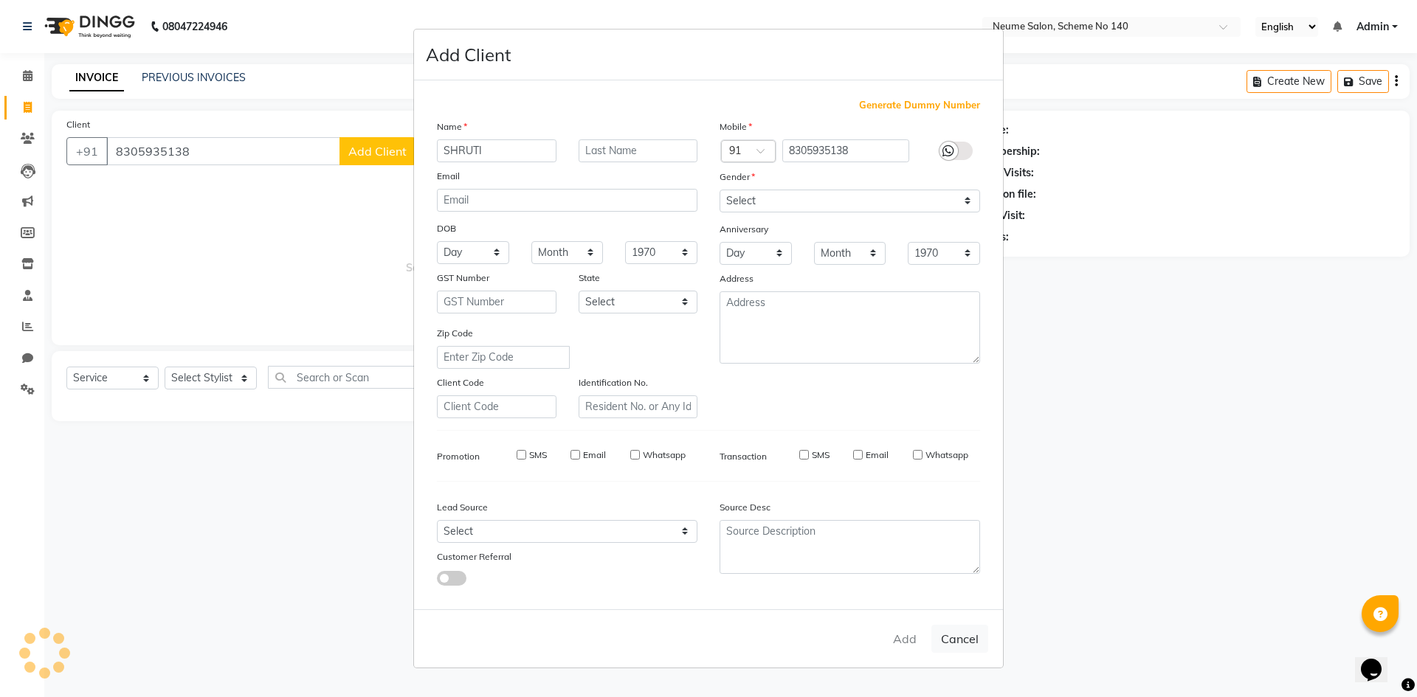
checkbox input "false"
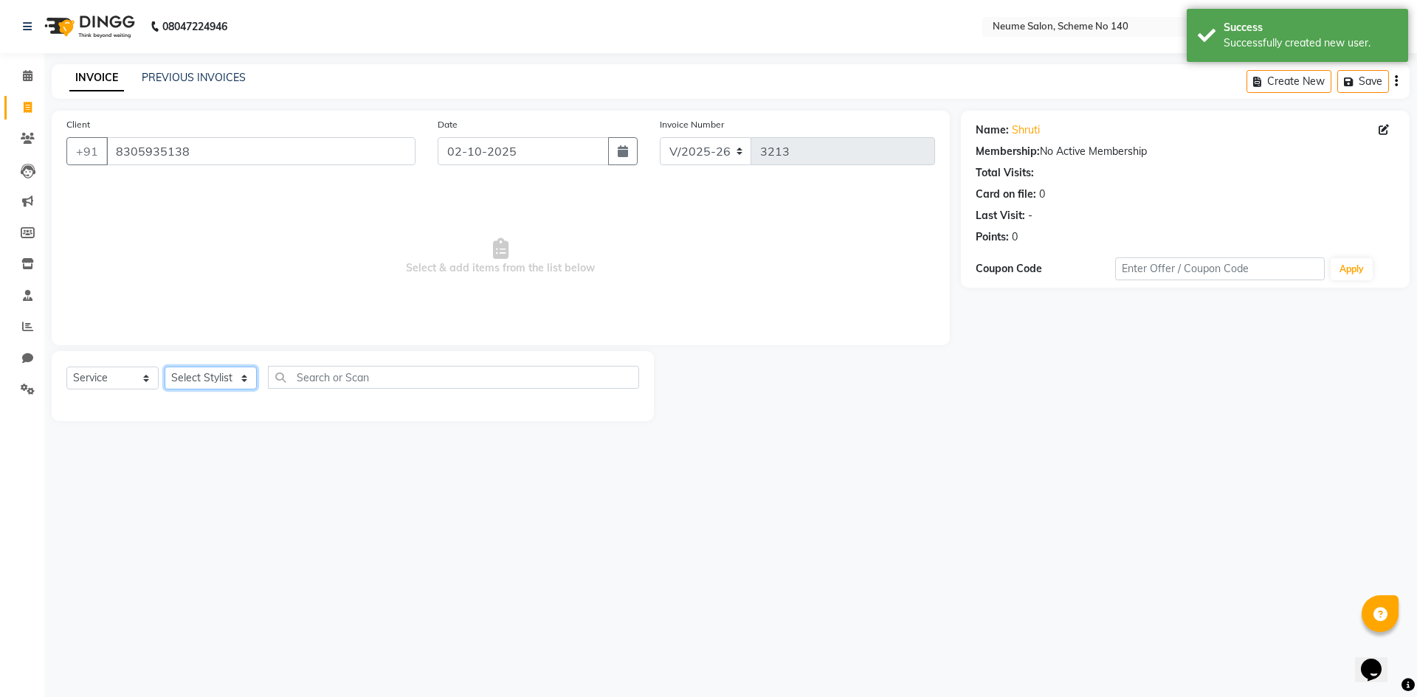
click at [233, 373] on select "Select Stylist [PERSON_NAME] Ashvina [PERSON_NAME] [DATE][PERSON_NAME] Mahi [PE…" at bounding box center [211, 378] width 92 height 23
select select "90991"
click at [165, 367] on select "Select Stylist [PERSON_NAME] Ashvina [PERSON_NAME] [DATE][PERSON_NAME] Mahi [PE…" at bounding box center [211, 378] width 92 height 23
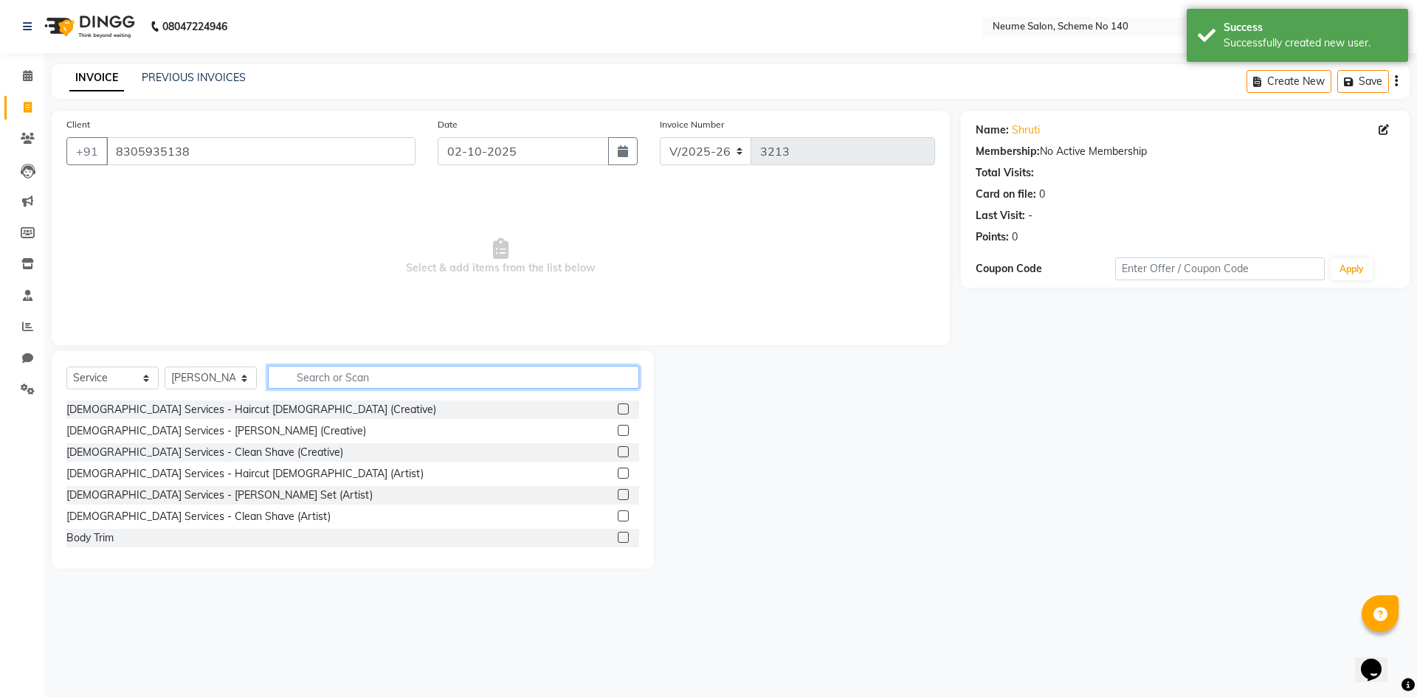
click at [350, 375] on input "text" at bounding box center [453, 377] width 371 height 23
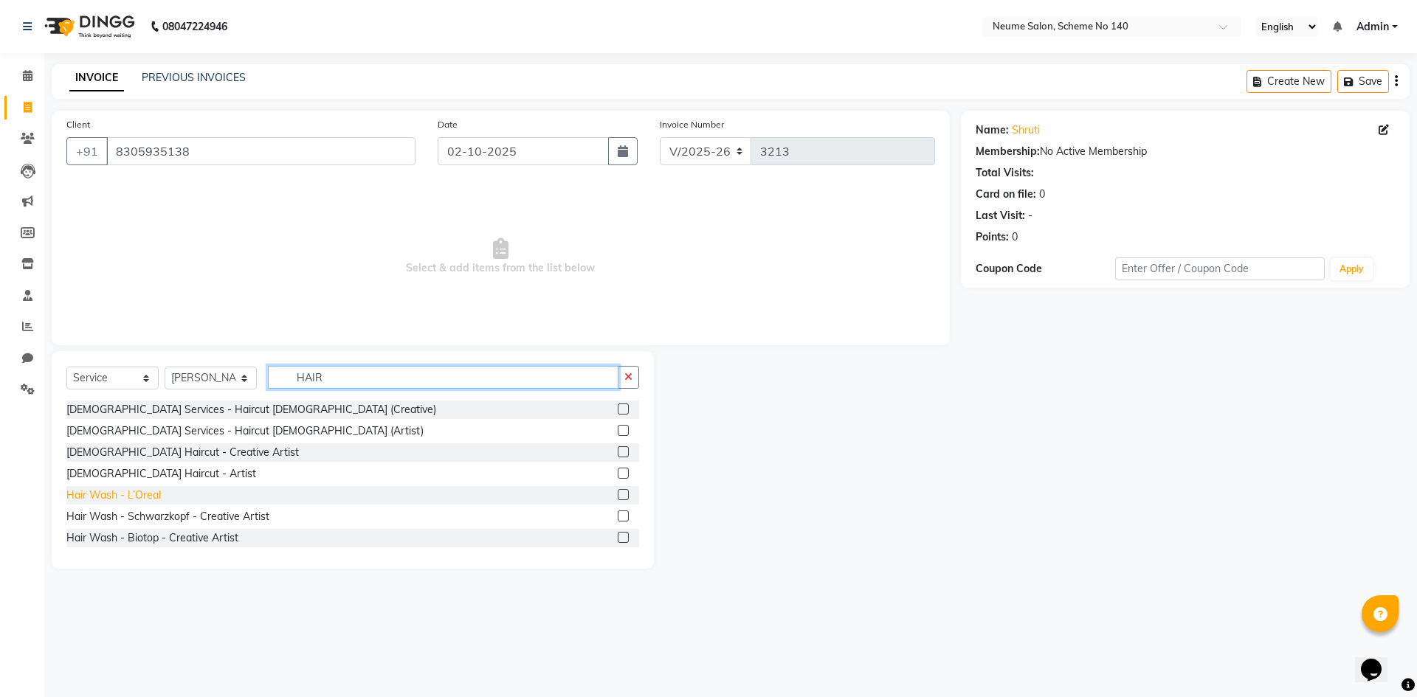
type input "HAIR"
click at [153, 493] on div "Hair Wash - L’Oreal" at bounding box center [113, 495] width 94 height 15
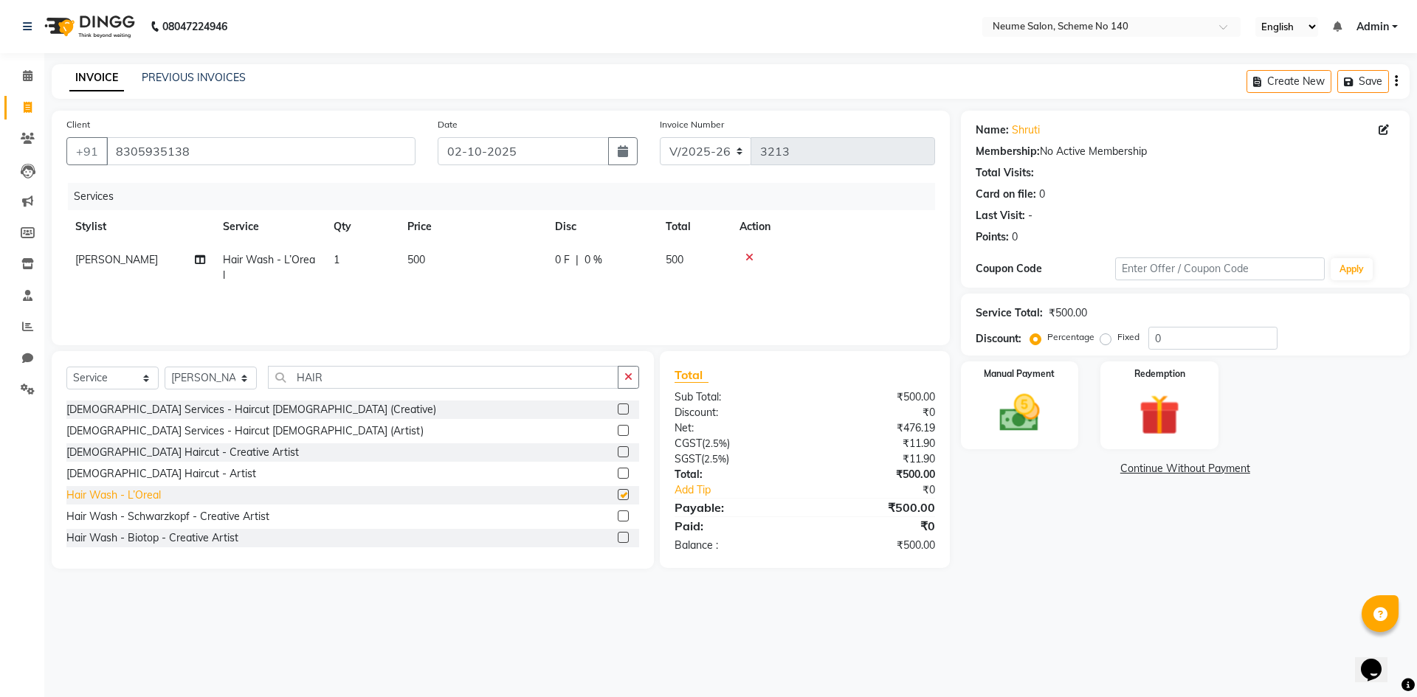
checkbox input "false"
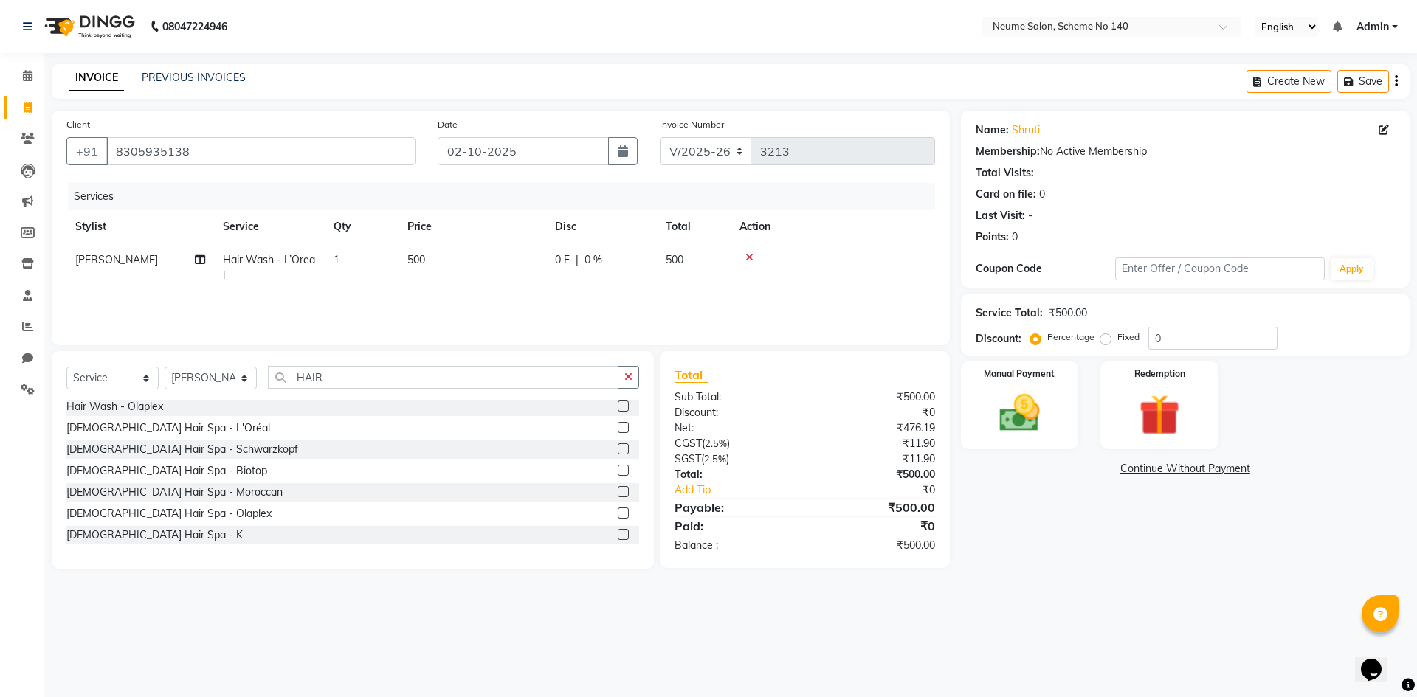
scroll to position [221, 0]
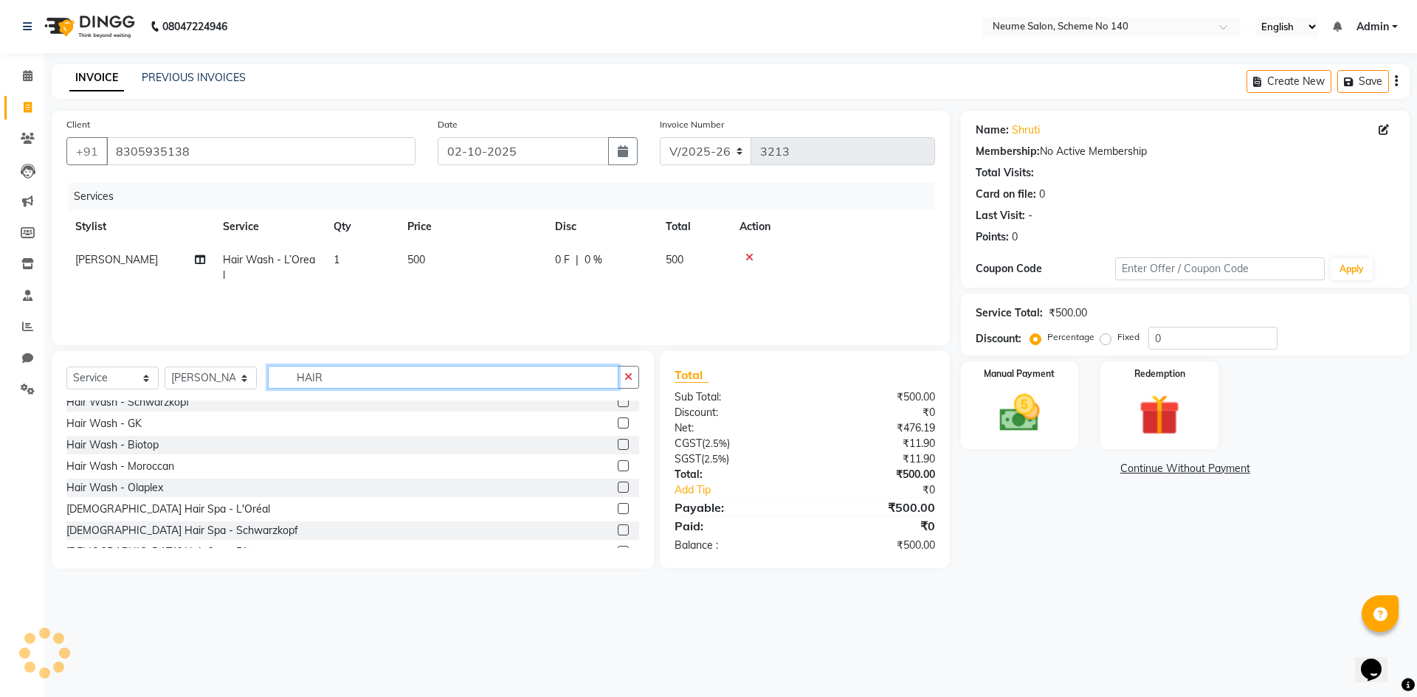
click at [350, 376] on input "HAIR" at bounding box center [443, 377] width 350 height 23
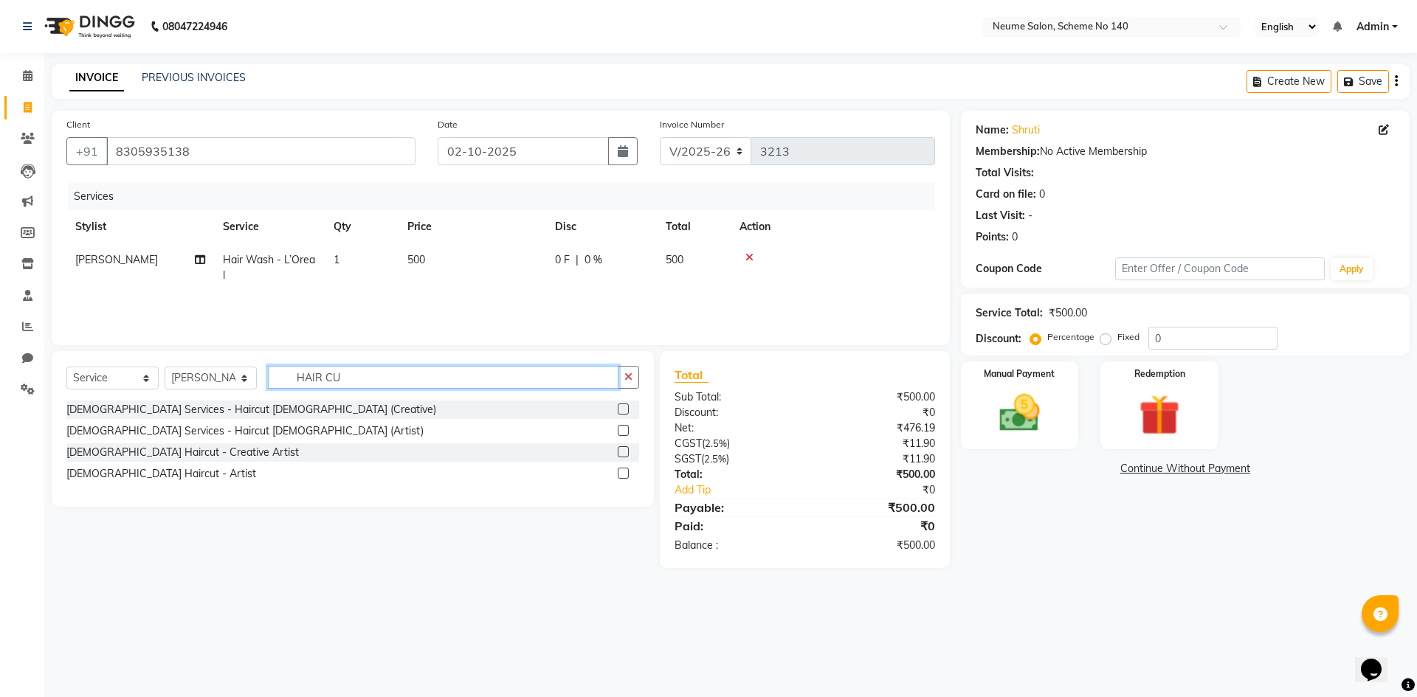
scroll to position [0, 0]
type input "HAIR CUT"
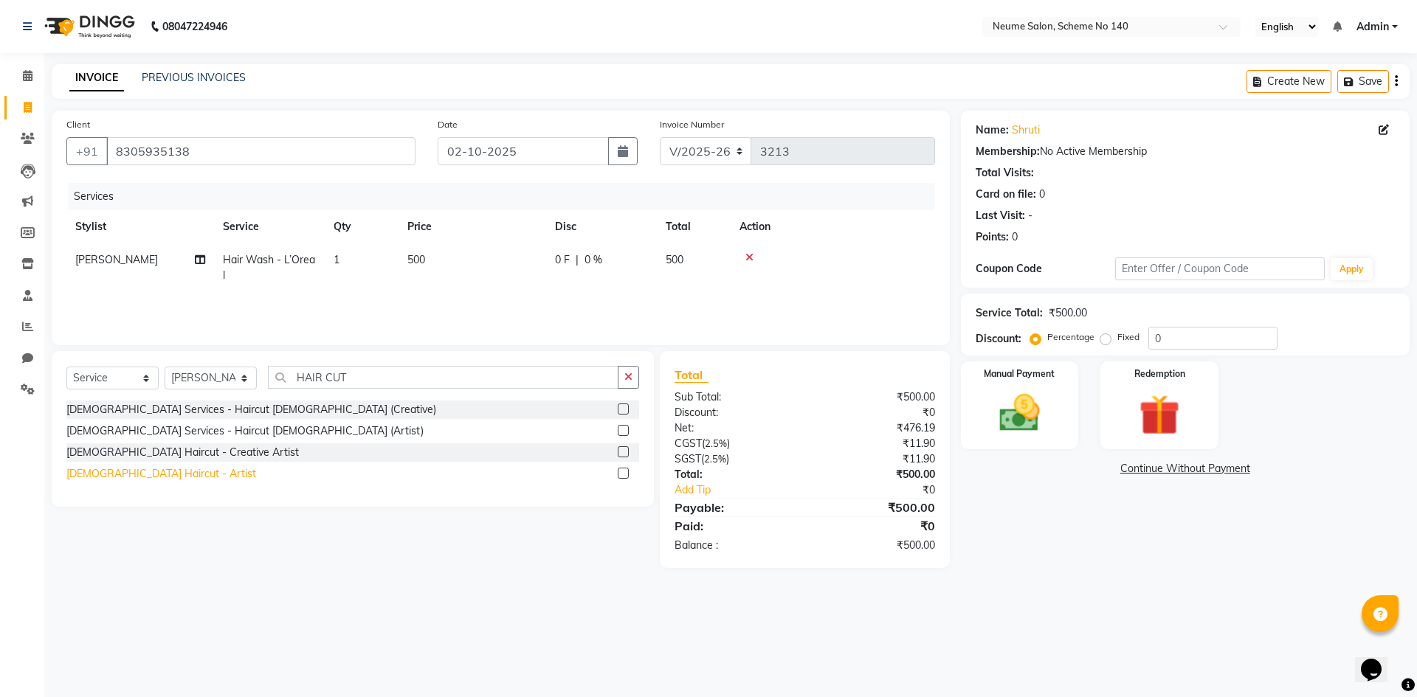
click at [156, 474] on div "[DEMOGRAPHIC_DATA] Haircut - Artist" at bounding box center [161, 473] width 190 height 15
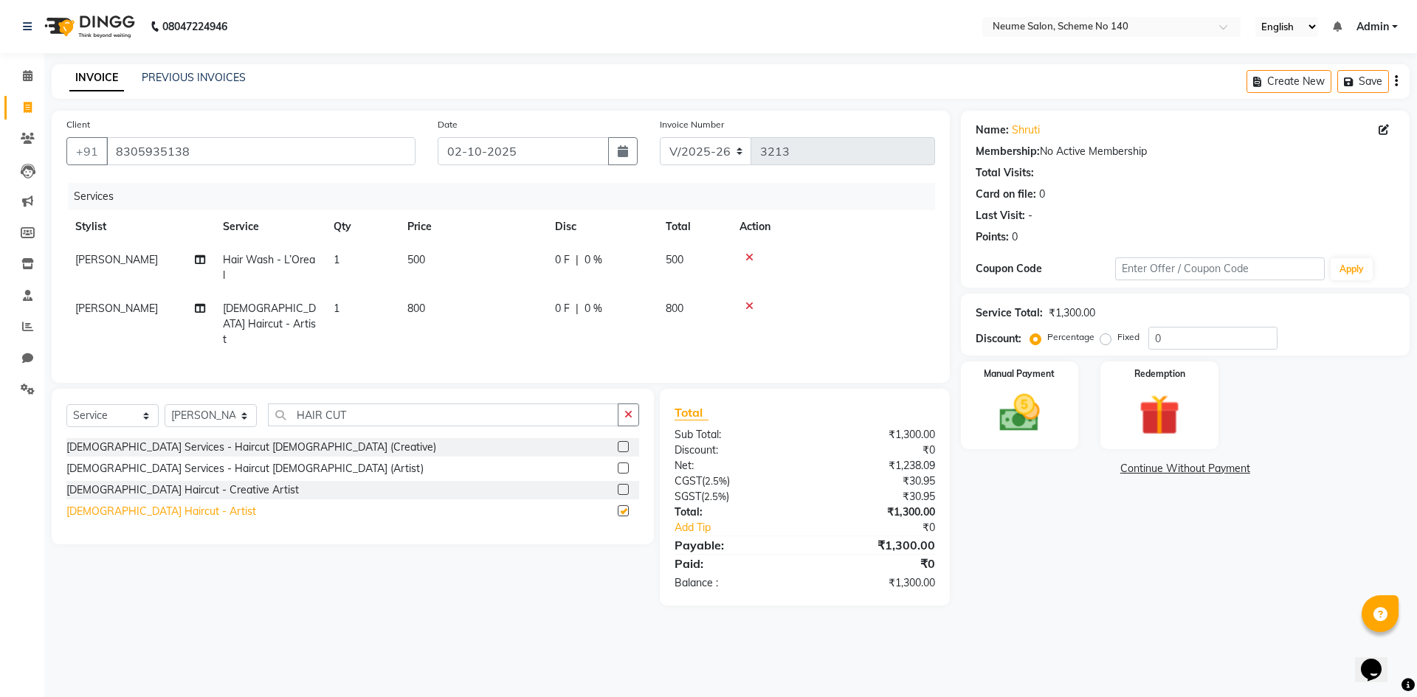
checkbox input "false"
click at [435, 252] on td "500" at bounding box center [472, 267] width 148 height 49
select select "90991"
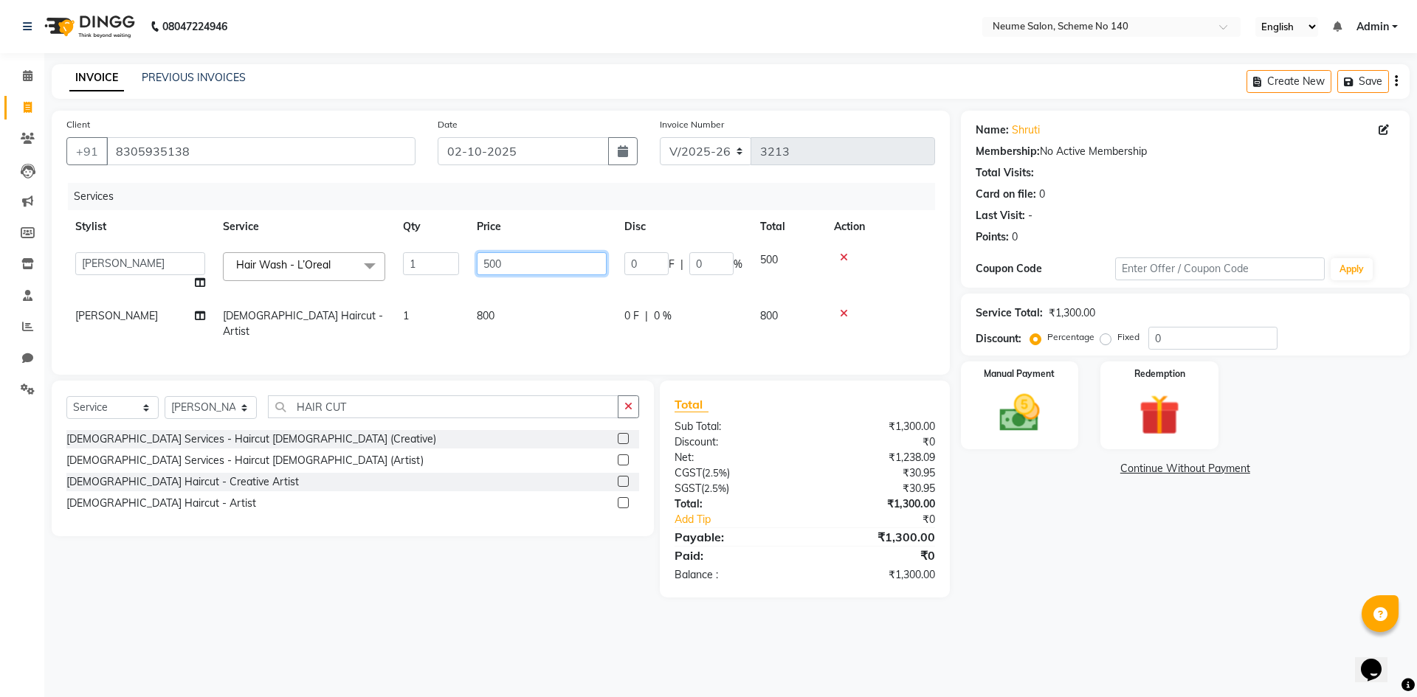
click at [508, 260] on input "500" at bounding box center [542, 263] width 130 height 23
type input "5"
type input "400"
click at [894, 286] on td at bounding box center [880, 271] width 110 height 56
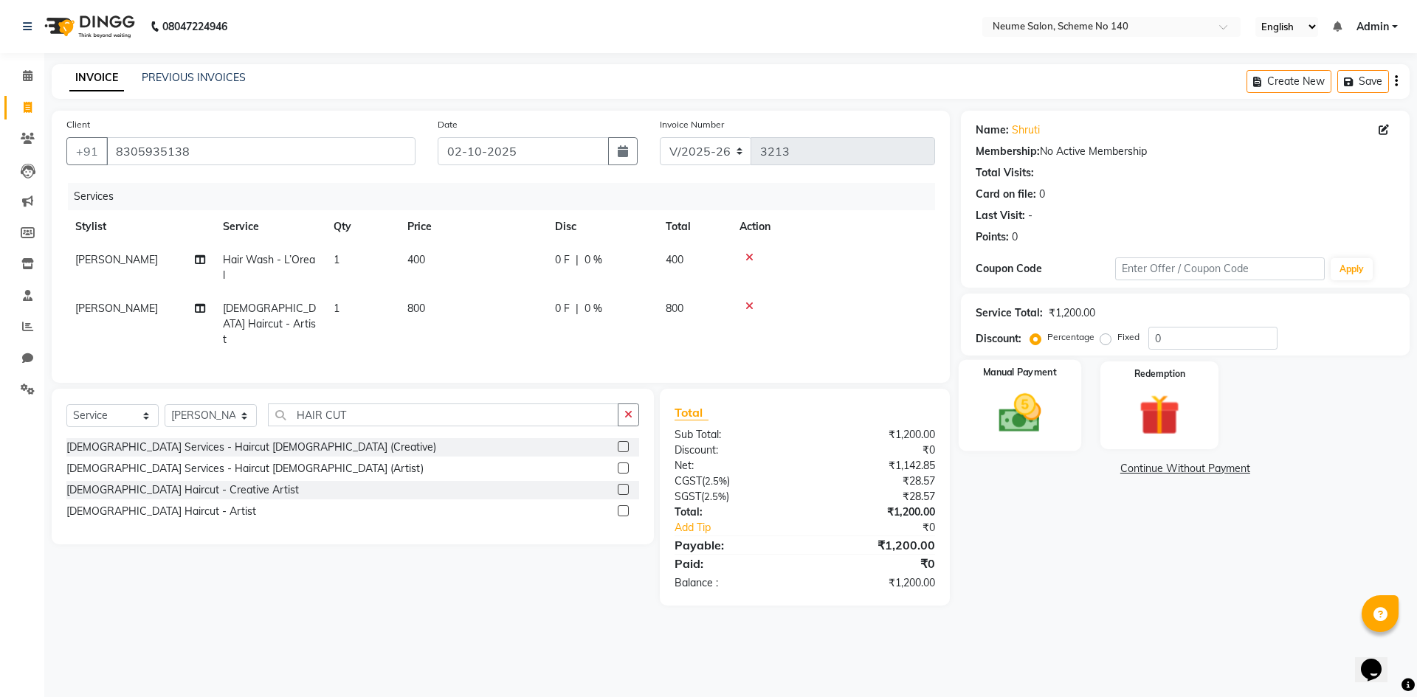
click at [1045, 419] on img at bounding box center [1019, 413] width 69 height 49
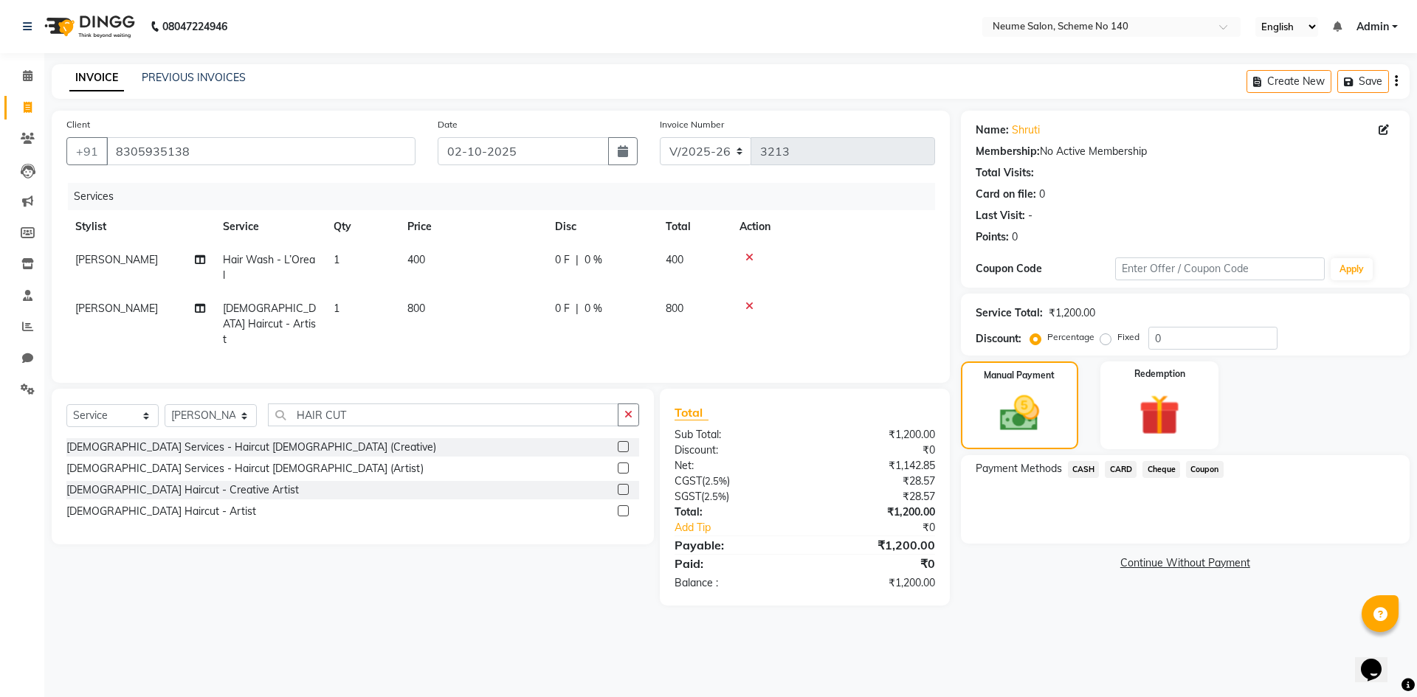
click at [1120, 474] on span "CARD" at bounding box center [1121, 469] width 32 height 17
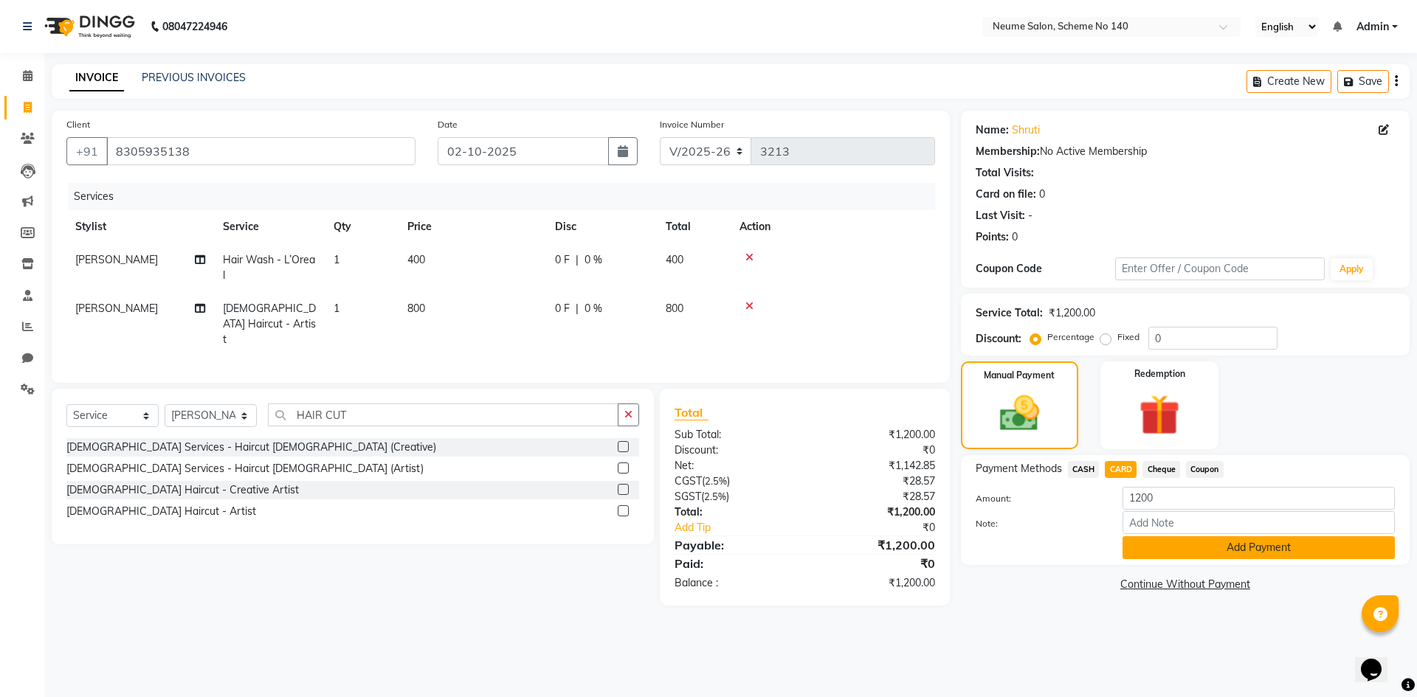
click at [1180, 553] on button "Add Payment" at bounding box center [1258, 547] width 272 height 23
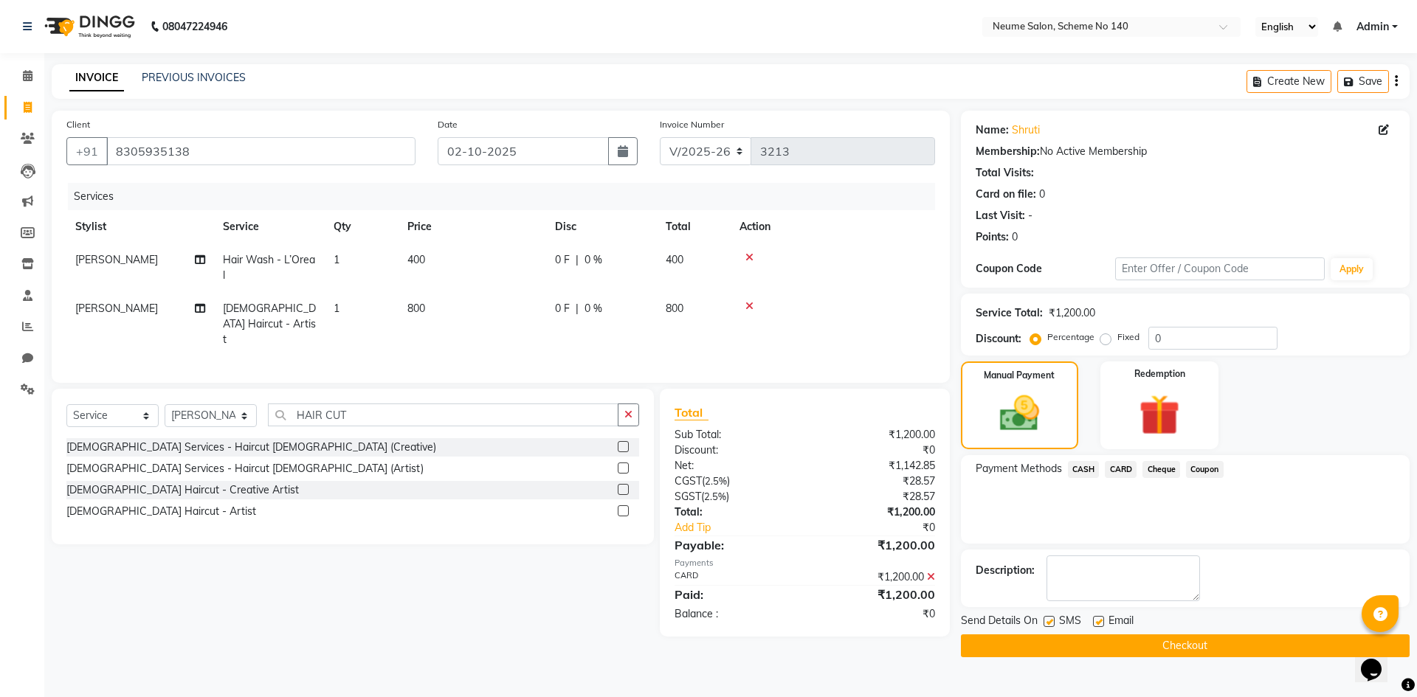
click at [1104, 649] on button "Checkout" at bounding box center [1185, 646] width 449 height 23
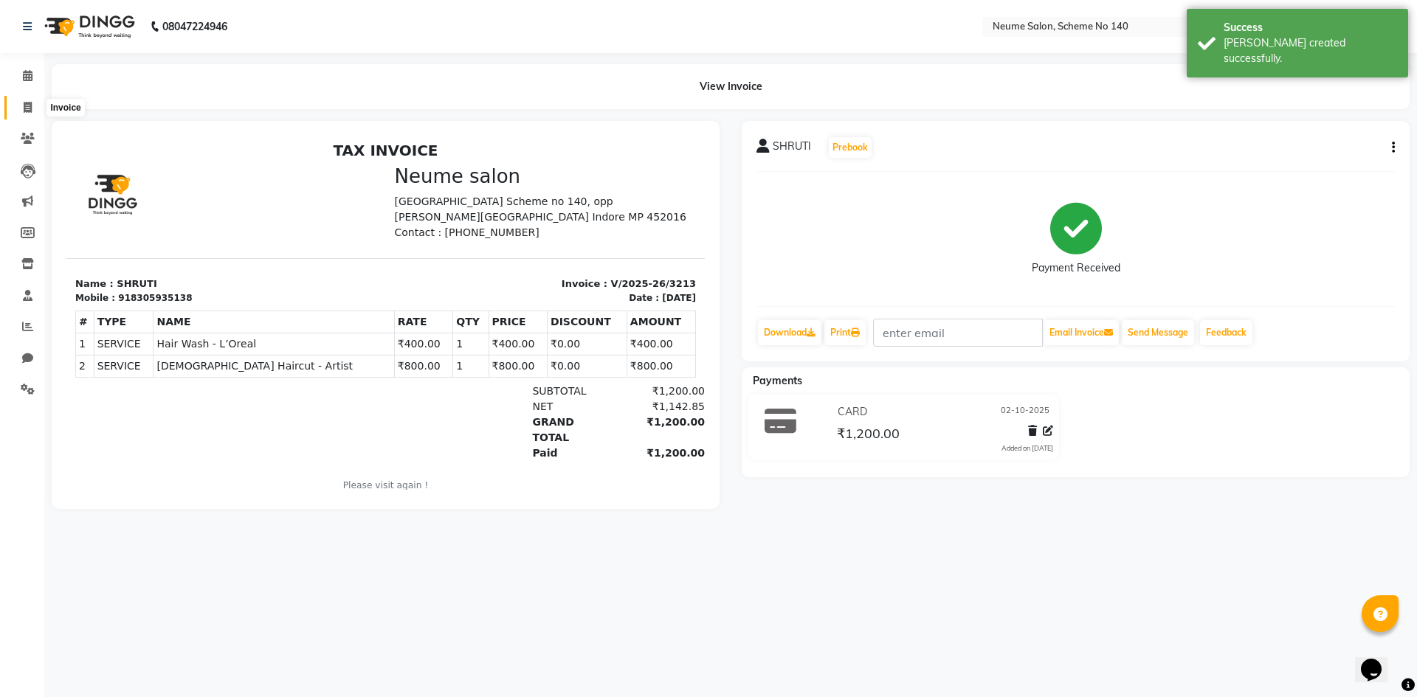
click at [27, 111] on icon at bounding box center [28, 107] width 8 height 11
select select "8098"
select select "service"
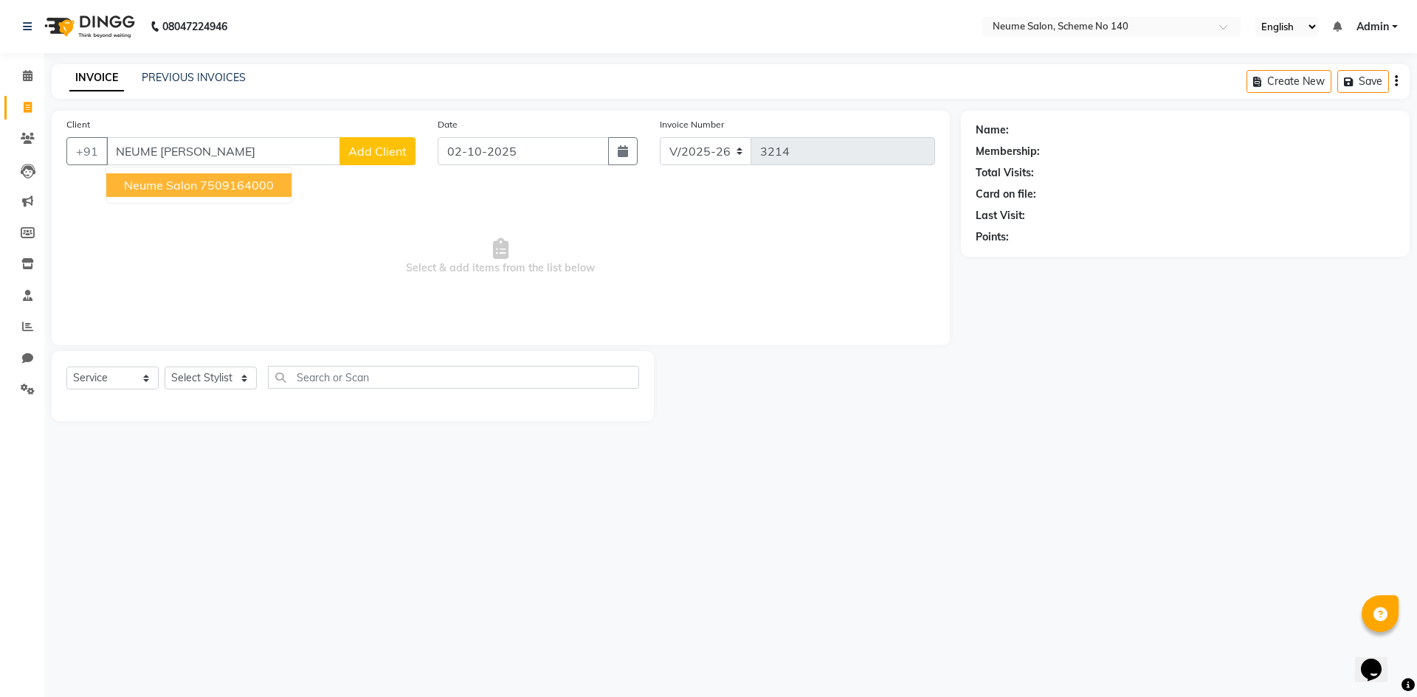
click at [194, 187] on span "Neume Salon" at bounding box center [160, 185] width 73 height 15
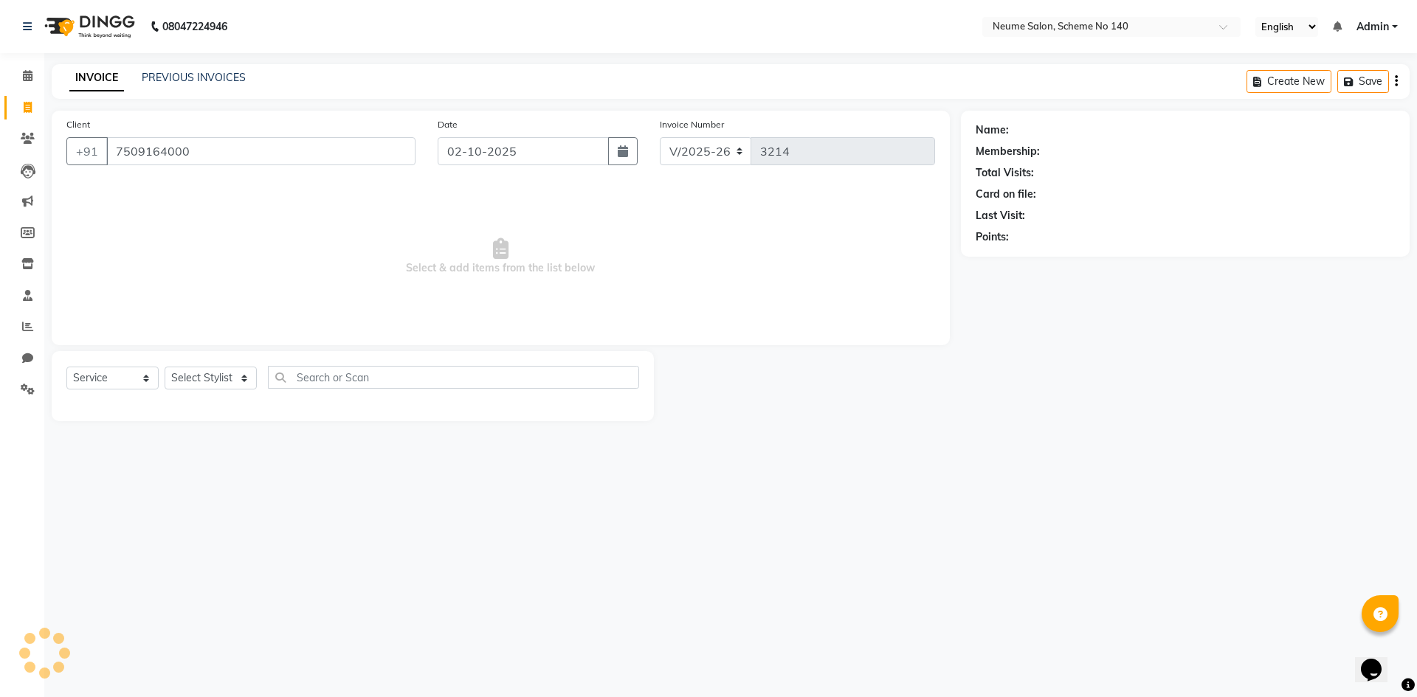
type input "7509164000"
click at [213, 390] on select "Select Stylist [PERSON_NAME] Ashvina [PERSON_NAME] [DATE][PERSON_NAME] Mahi [PE…" at bounding box center [211, 378] width 92 height 23
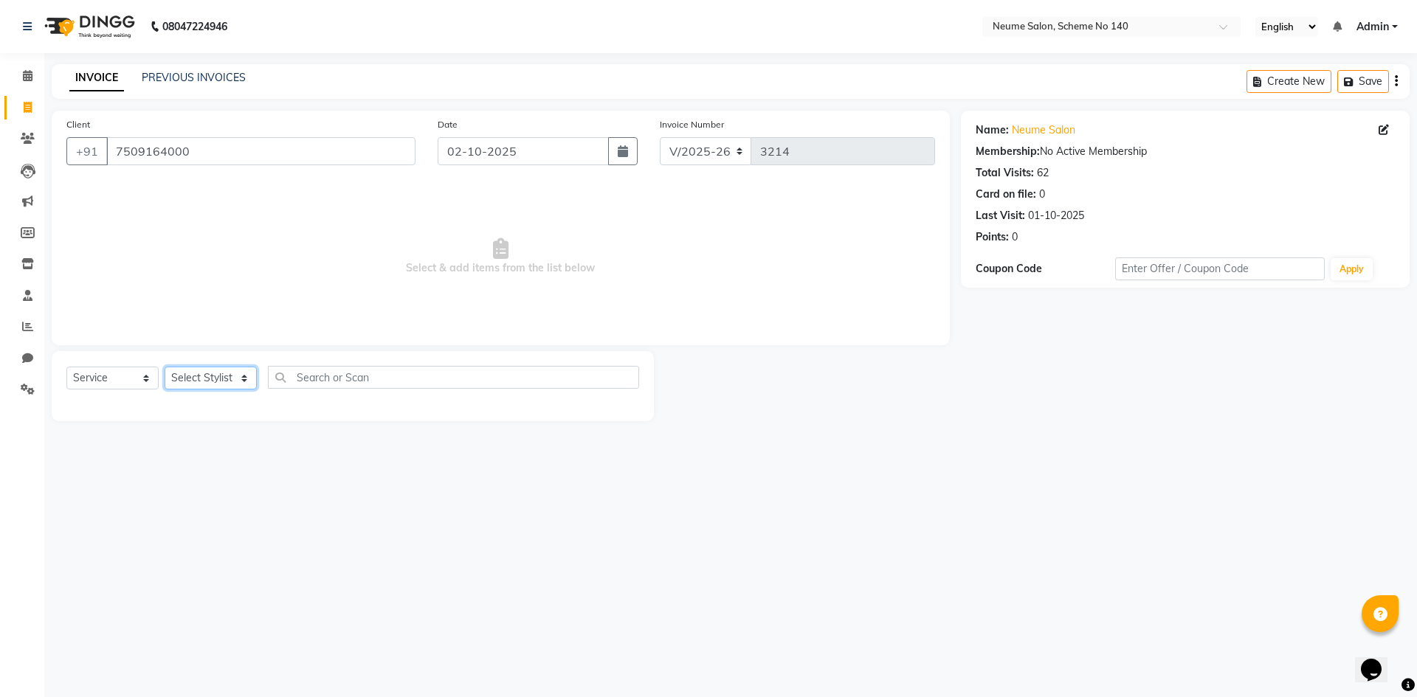
select select "81118"
click at [165, 367] on select "Select Stylist [PERSON_NAME] Ashvina [PERSON_NAME] [DATE][PERSON_NAME] Mahi [PE…" at bounding box center [211, 378] width 92 height 23
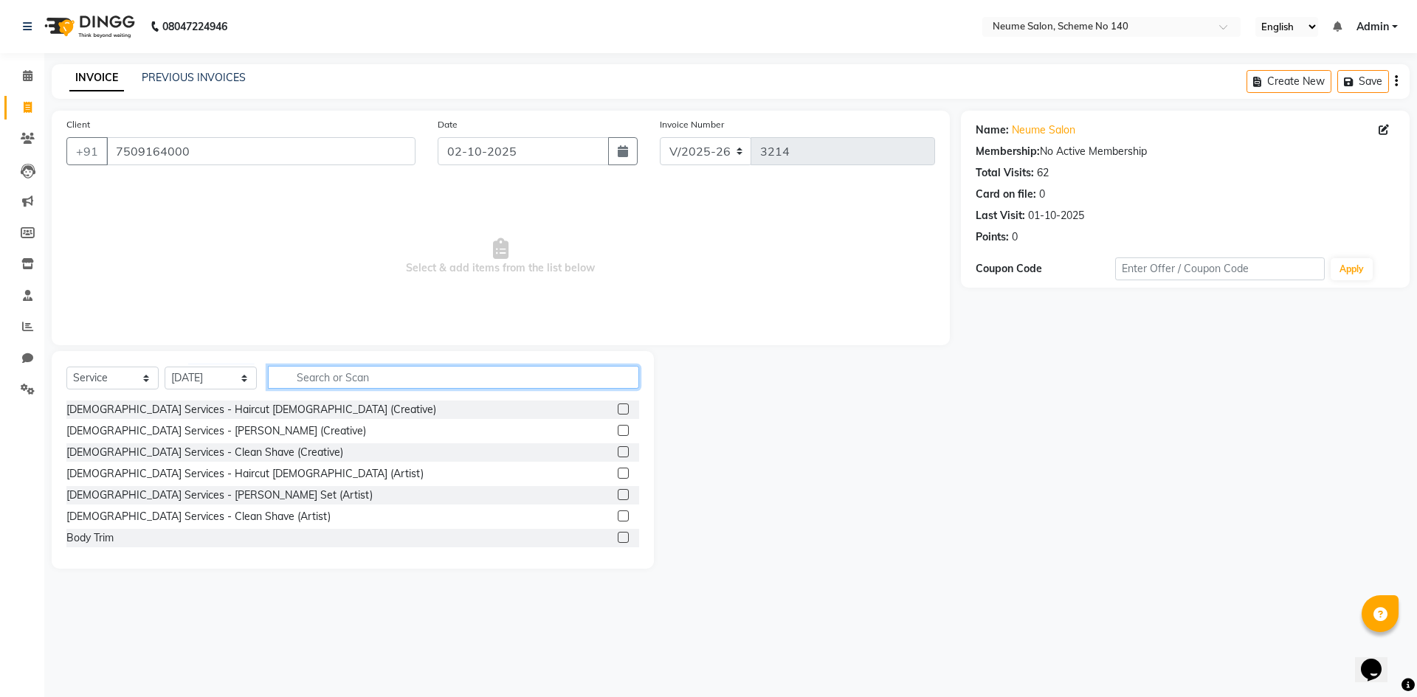
click at [322, 381] on input "text" at bounding box center [453, 377] width 371 height 23
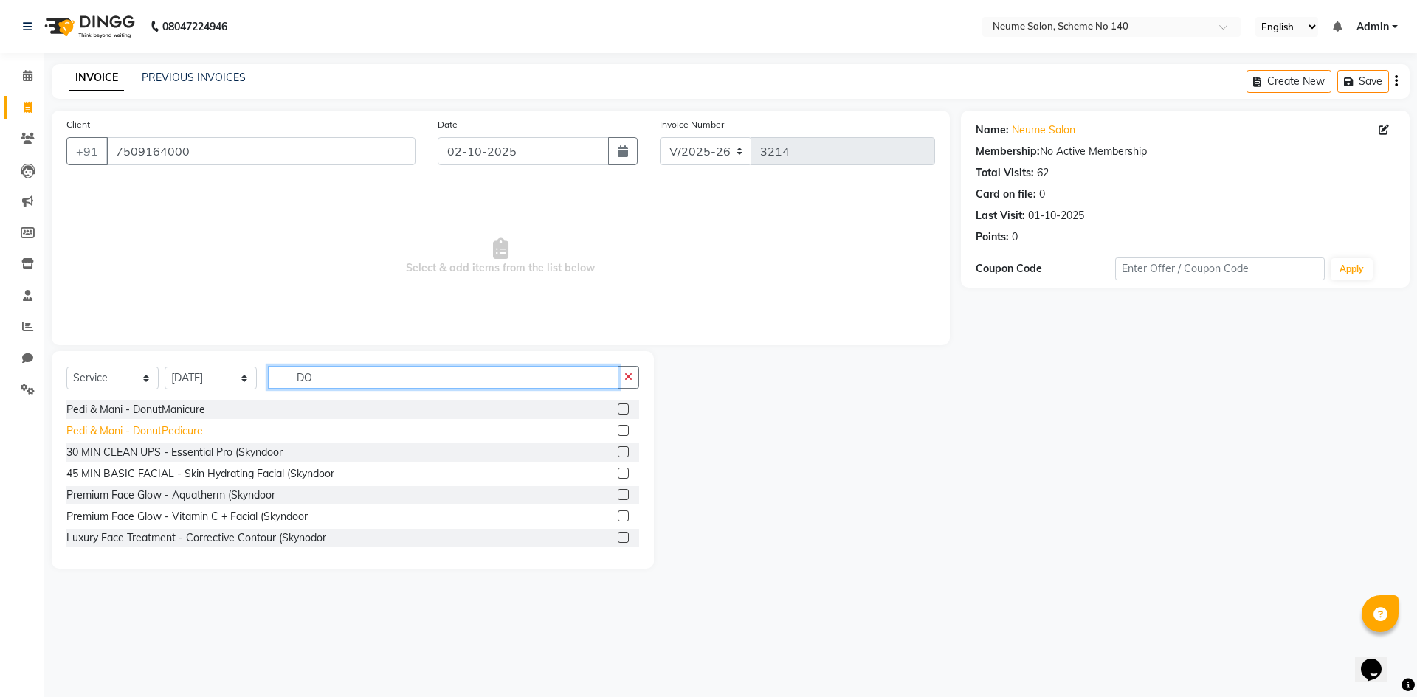
type input "DO"
click at [156, 425] on div "Pedi & Mani - DonutPedicure" at bounding box center [134, 431] width 136 height 15
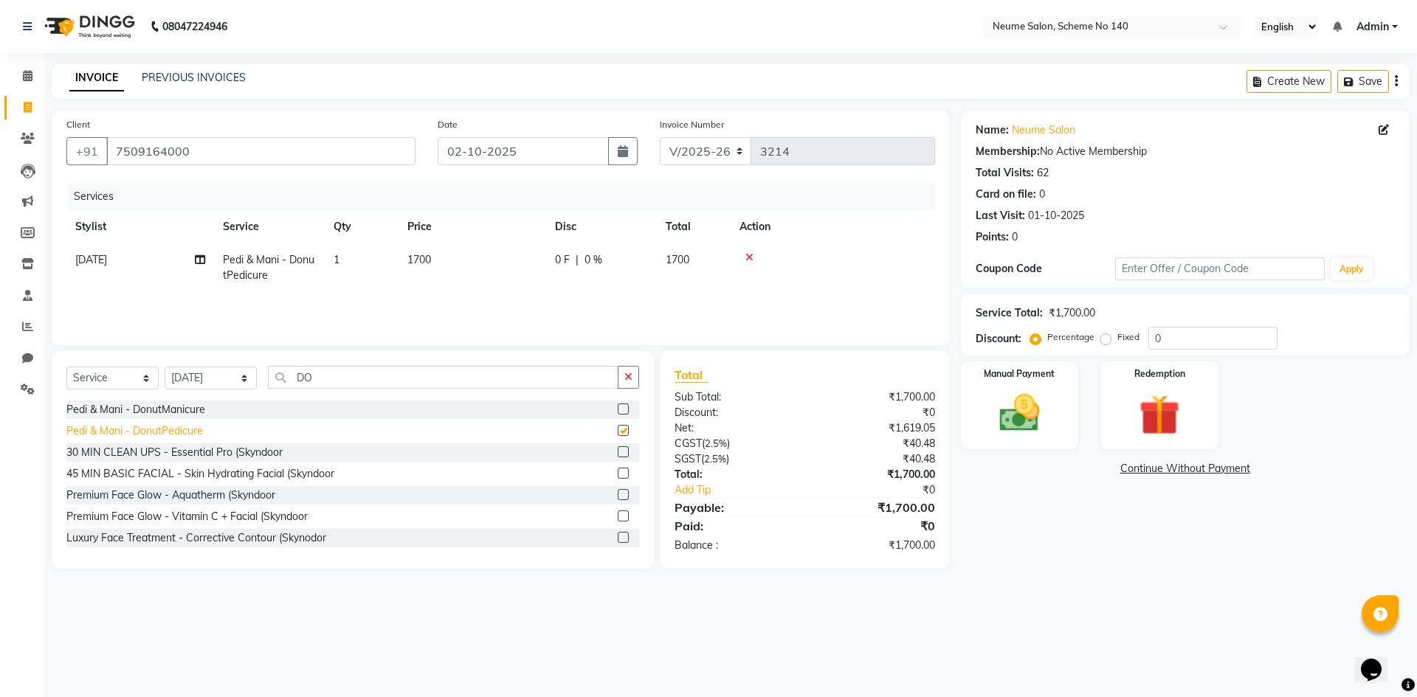
checkbox input "false"
click at [1006, 388] on div "Manual Payment" at bounding box center [1019, 405] width 122 height 91
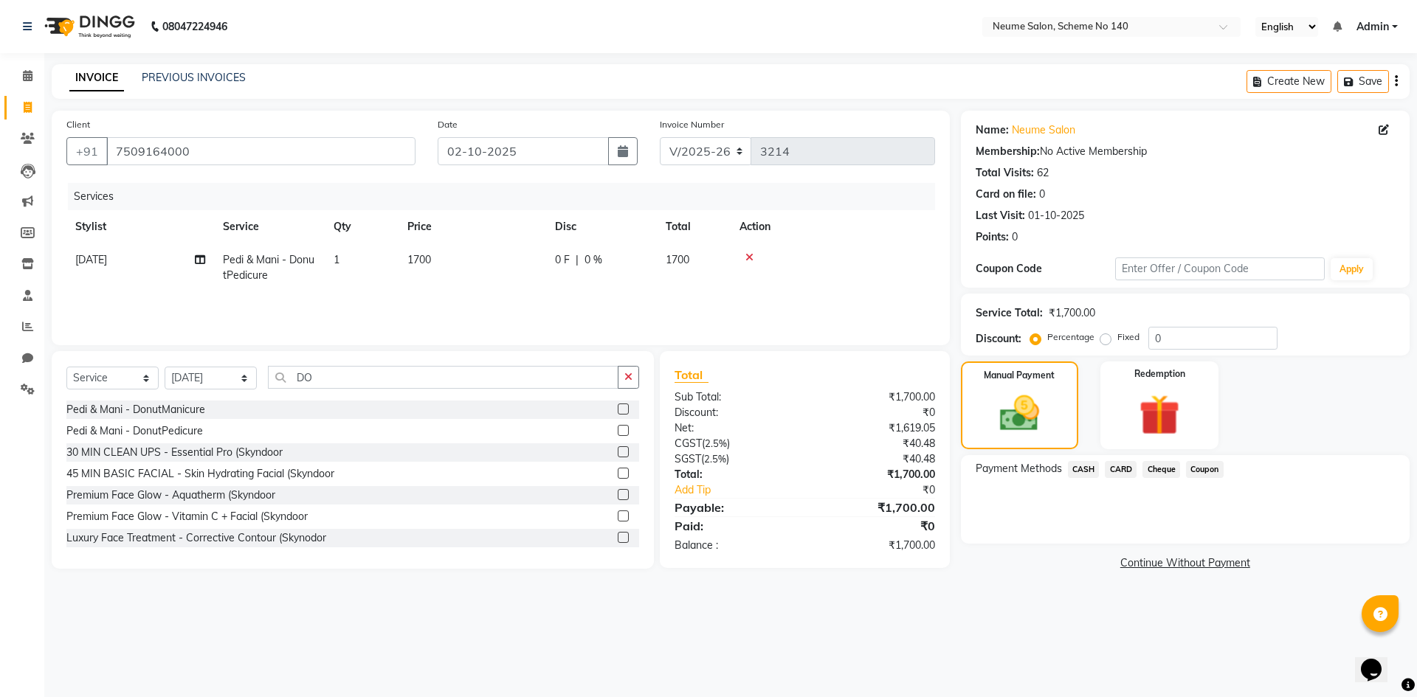
click at [1124, 470] on span "CARD" at bounding box center [1121, 469] width 32 height 17
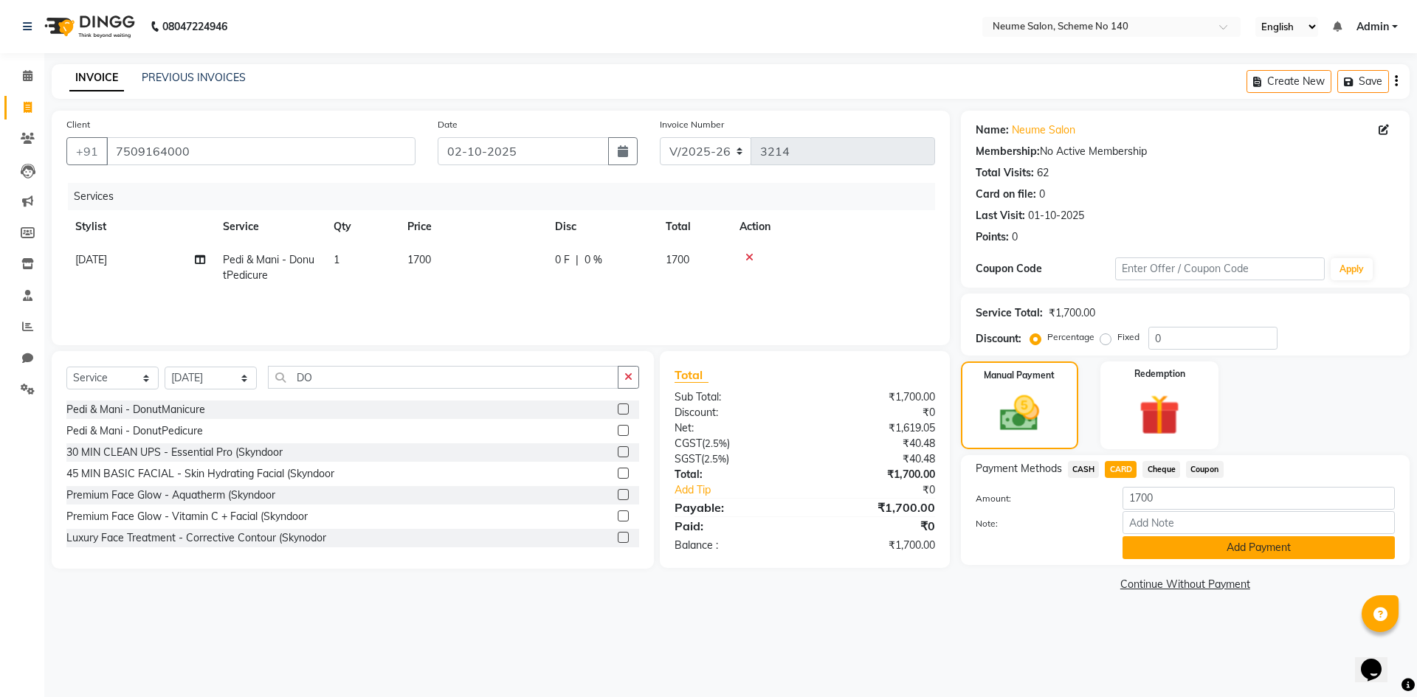
click at [1164, 551] on button "Add Payment" at bounding box center [1258, 547] width 272 height 23
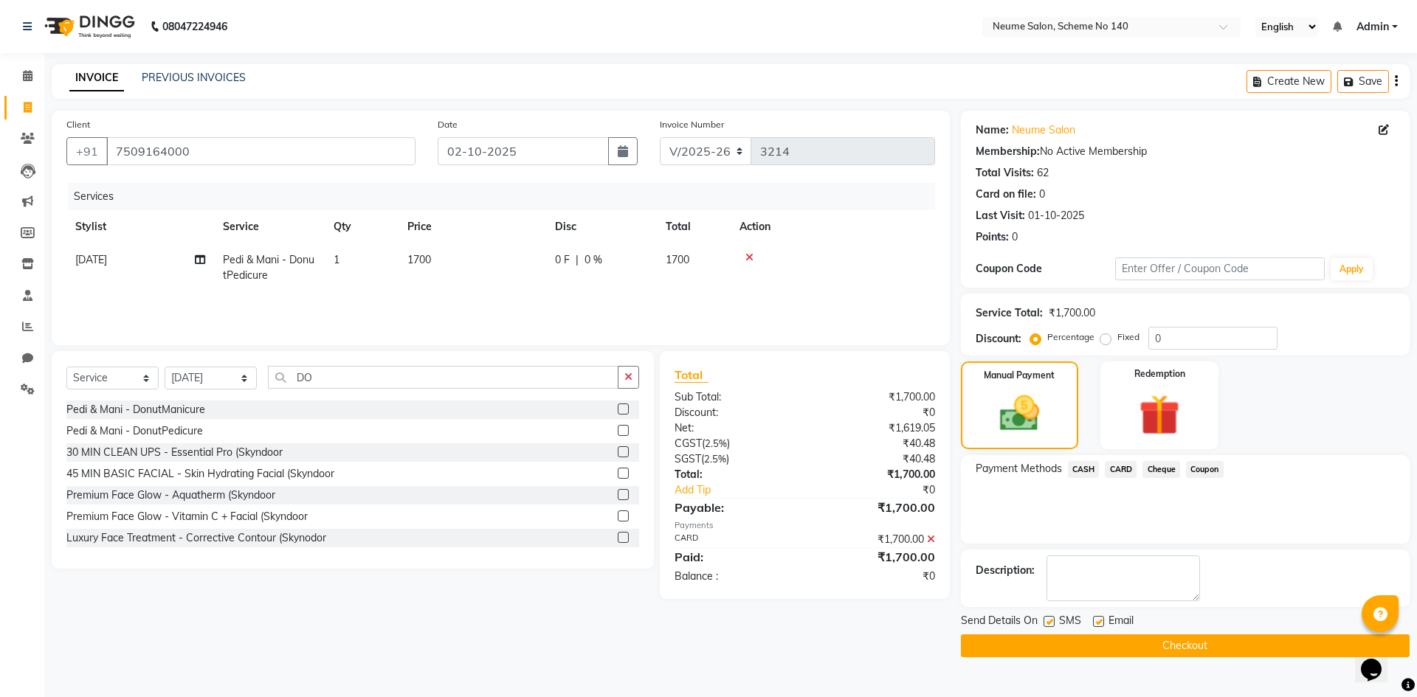
click at [1142, 648] on button "Checkout" at bounding box center [1185, 646] width 449 height 23
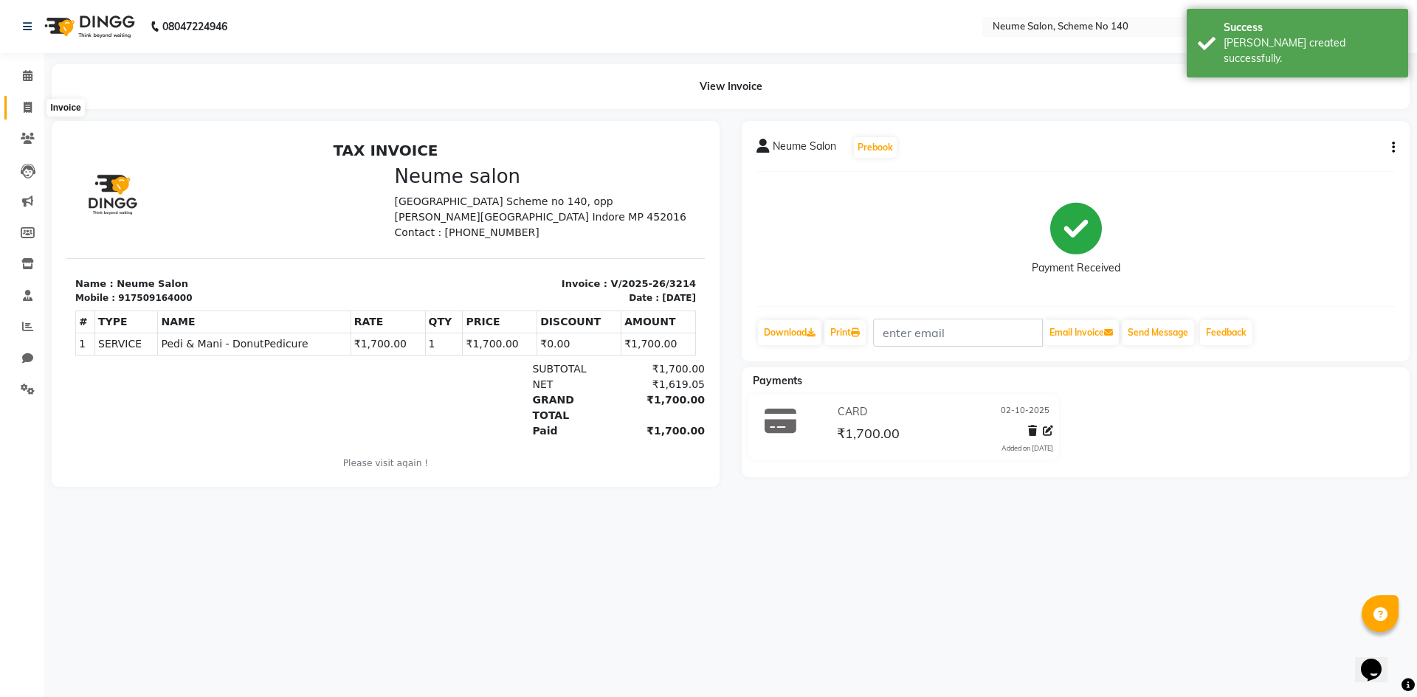
click at [24, 111] on icon at bounding box center [28, 107] width 8 height 11
select select "8098"
select select "service"
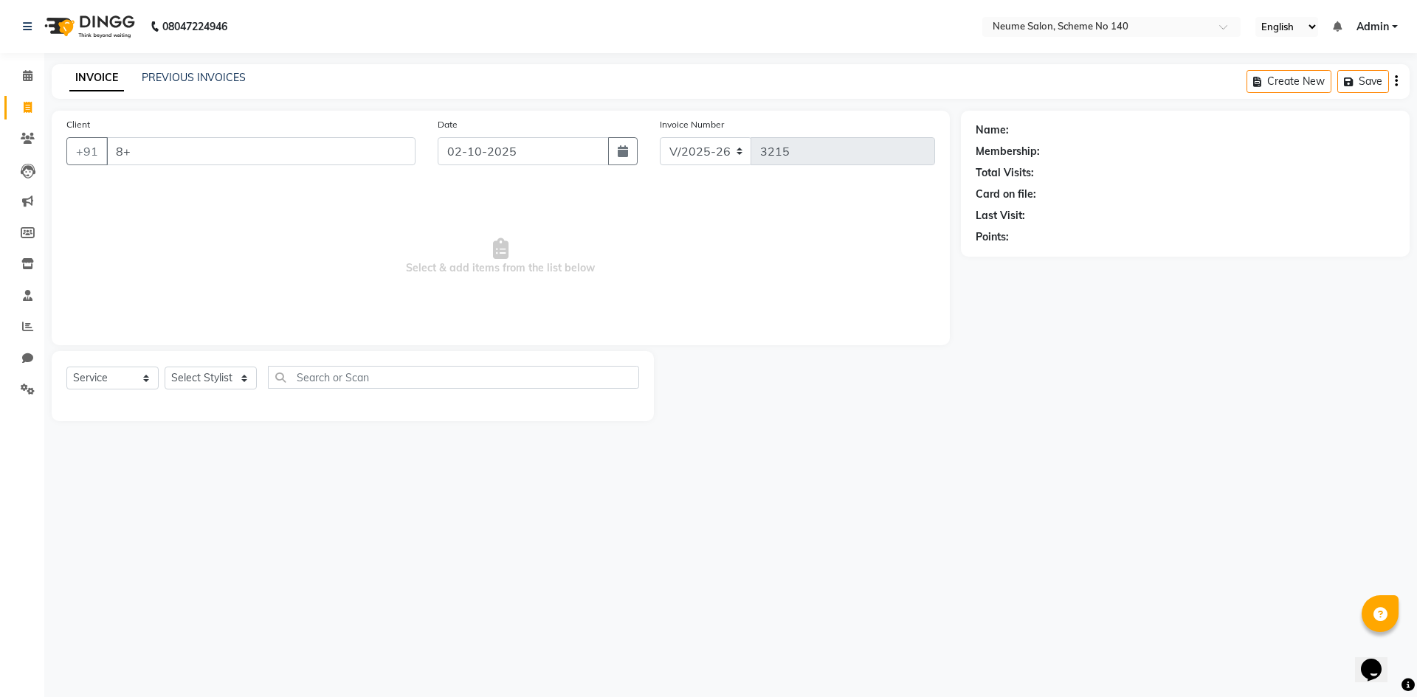
type input "8+"
